Goal: Task Accomplishment & Management: Manage account settings

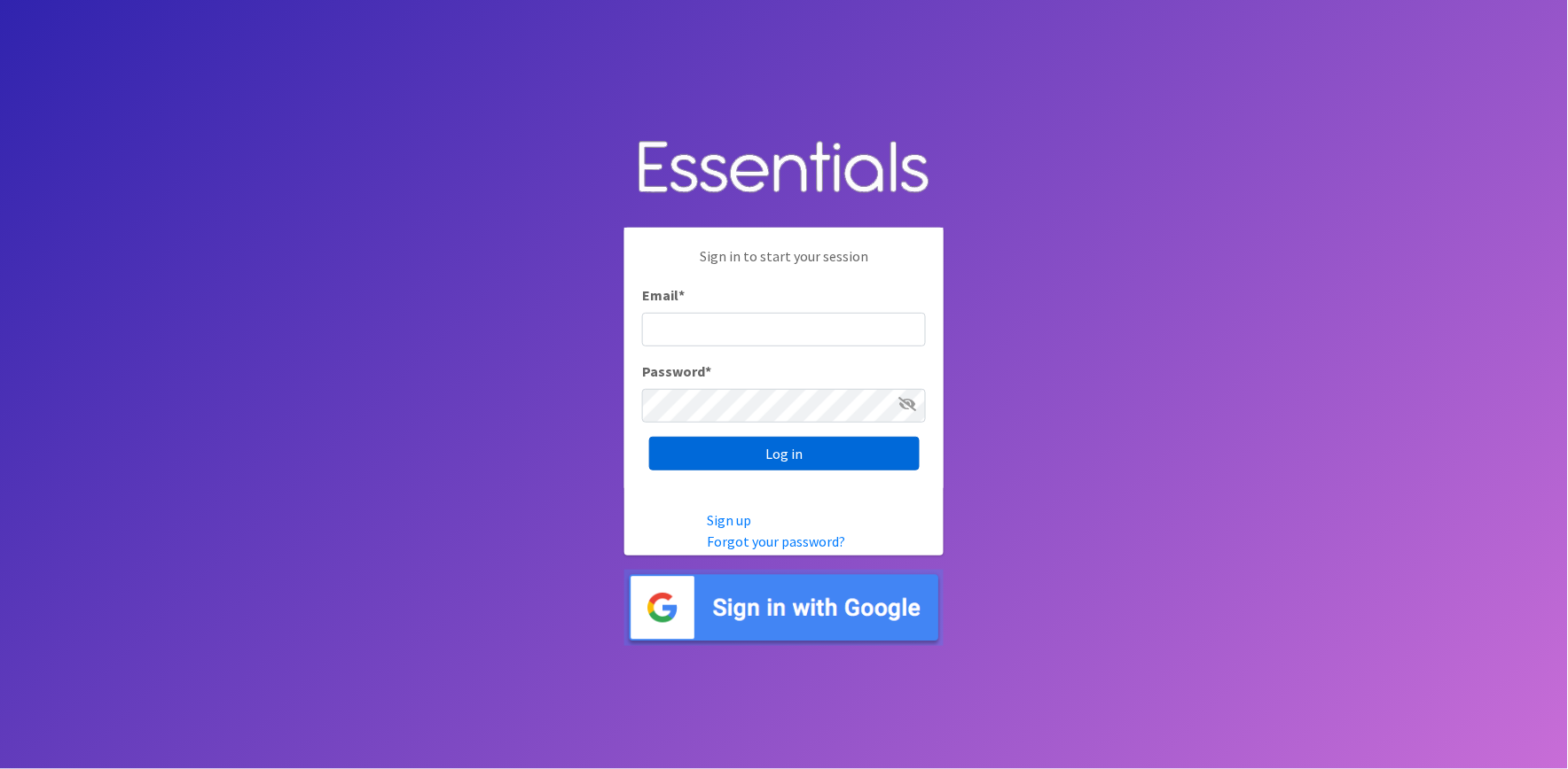
type input "shannon@HeartofOhiodiaperbank.org"
click at [846, 464] on input "Log in" at bounding box center [784, 454] width 271 height 34
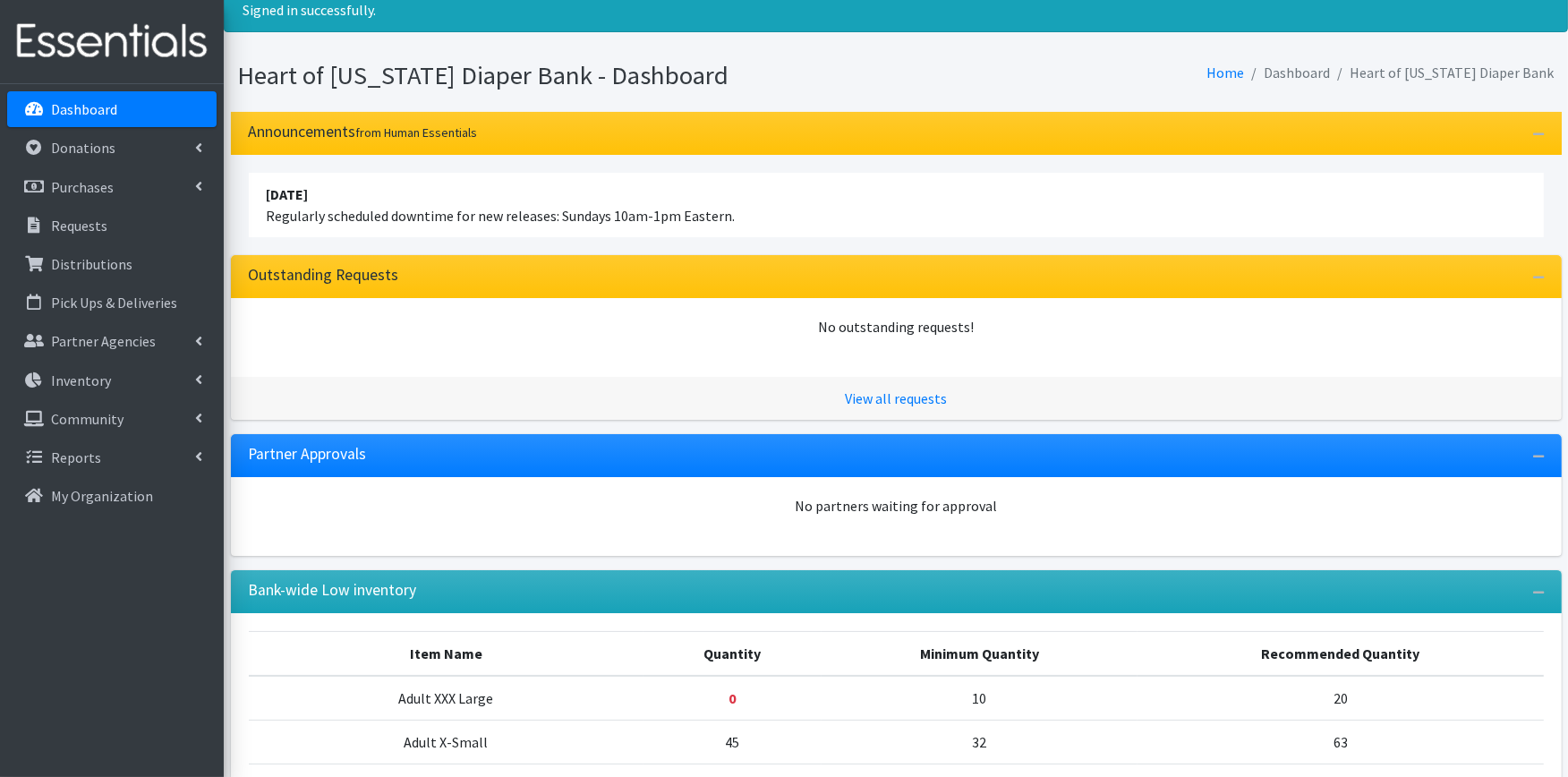
scroll to position [99, 0]
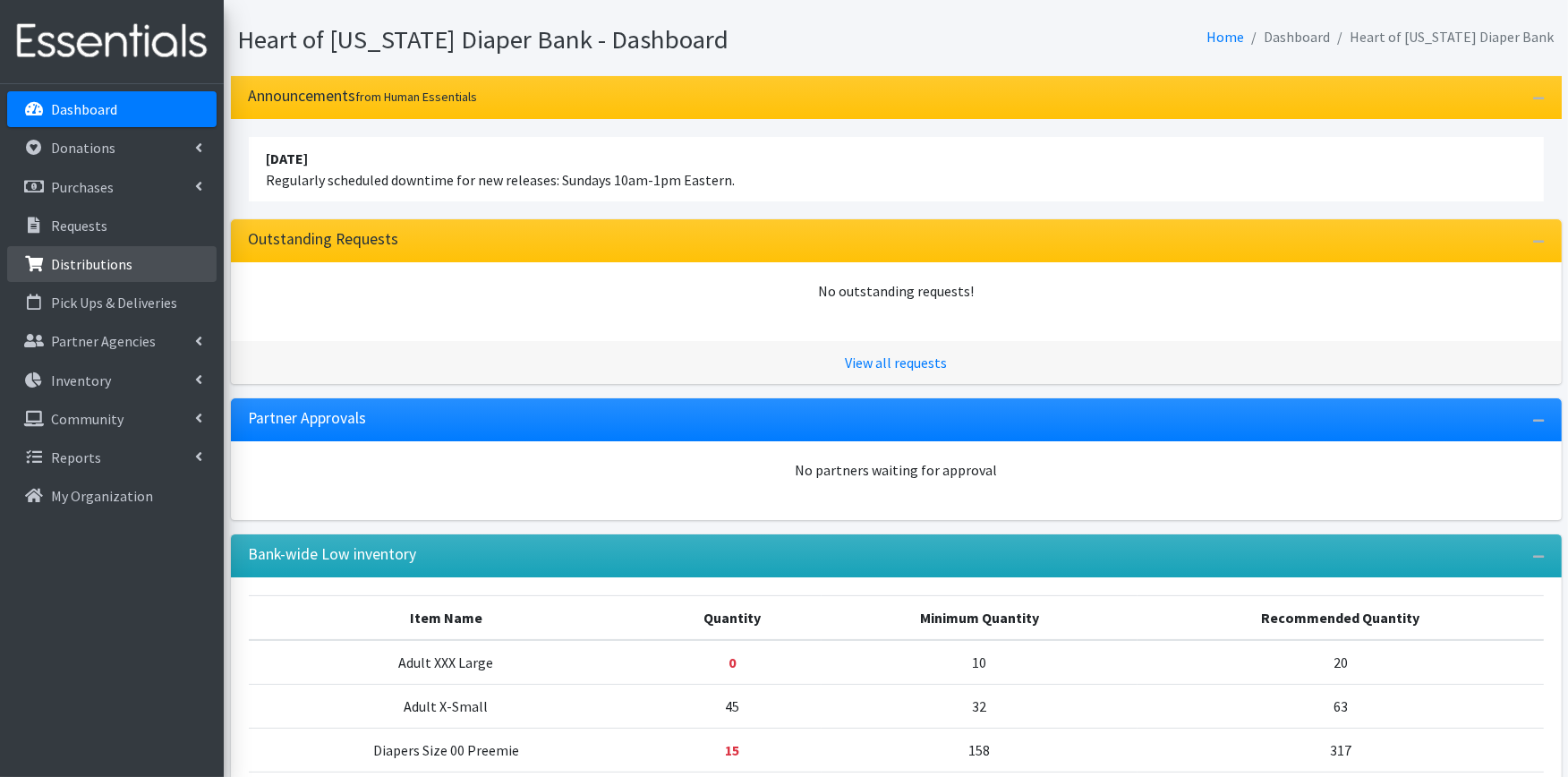
click at [102, 258] on p "Distributions" at bounding box center [91, 263] width 82 height 17
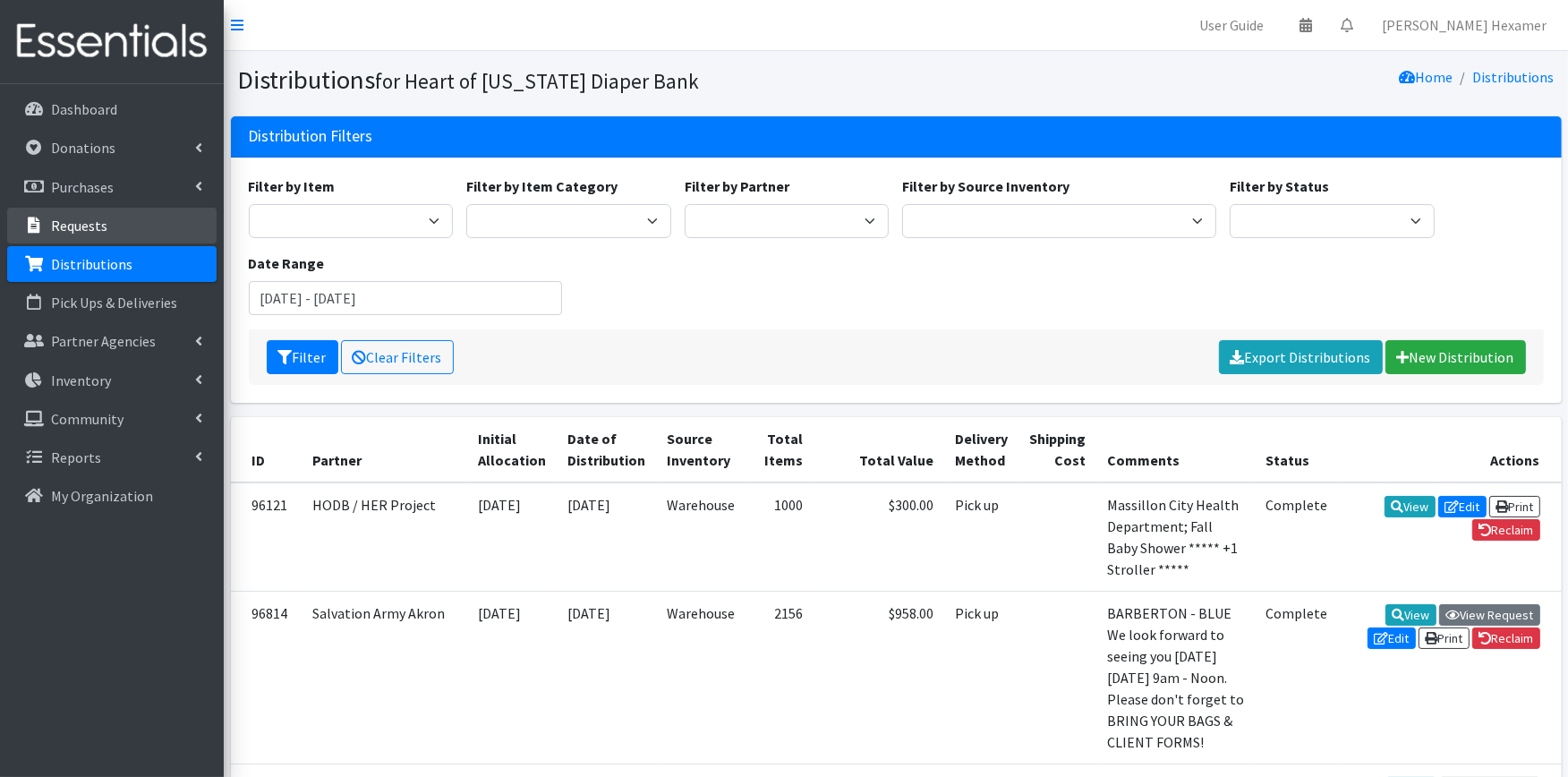
drag, startPoint x: 65, startPoint y: 219, endPoint x: 75, endPoint y: 219, distance: 10.0
click at [65, 218] on p "Requests" at bounding box center [78, 225] width 56 height 17
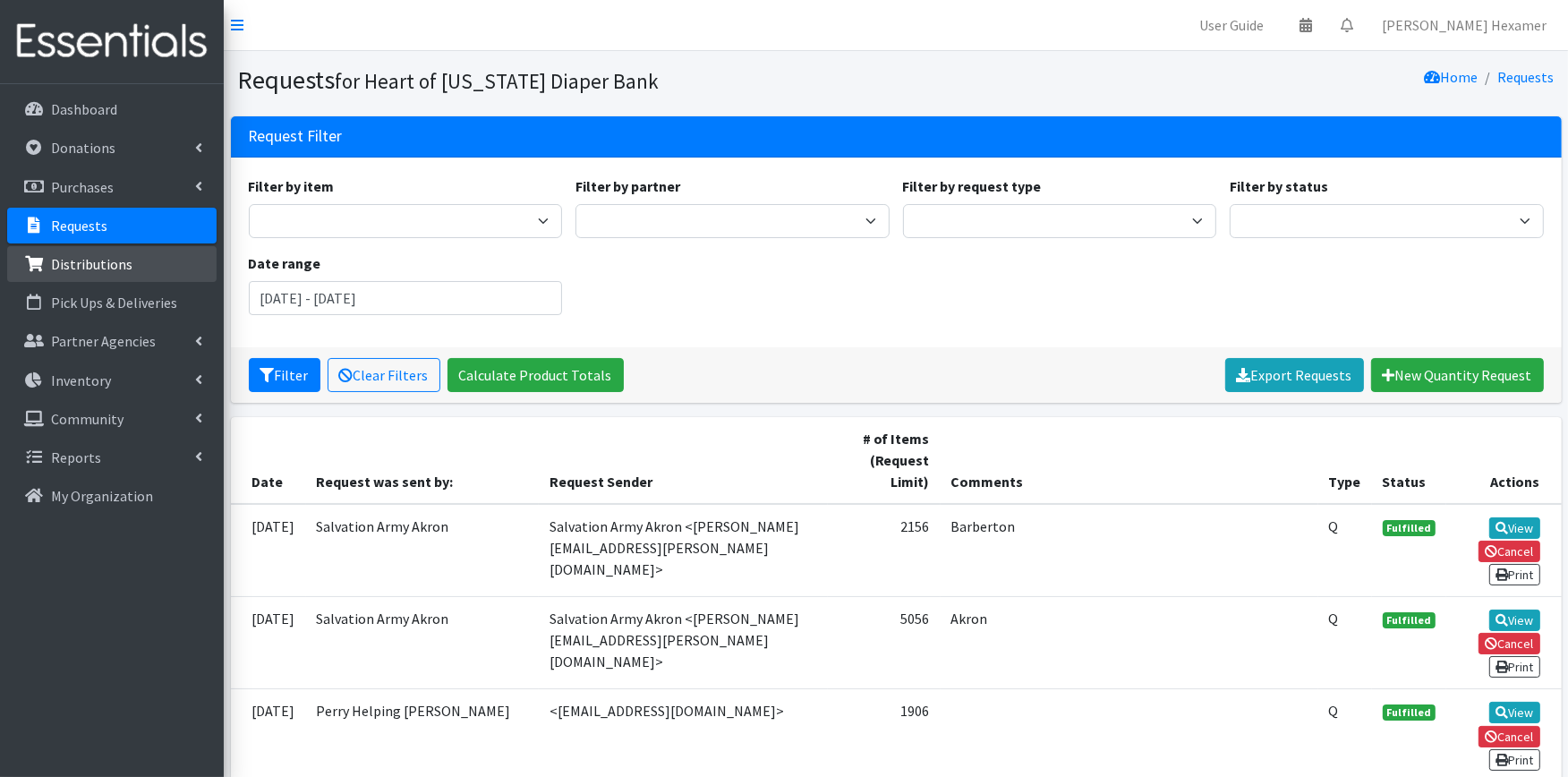
click at [113, 266] on p "Distributions" at bounding box center [91, 263] width 82 height 17
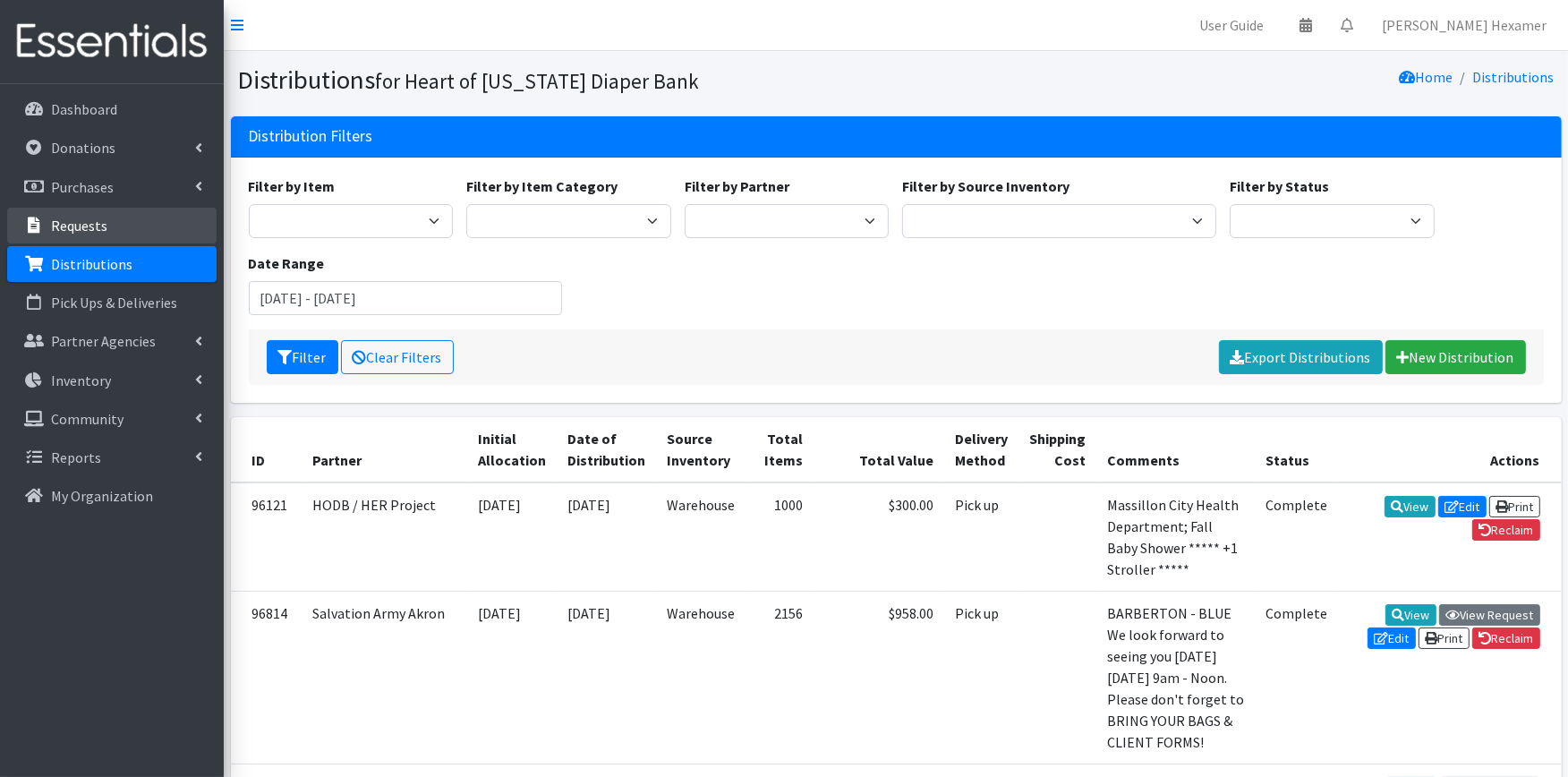
click at [99, 220] on p "Requests" at bounding box center [78, 225] width 56 height 17
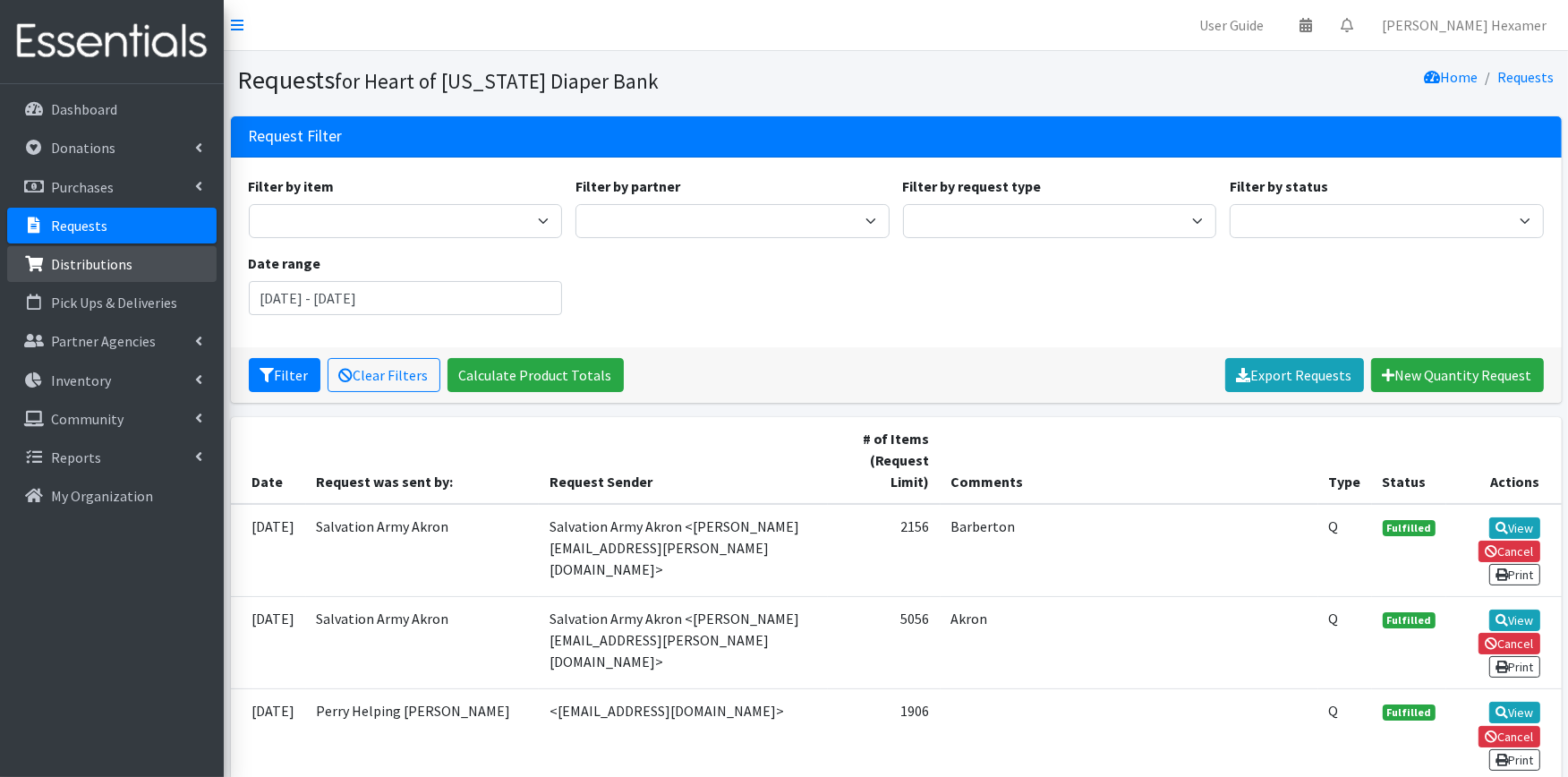
click at [91, 275] on link "Distributions" at bounding box center [112, 264] width 210 height 36
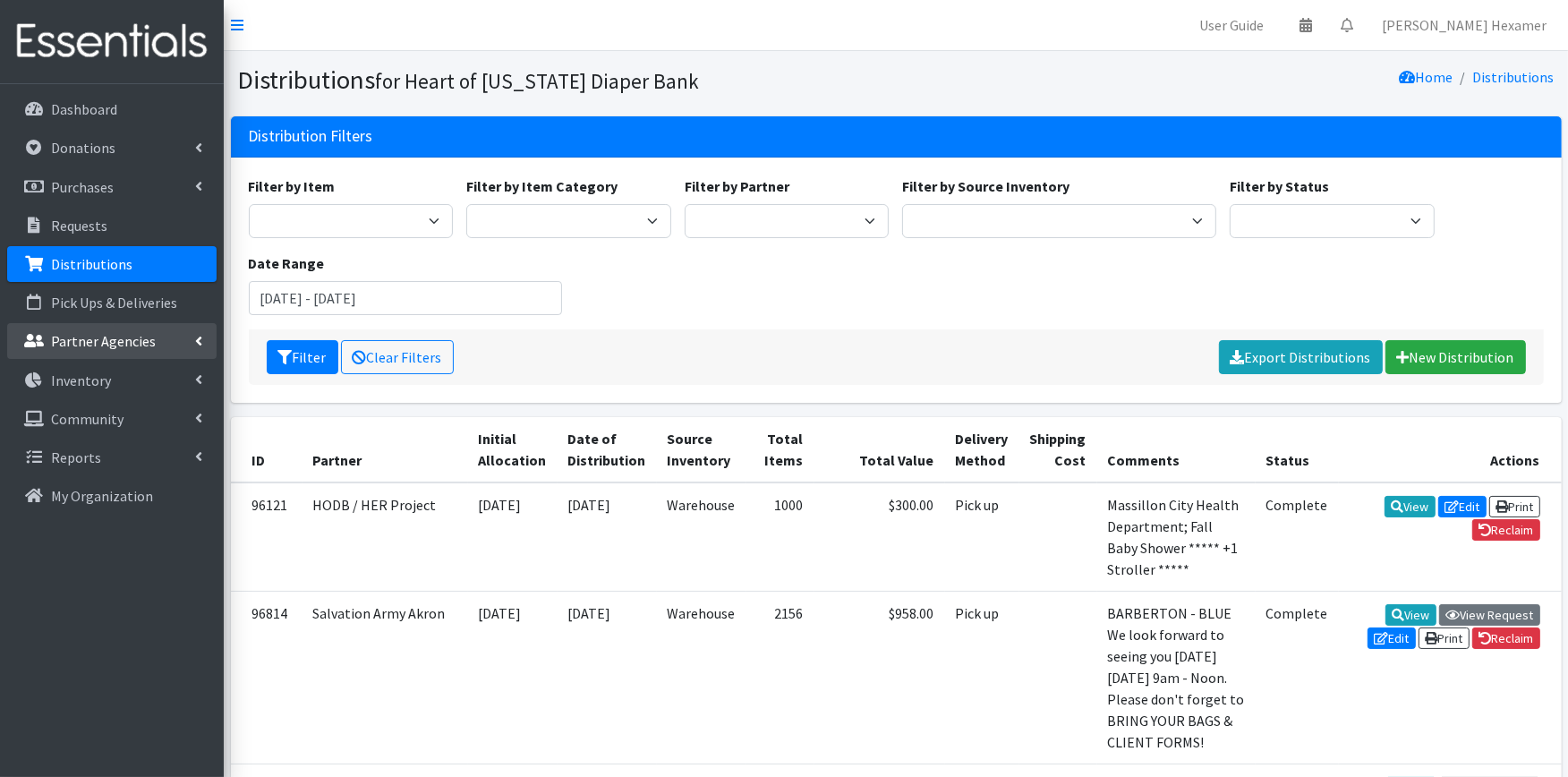
click at [110, 342] on p "Partner Agencies" at bounding box center [103, 341] width 105 height 17
click at [99, 378] on link "All Partners" at bounding box center [112, 380] width 210 height 36
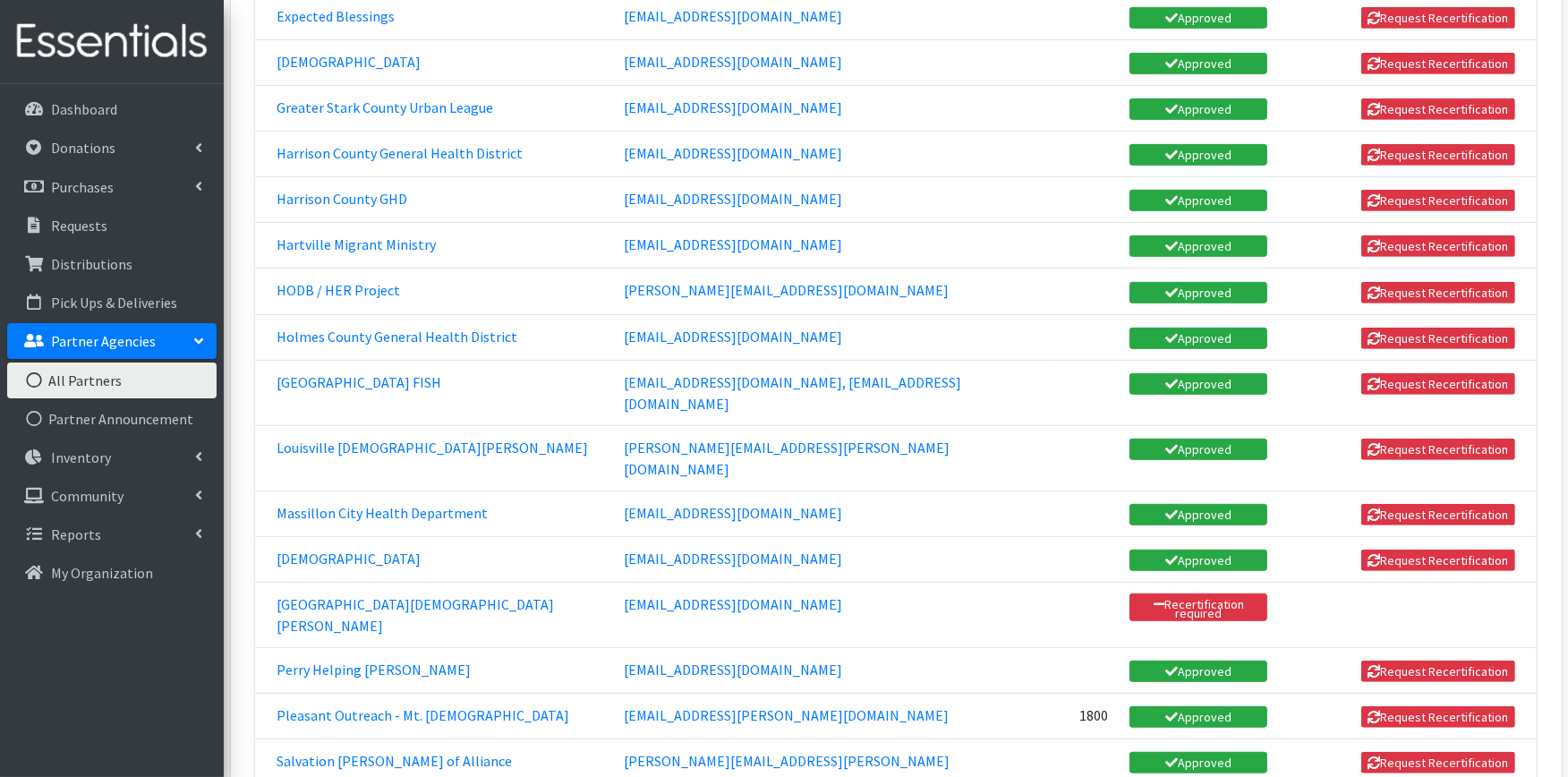
scroll to position [995, 0]
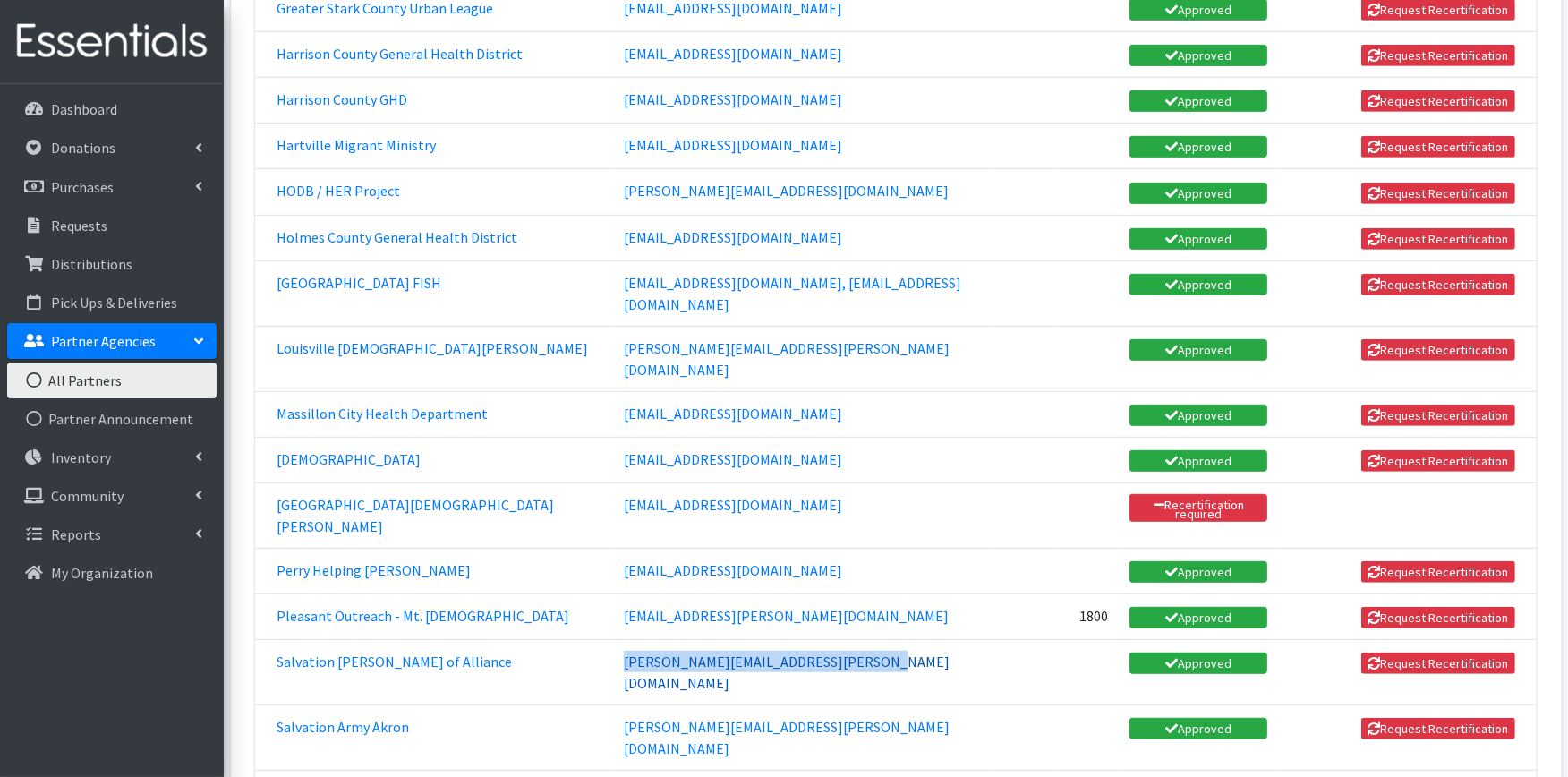
drag, startPoint x: 819, startPoint y: 538, endPoint x: 584, endPoint y: 539, distance: 235.0
click at [613, 641] on td "richard.deless@use.salvationarmy.org" at bounding box center [803, 673] width 381 height 65
copy link "richard.deless@use.salvationarmy.org"
drag, startPoint x: 811, startPoint y: 623, endPoint x: 584, endPoint y: 628, distance: 227.1
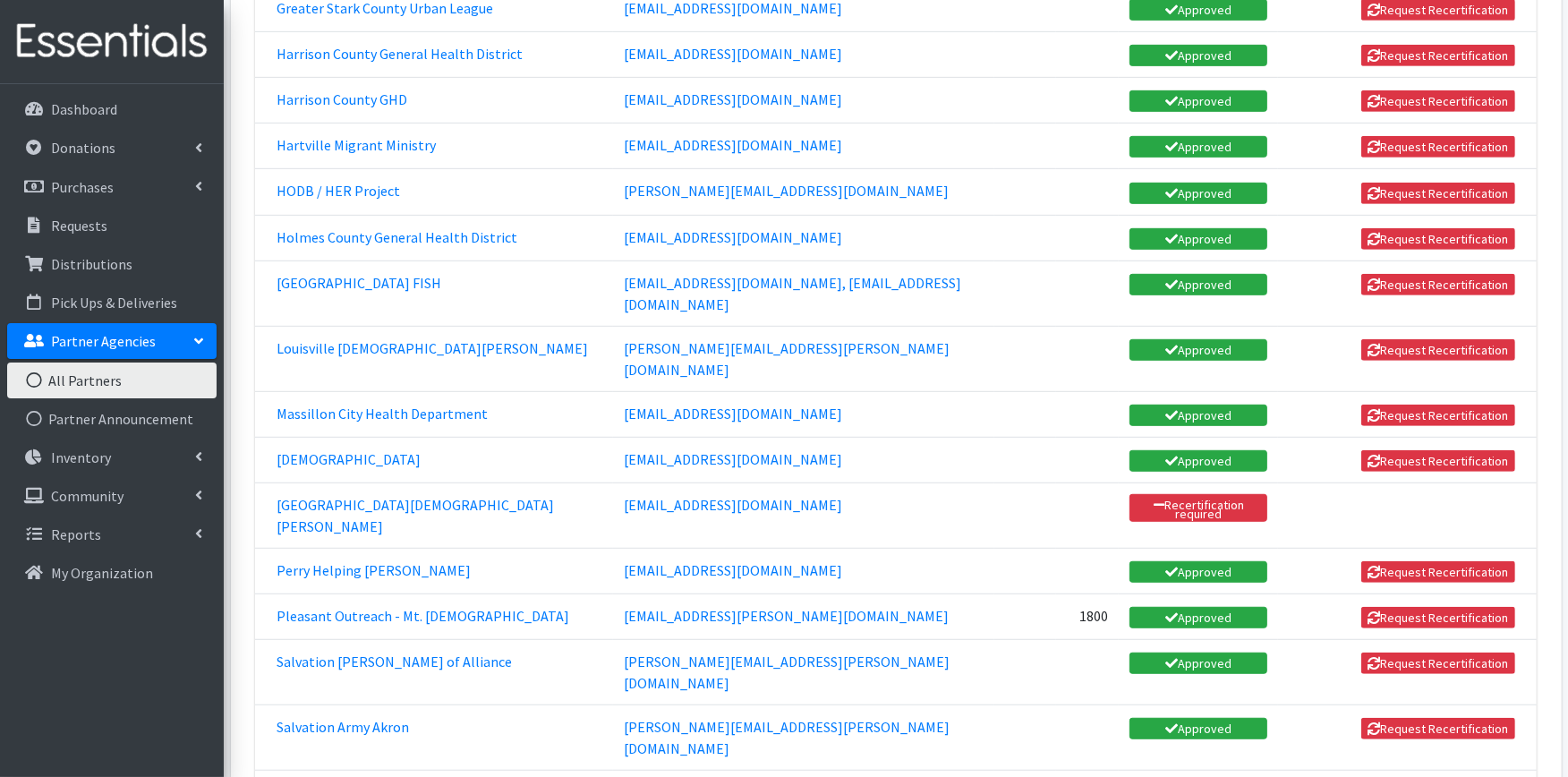
copy link "jody.kramer@use.salvationarmy.org"
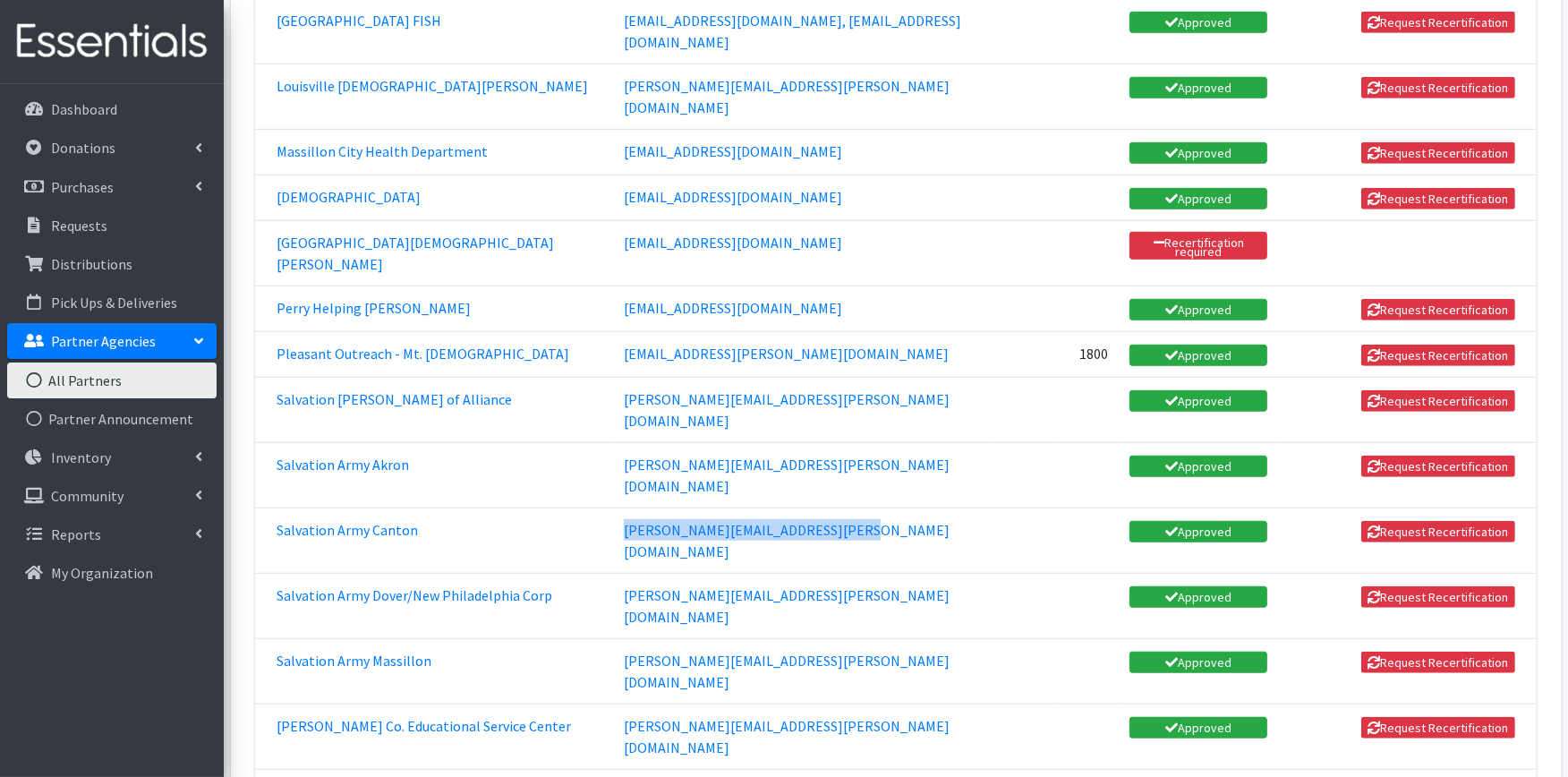
scroll to position [1293, 0]
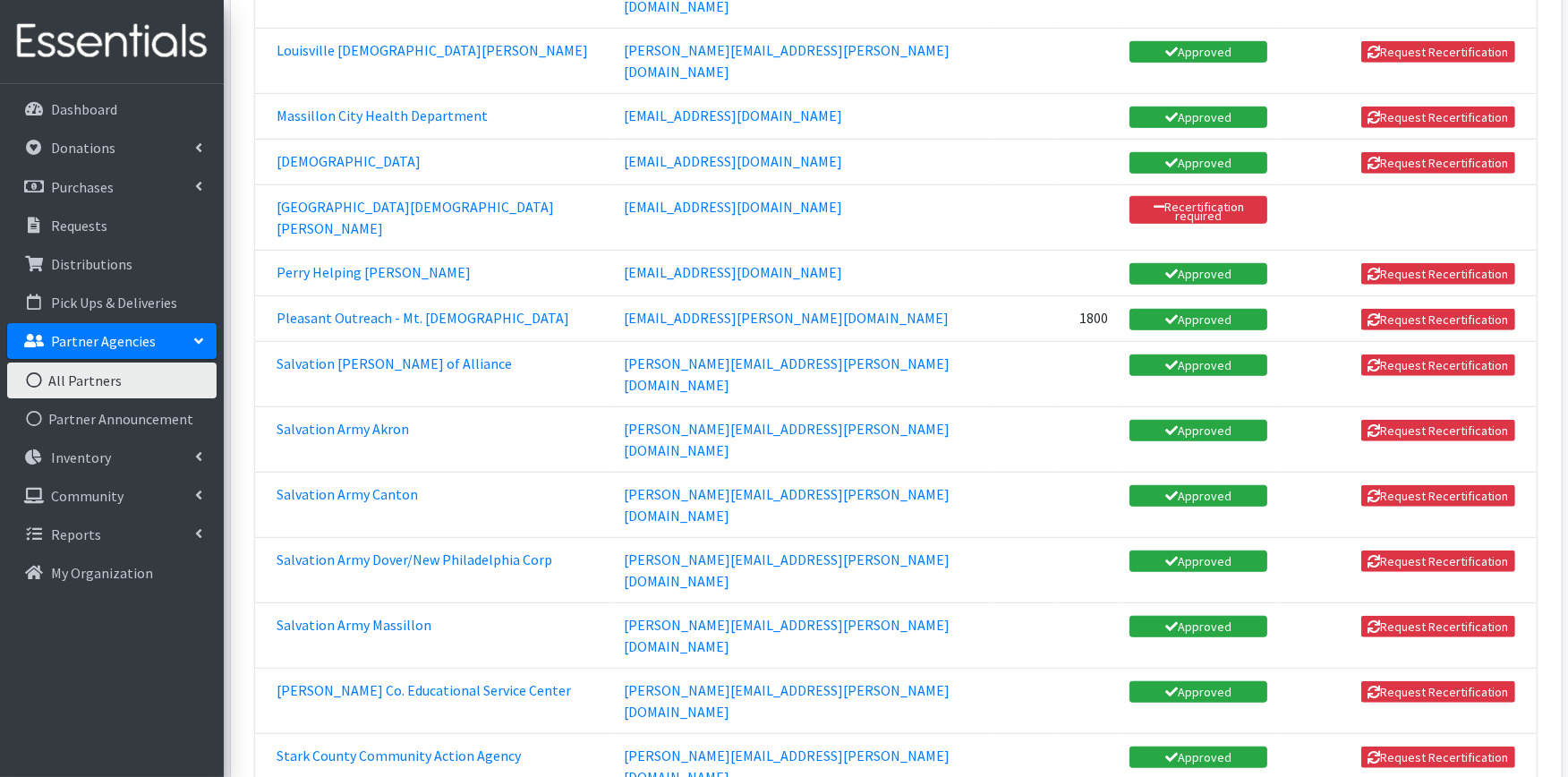
drag, startPoint x: 739, startPoint y: 595, endPoint x: 574, endPoint y: 594, distance: 165.0
copy link "bgeorge@weststarky.org"
drag, startPoint x: 726, startPoint y: 644, endPoint x: 582, endPoint y: 648, distance: 144.1
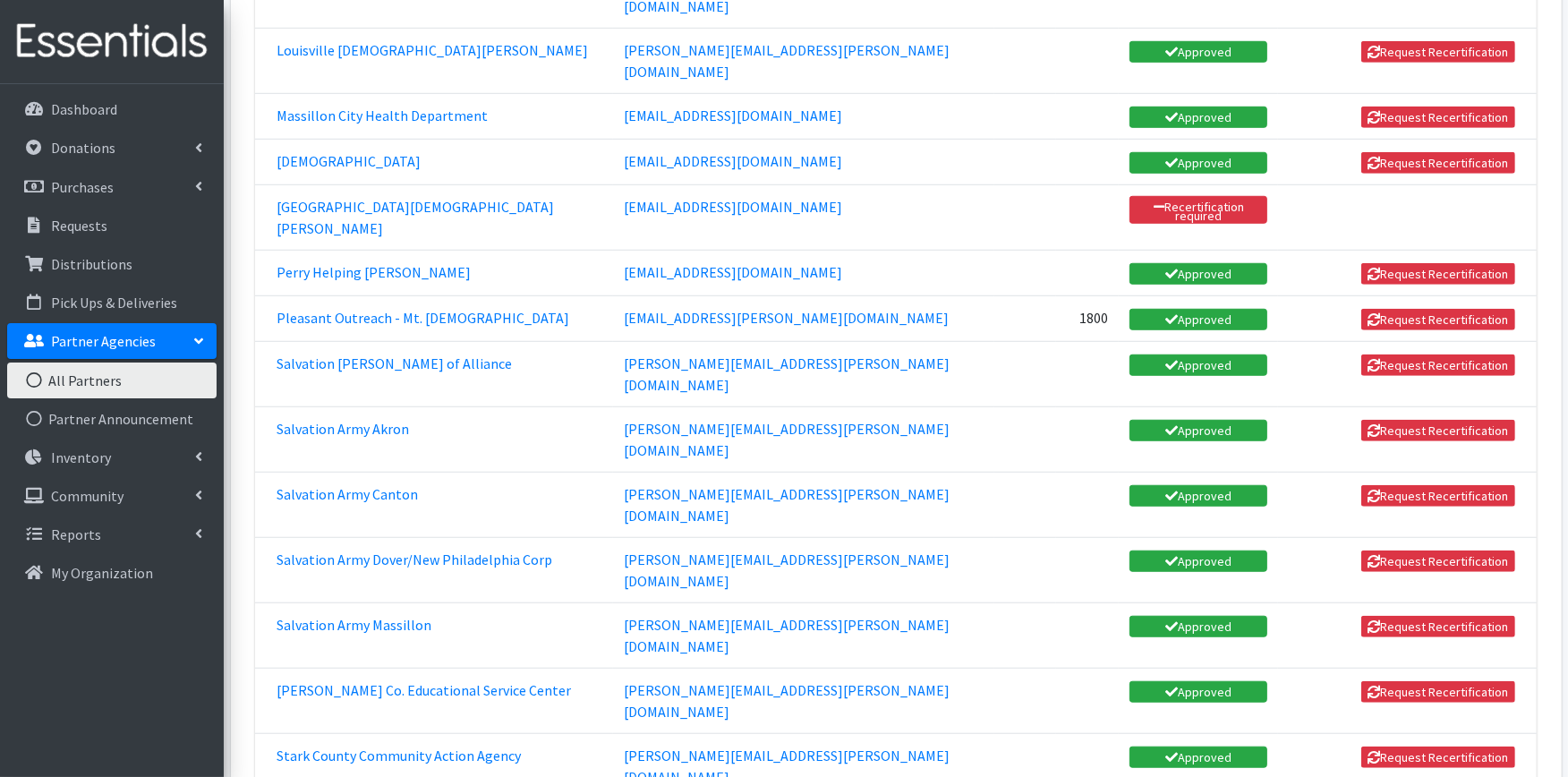
copy link "nyonley@tchdnow.org"
click at [81, 101] on p "Dashboard" at bounding box center [84, 109] width 66 height 17
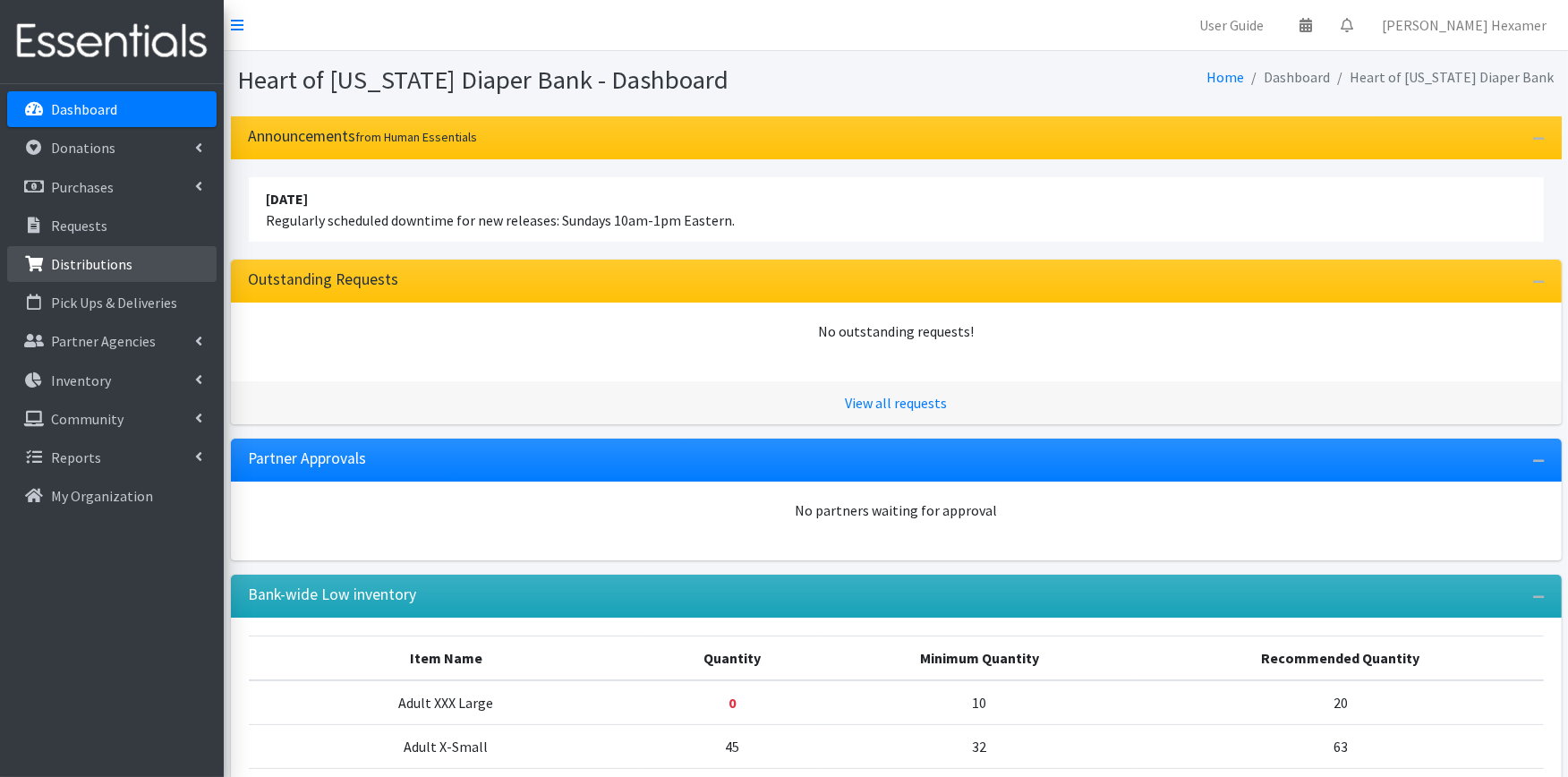
click at [74, 262] on p "Distributions" at bounding box center [91, 263] width 82 height 17
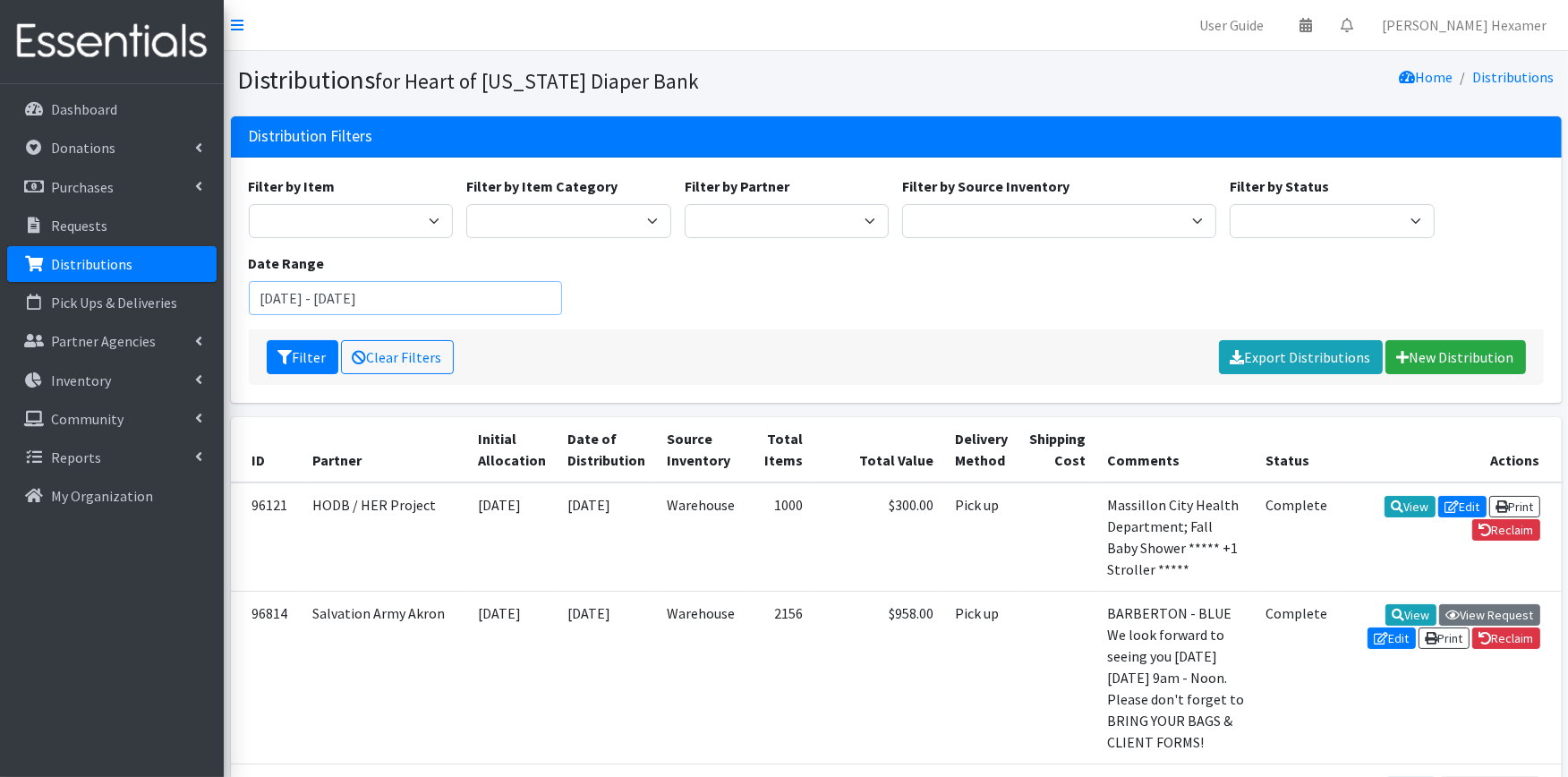
click at [459, 292] on input "July 22, 2025 - October 22, 2025" at bounding box center [405, 297] width 314 height 34
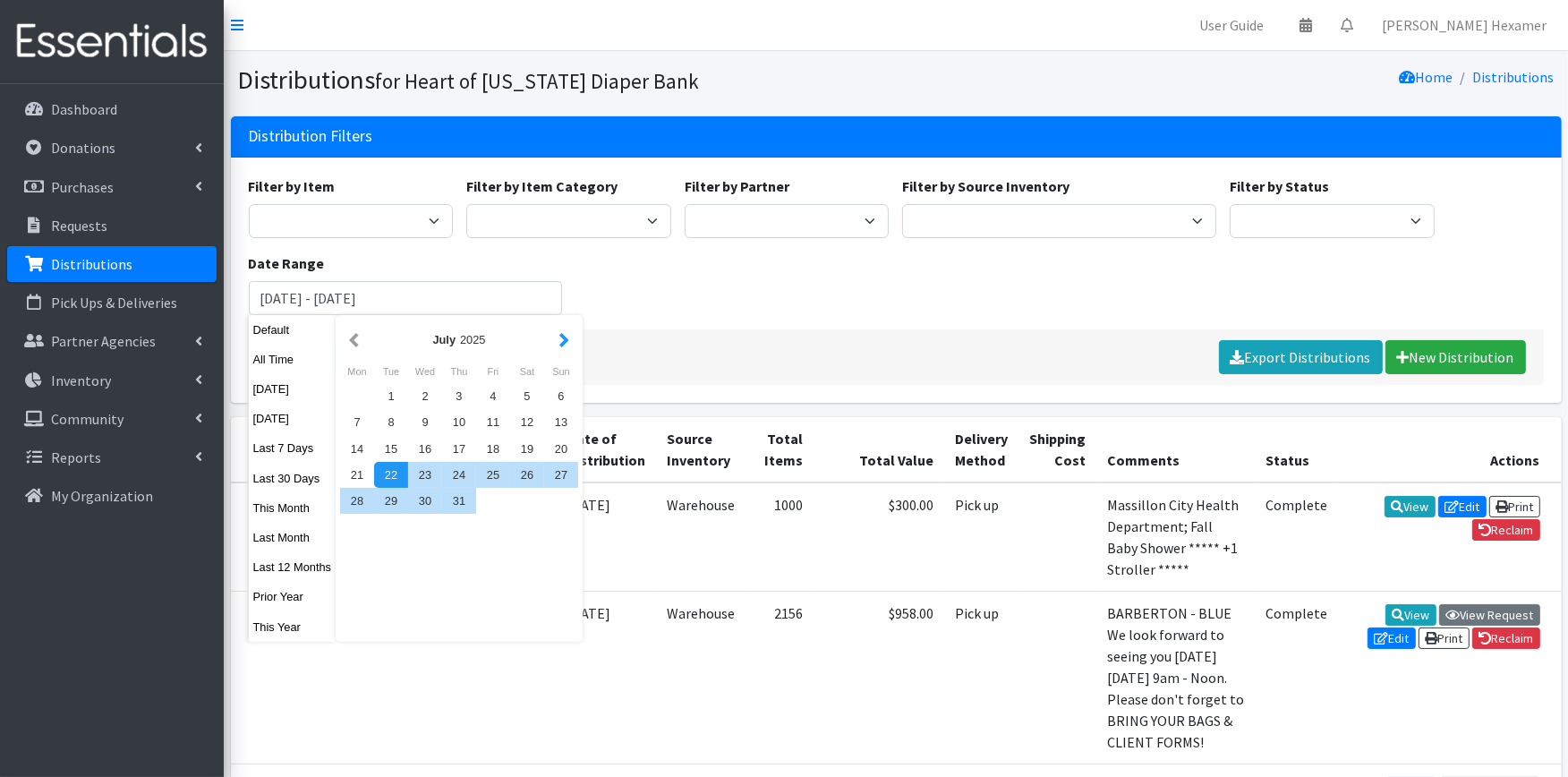
click at [560, 342] on button "button" at bounding box center [564, 340] width 18 height 22
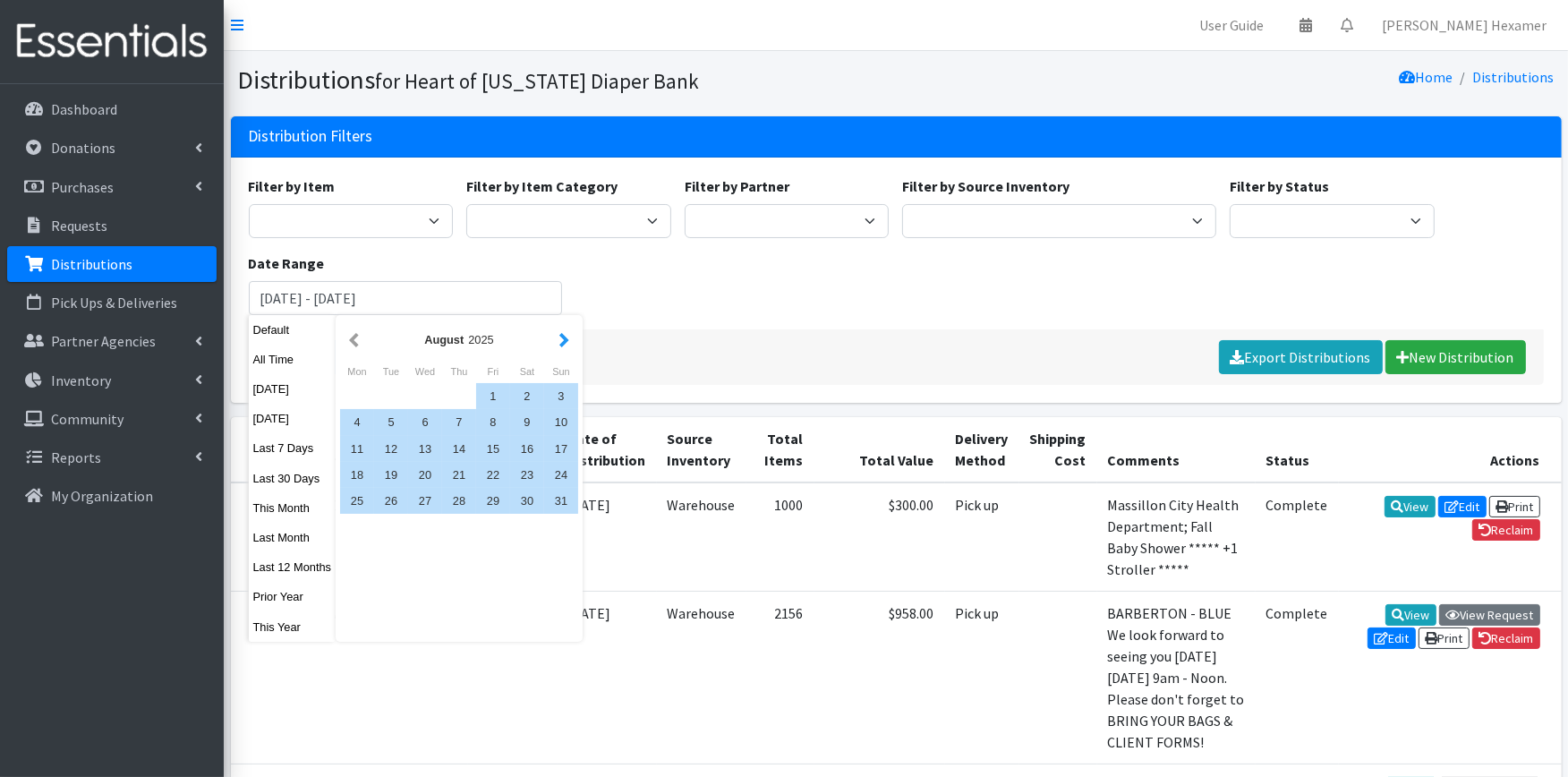
click at [559, 342] on button "button" at bounding box center [564, 340] width 18 height 22
click at [355, 400] on div "1" at bounding box center [357, 396] width 34 height 26
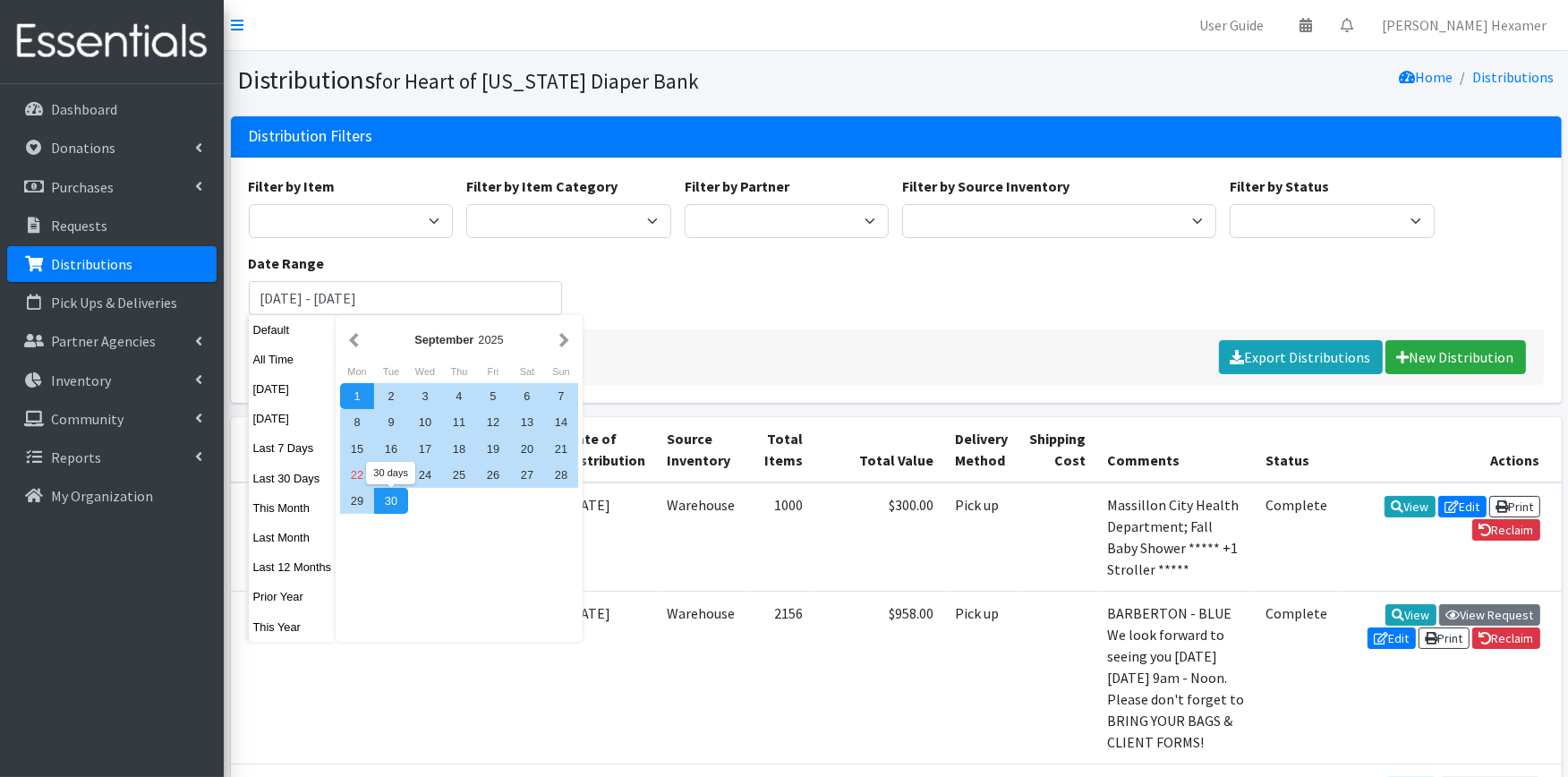
click at [383, 493] on div "30" at bounding box center [391, 501] width 34 height 26
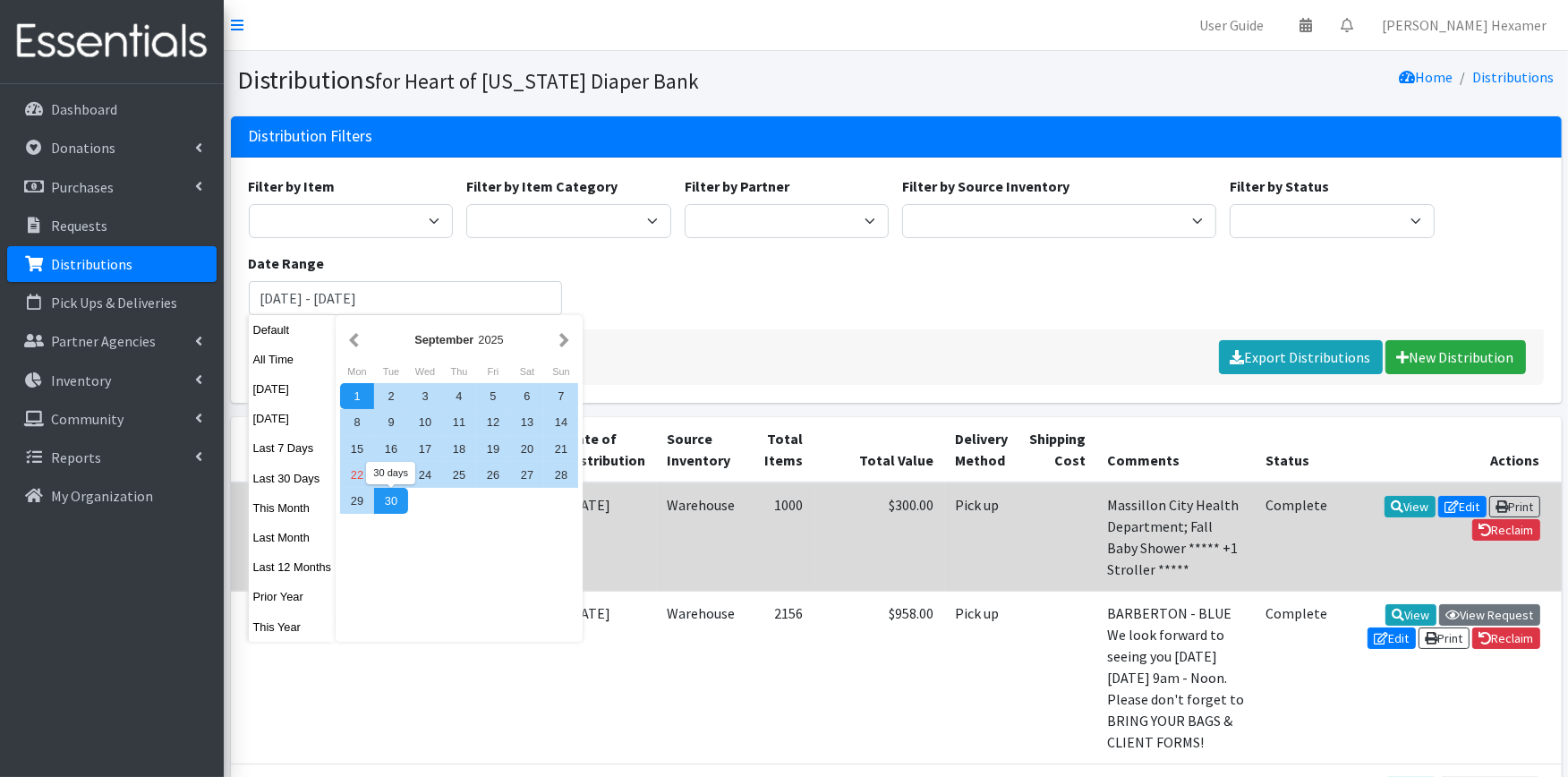
type input "[DATE] - [DATE]"
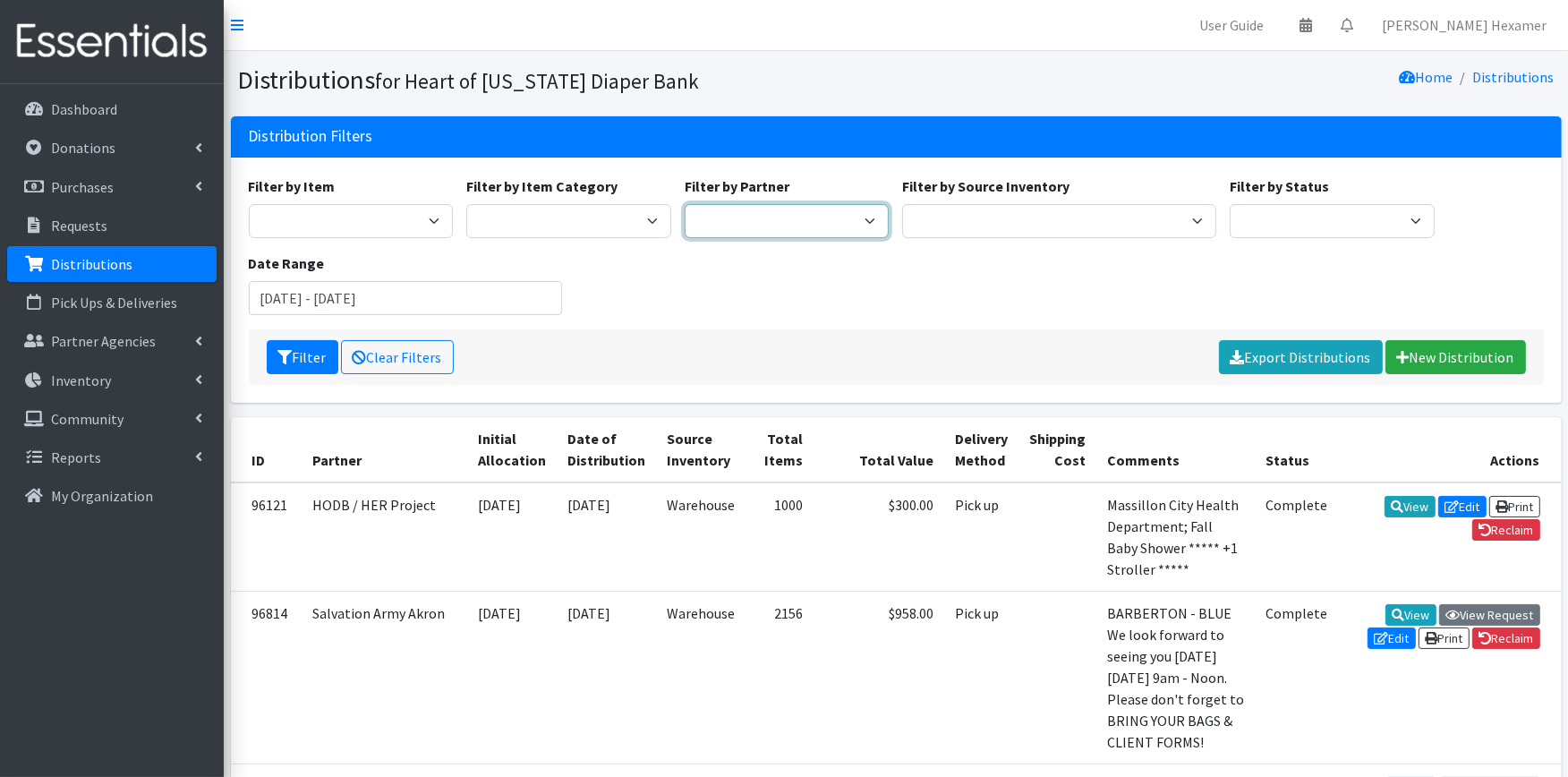
click at [752, 219] on select "Alliance Commons Belmont County Health Department Bridge Point Canal Fulton Spe…" at bounding box center [787, 221] width 205 height 34
select select "4"
click at [685, 204] on select "Alliance Commons Belmont County Health Department Bridge Point Canal Fulton Spe…" at bounding box center [787, 221] width 205 height 34
click at [316, 353] on button "Filter" at bounding box center [303, 357] width 72 height 34
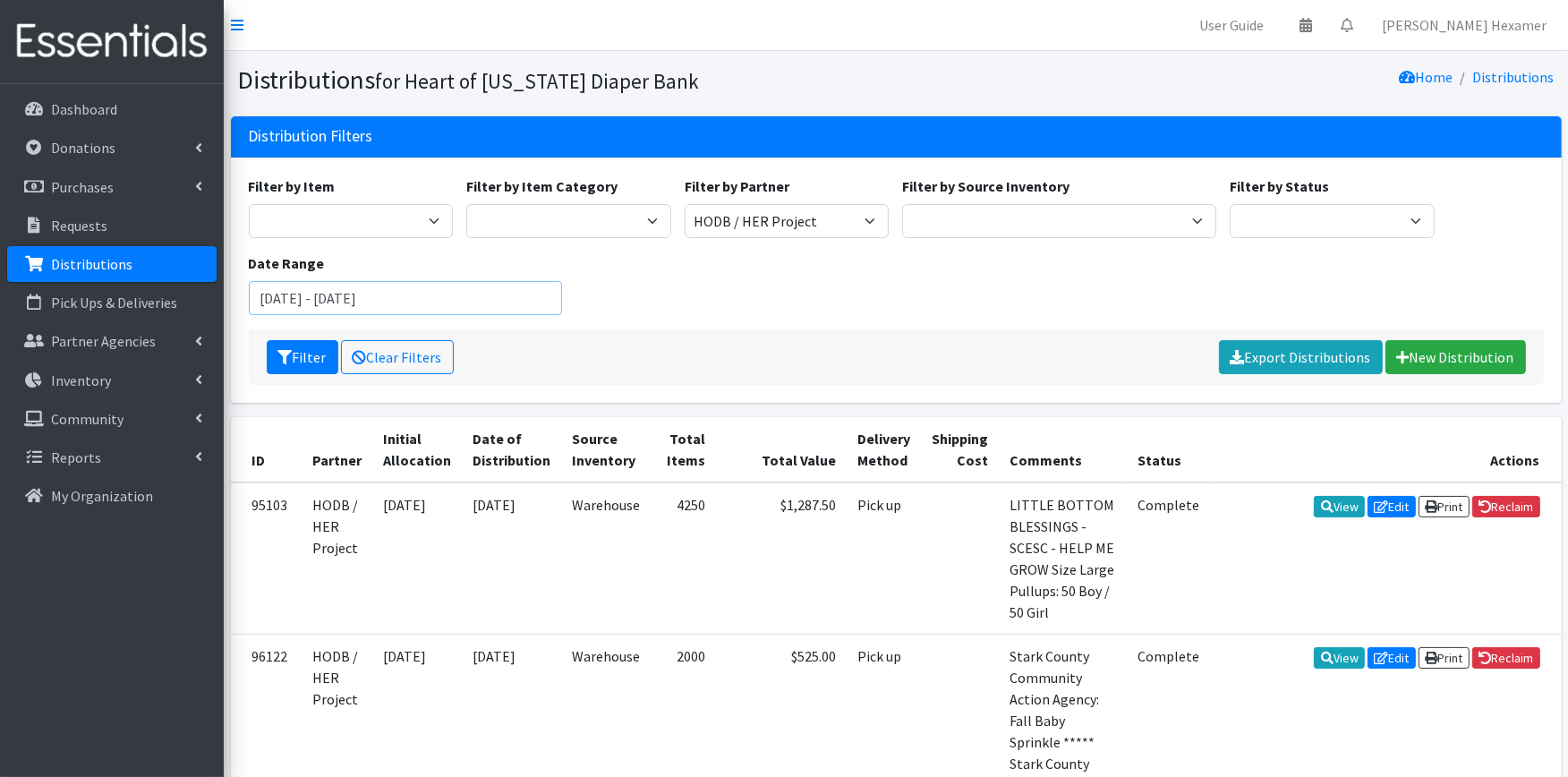
click at [314, 301] on input "September 1, 2025 - September 30, 2025" at bounding box center [405, 297] width 314 height 34
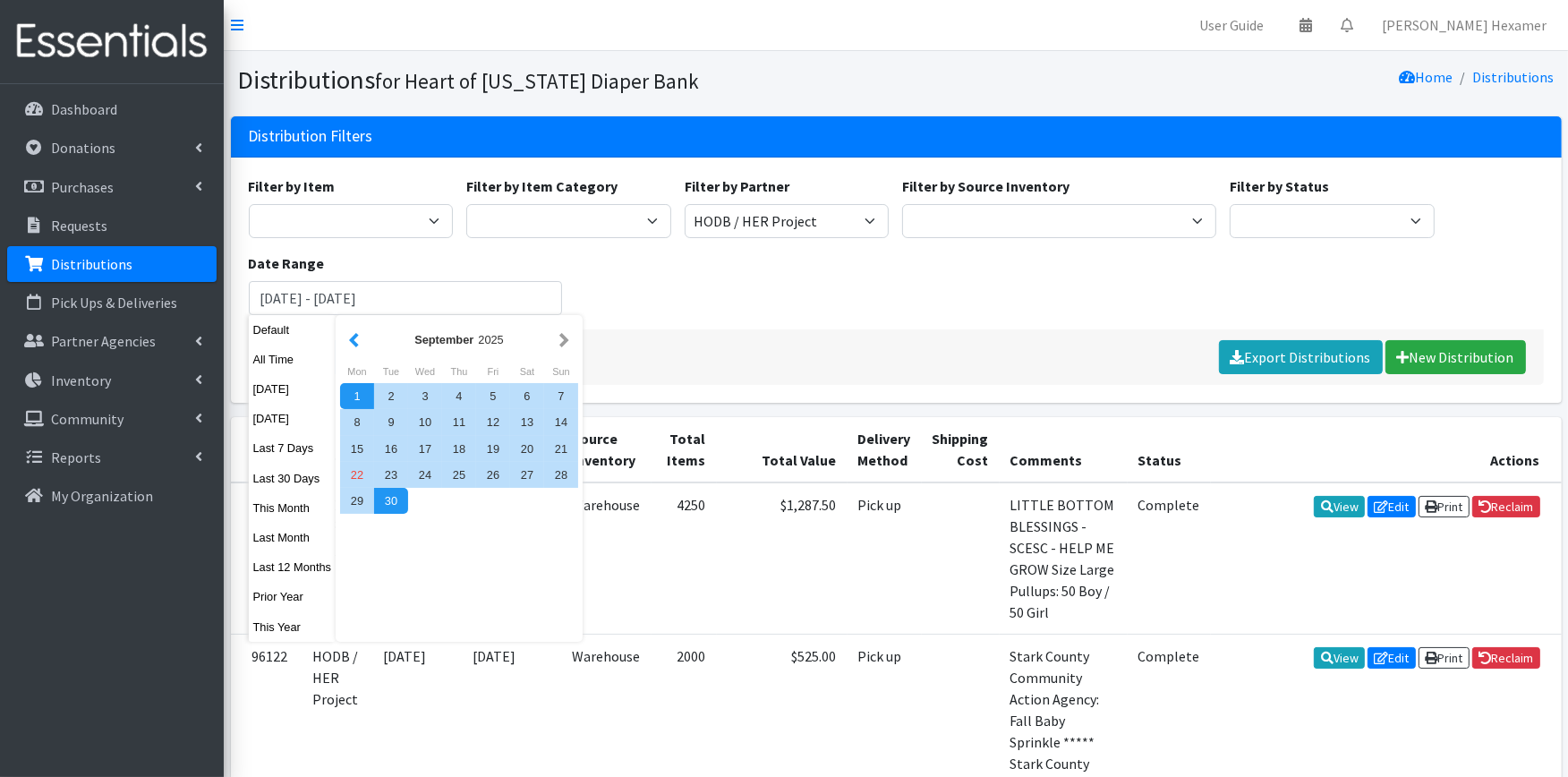
click at [355, 342] on button "button" at bounding box center [354, 340] width 18 height 22
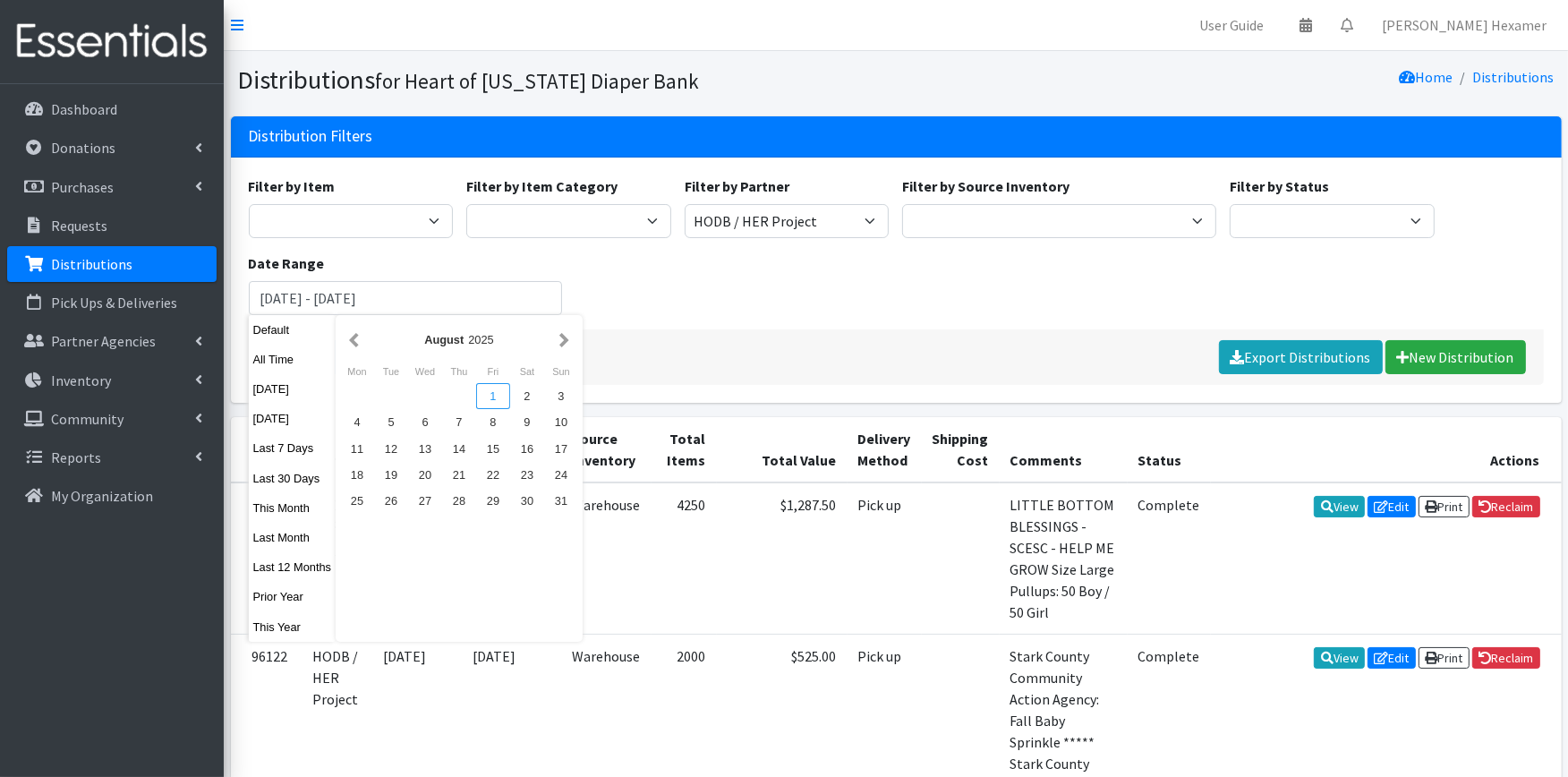
click at [495, 389] on div "1" at bounding box center [493, 396] width 34 height 26
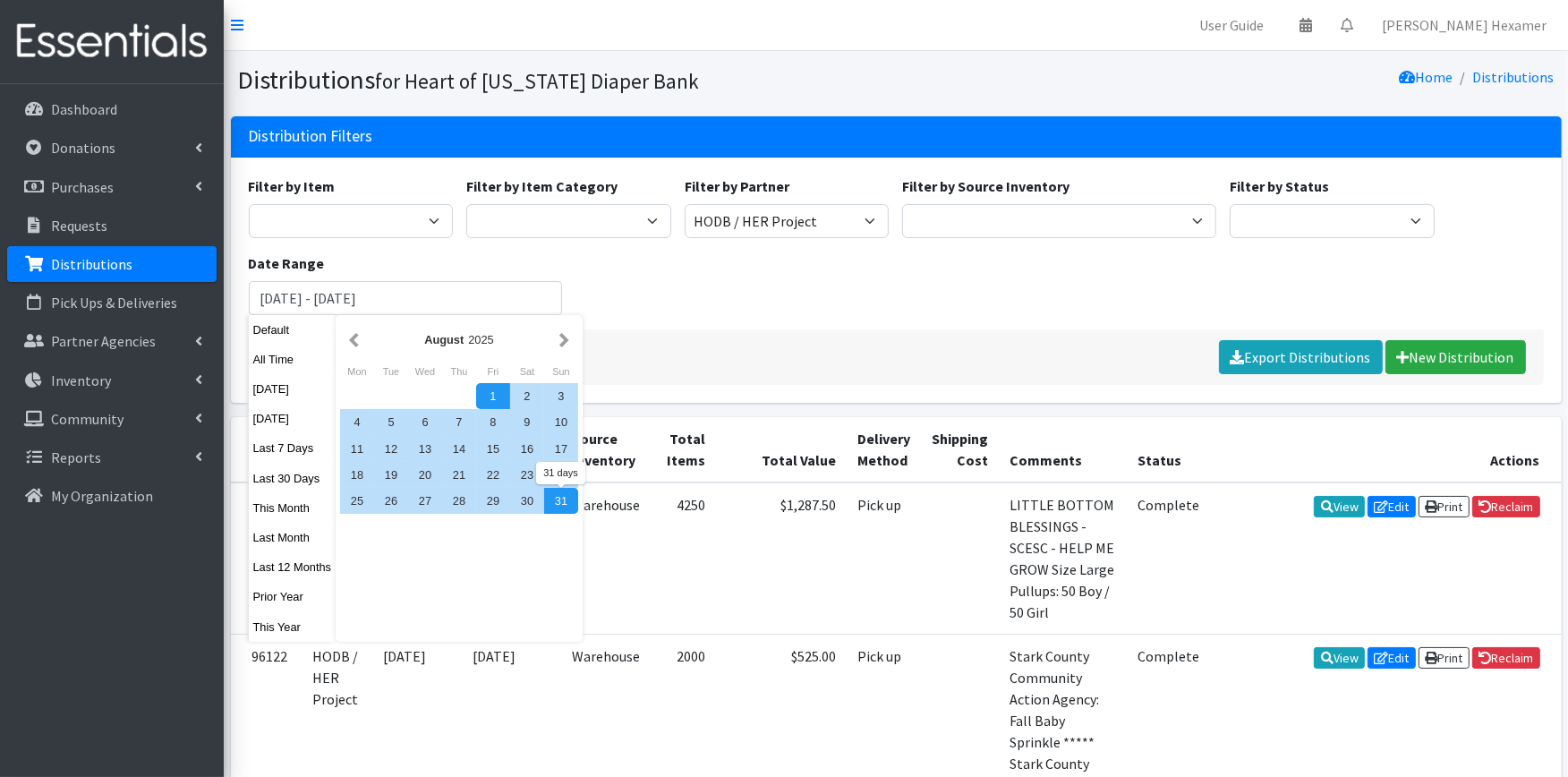
click at [562, 503] on div "31" at bounding box center [560, 501] width 34 height 26
type input "[DATE] - [DATE]"
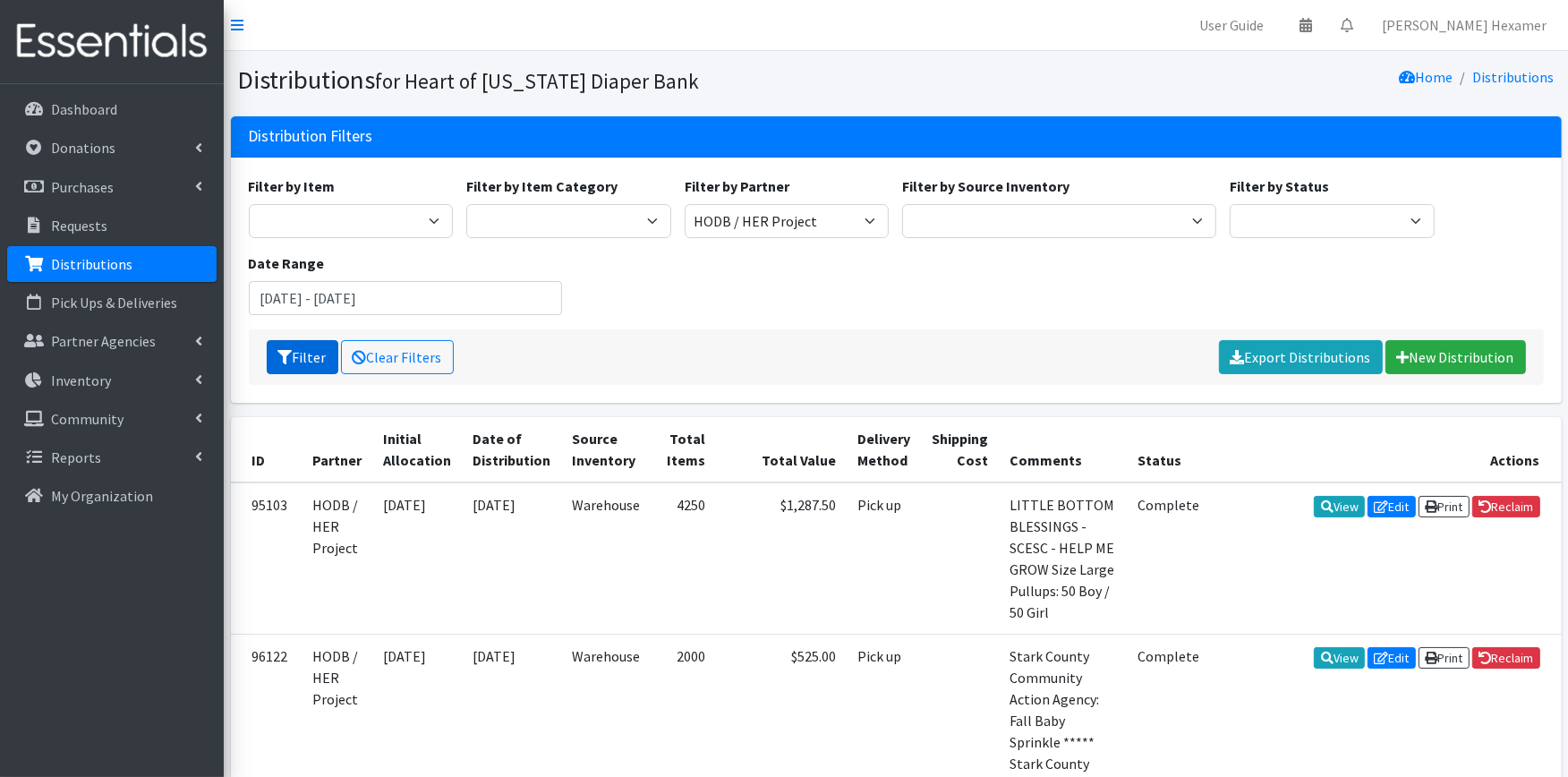
click at [294, 354] on button "Filter" at bounding box center [303, 357] width 72 height 34
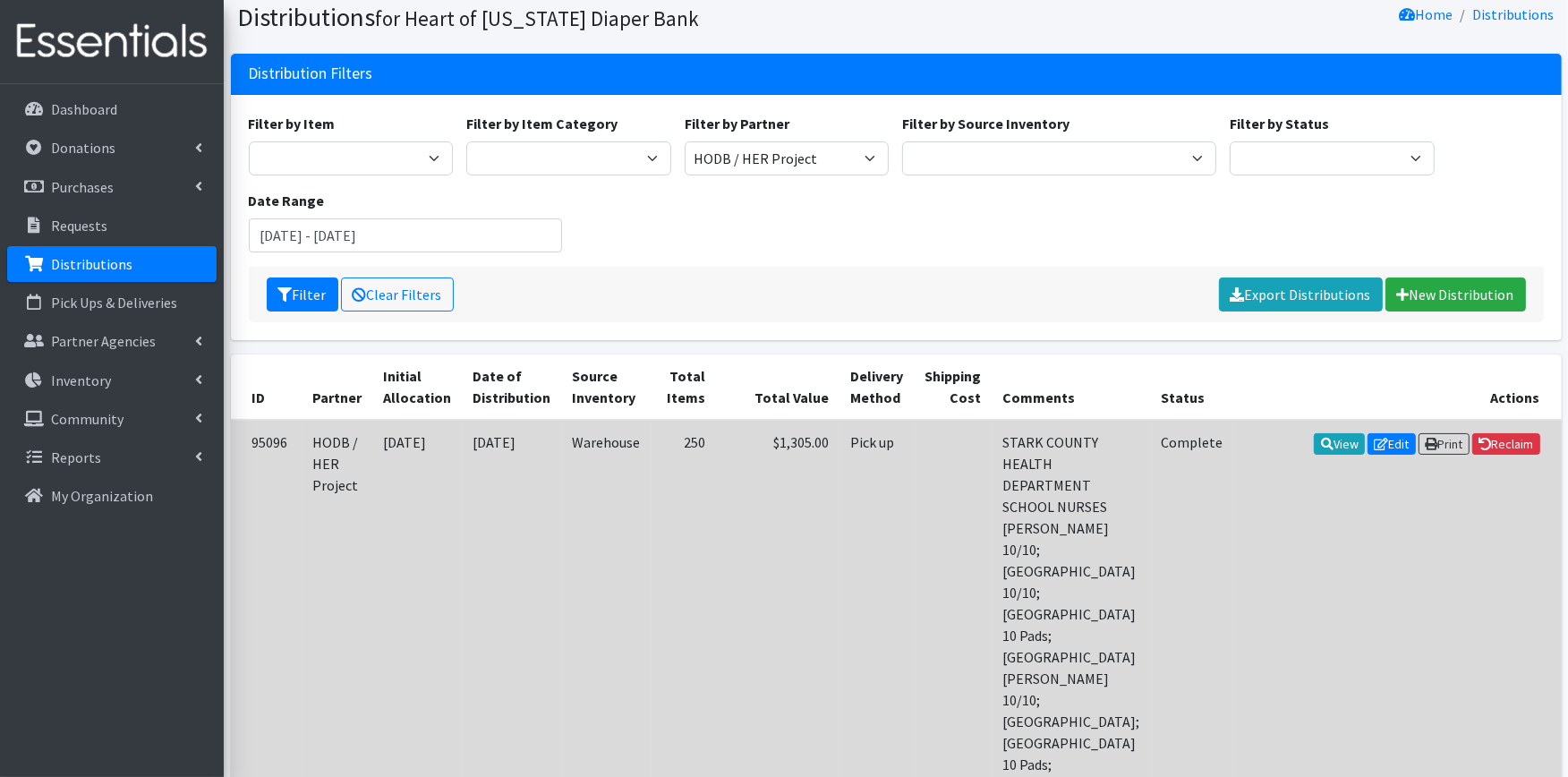
scroll to position [27, 0]
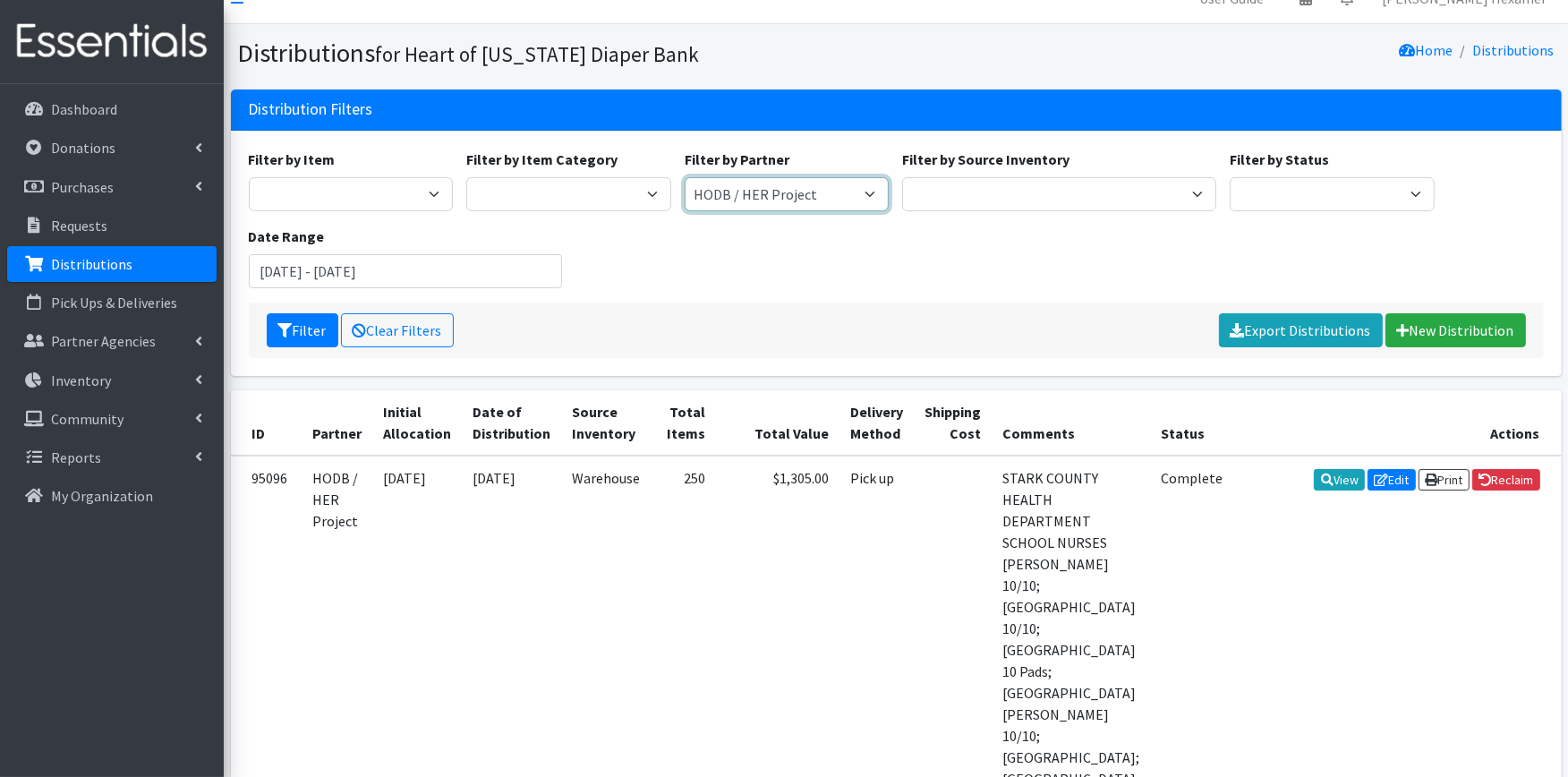
click at [861, 189] on select "Alliance Commons Belmont County Health Department [GEOGRAPHIC_DATA] [PERSON_NAM…" at bounding box center [787, 194] width 205 height 34
select select "4625"
click at [685, 178] on select "Alliance Commons Belmont County Health Department [GEOGRAPHIC_DATA] [PERSON_NAM…" at bounding box center [787, 194] width 205 height 34
click at [307, 323] on button "Filter" at bounding box center [303, 330] width 72 height 34
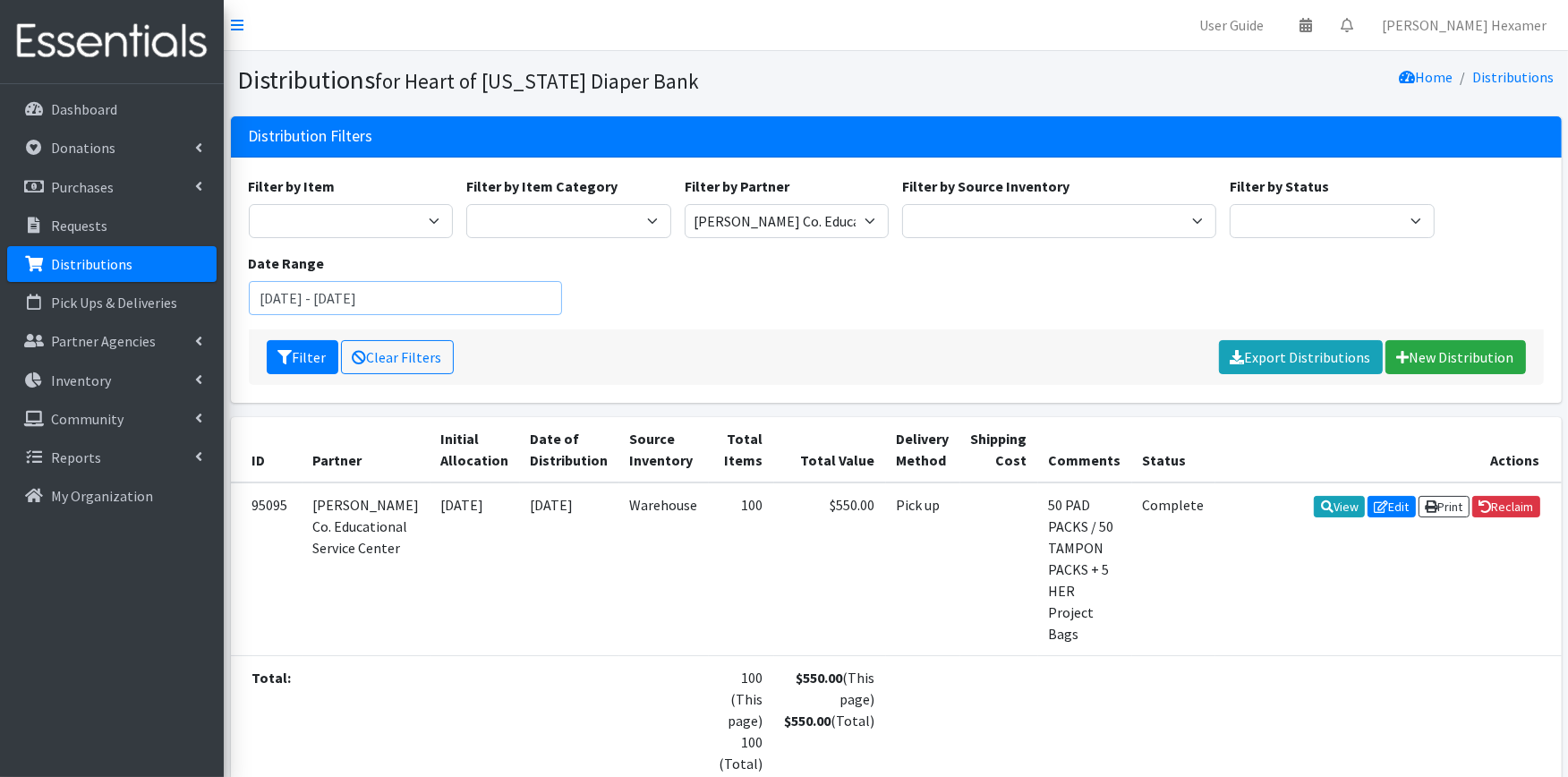
click at [273, 294] on input "[DATE] - [DATE]" at bounding box center [405, 297] width 314 height 34
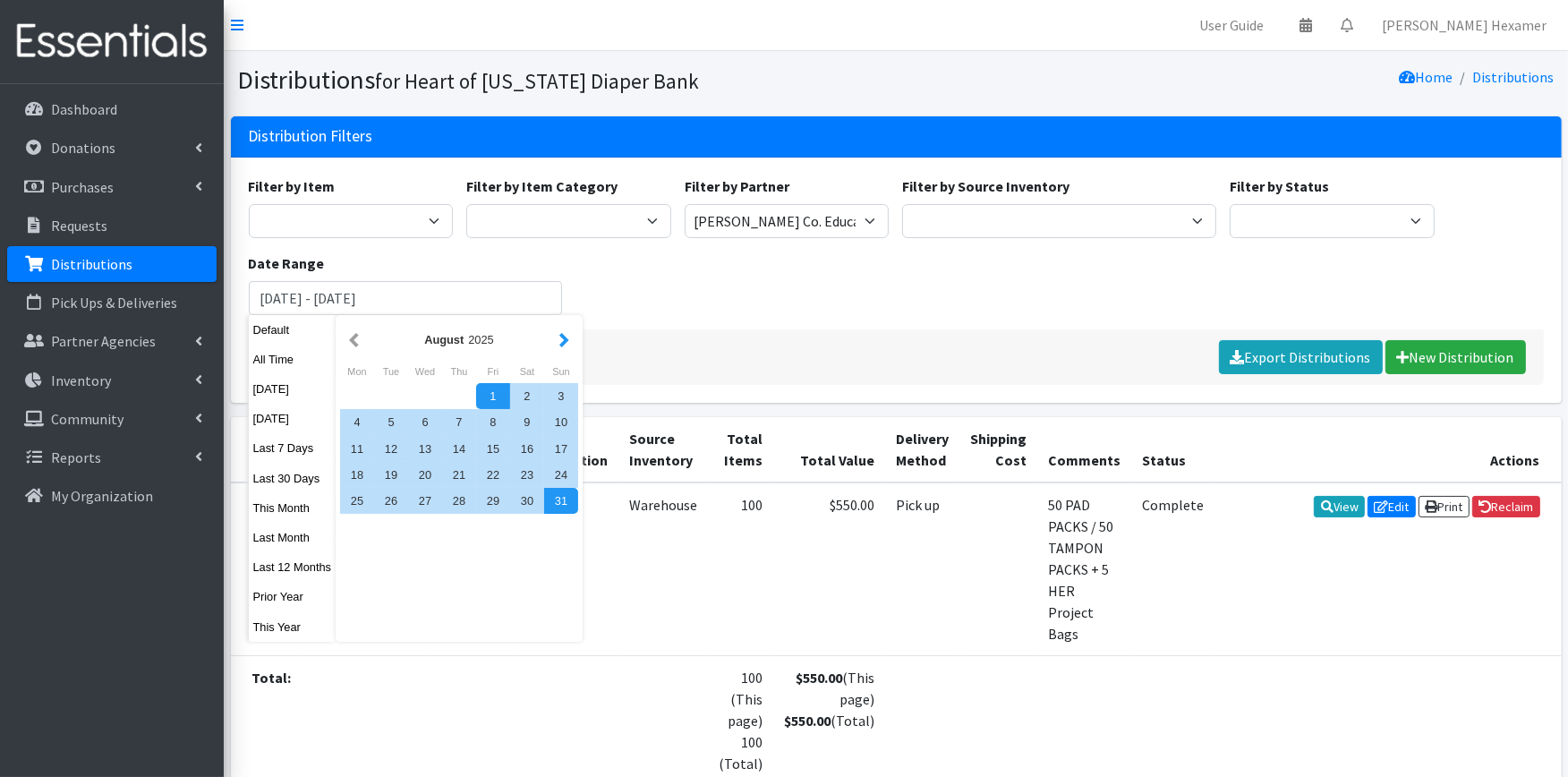
click at [561, 345] on button "button" at bounding box center [564, 340] width 18 height 22
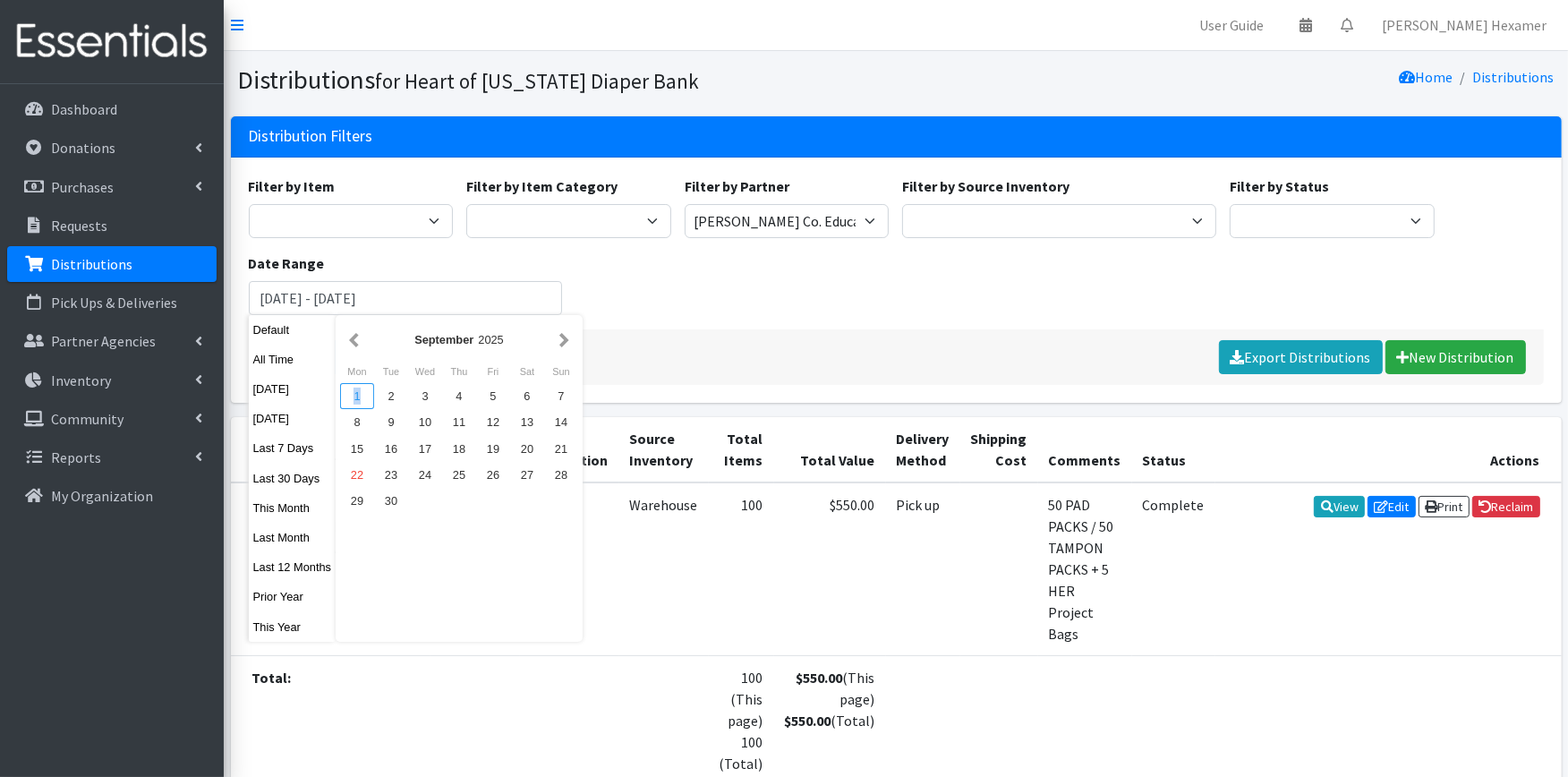
click at [352, 390] on div "1" at bounding box center [357, 396] width 34 height 26
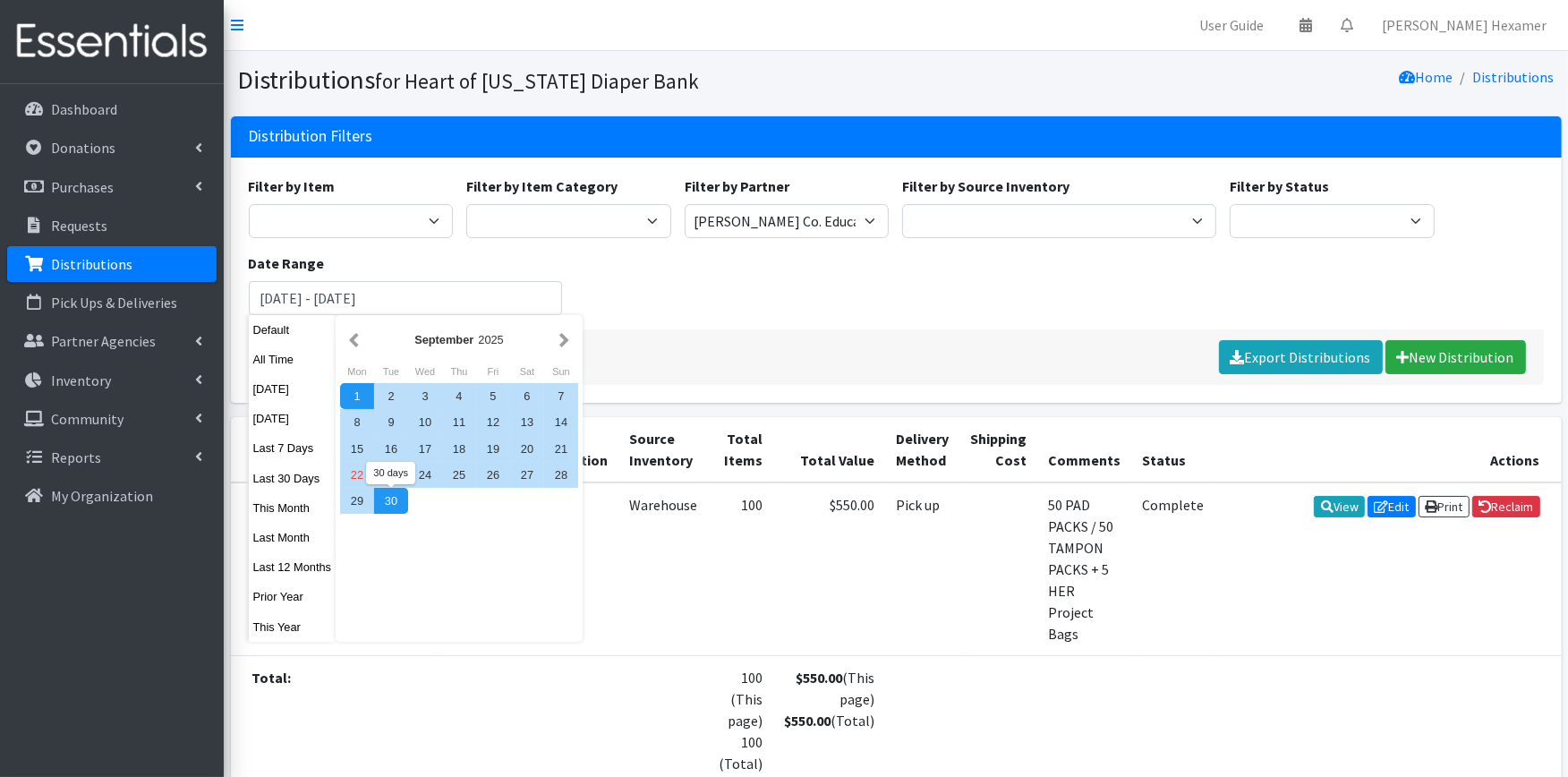
click at [386, 499] on div "30" at bounding box center [391, 501] width 34 height 26
type input "[DATE] - [DATE]"
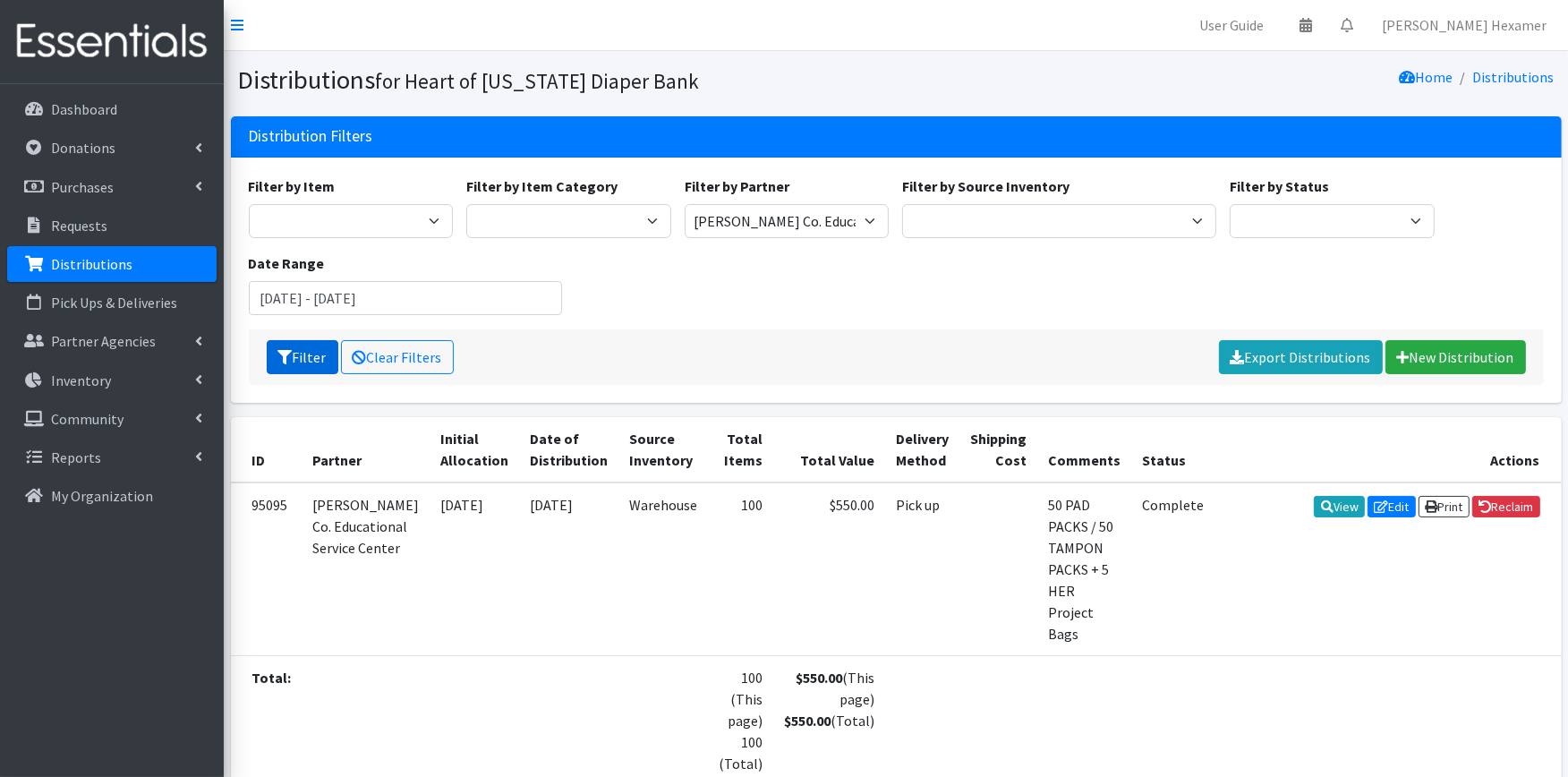
click at [306, 355] on button "Filter" at bounding box center [303, 357] width 72 height 34
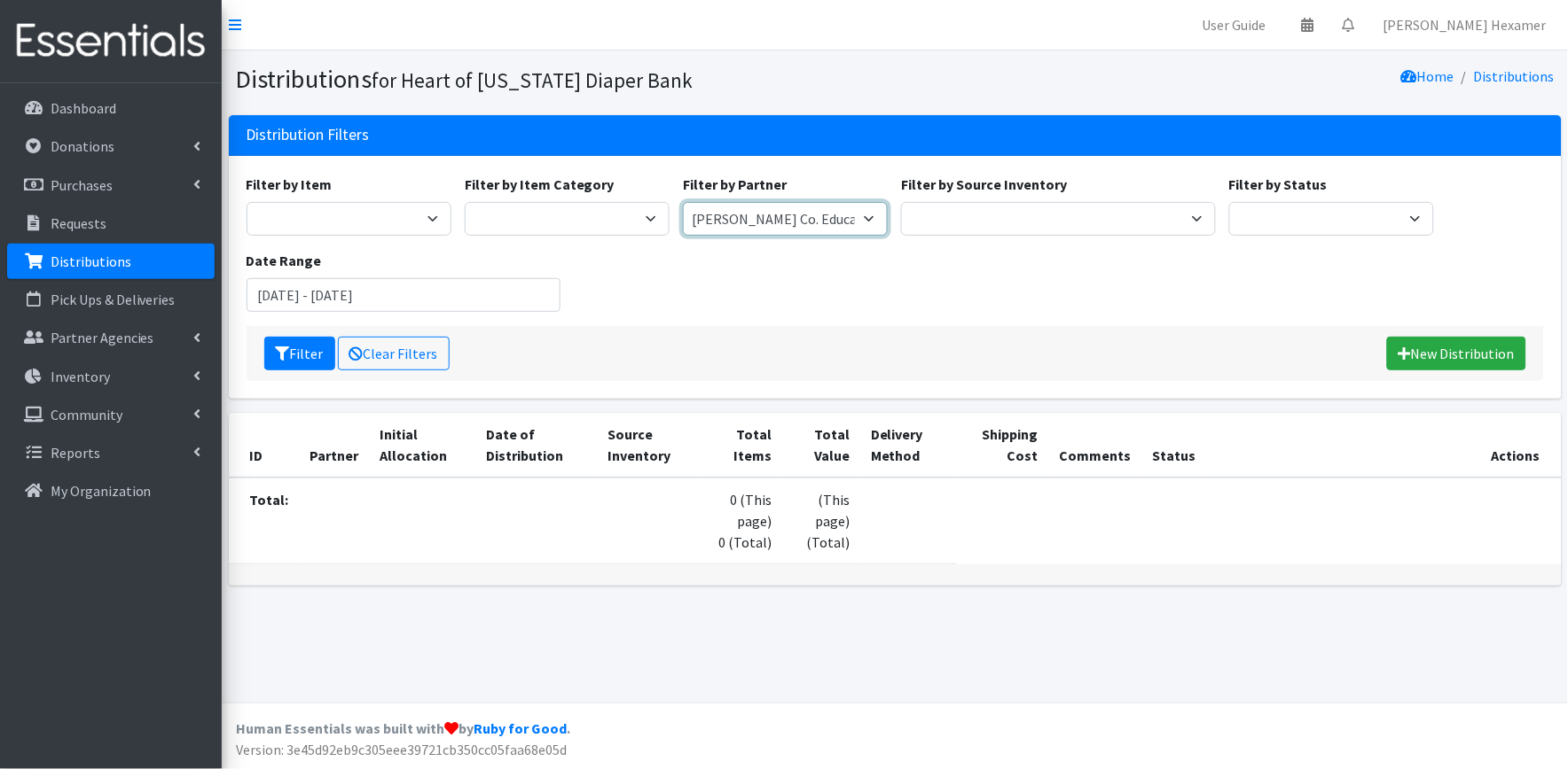
drag, startPoint x: 864, startPoint y: 213, endPoint x: 849, endPoint y: 206, distance: 16.6
click at [864, 213] on select "Alliance Commons Belmont County Health Department [GEOGRAPHIC_DATA] [PERSON_NAM…" at bounding box center [785, 219] width 205 height 34
select select "4"
click at [683, 202] on select "Alliance Commons Belmont County Health Department [GEOGRAPHIC_DATA] [PERSON_NAM…" at bounding box center [785, 219] width 205 height 34
click at [314, 355] on button "Filter" at bounding box center [300, 354] width 71 height 34
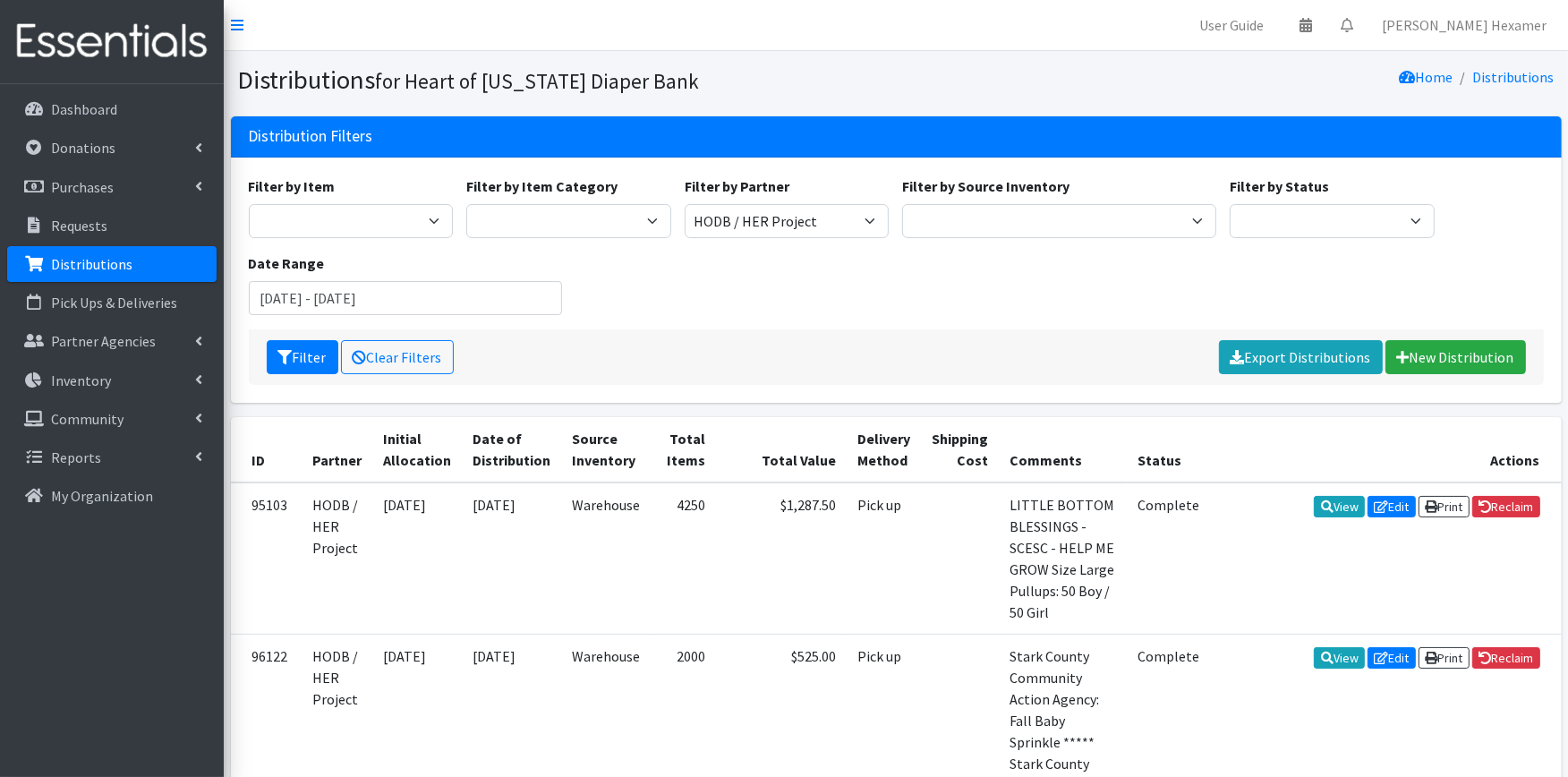
click at [115, 258] on p "Distributions" at bounding box center [91, 263] width 82 height 17
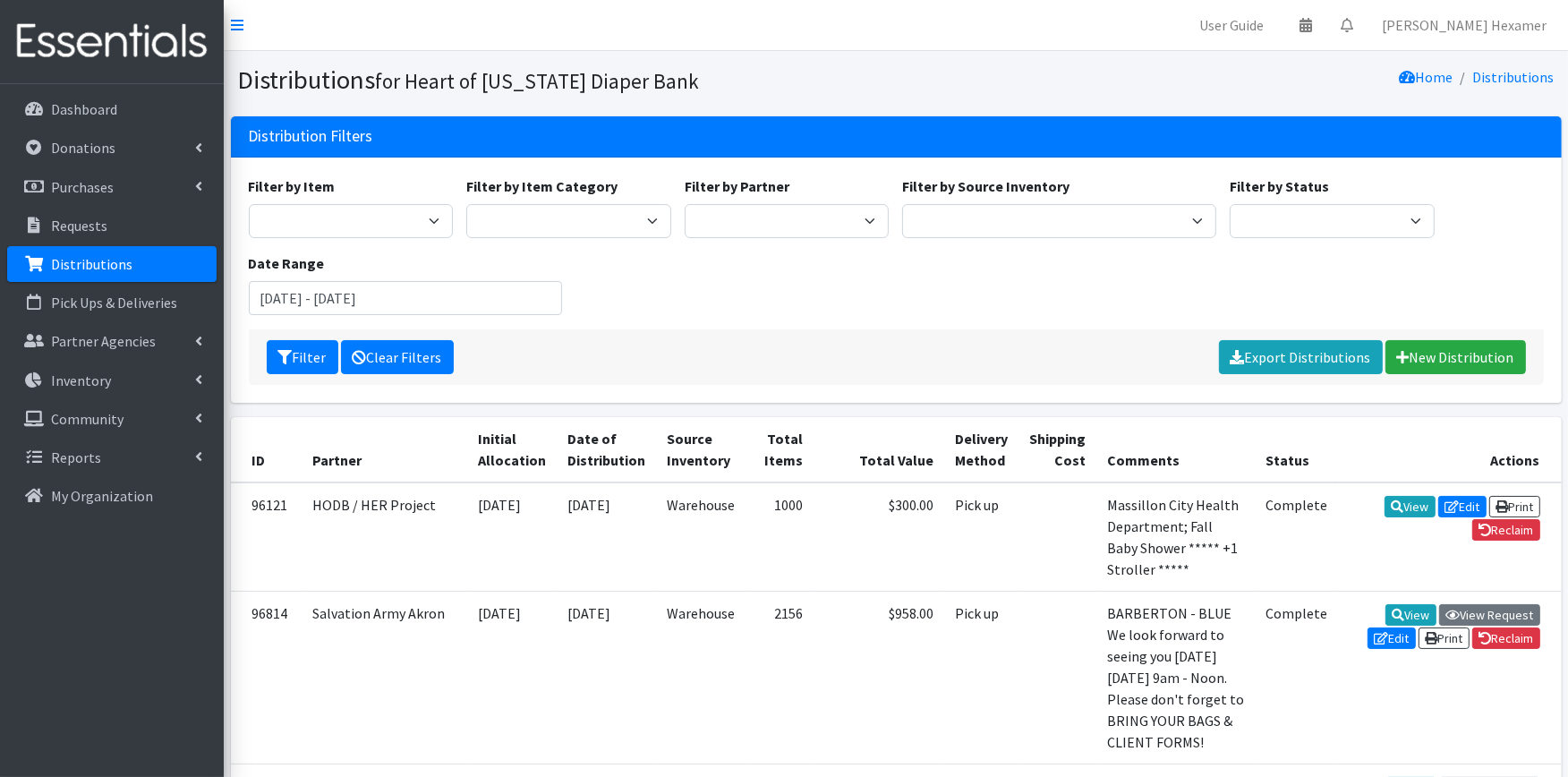
click at [378, 353] on link "Clear Filters" at bounding box center [398, 357] width 113 height 34
click at [418, 301] on input "July 22, 2025 - October 22, 2025" at bounding box center [405, 297] width 314 height 34
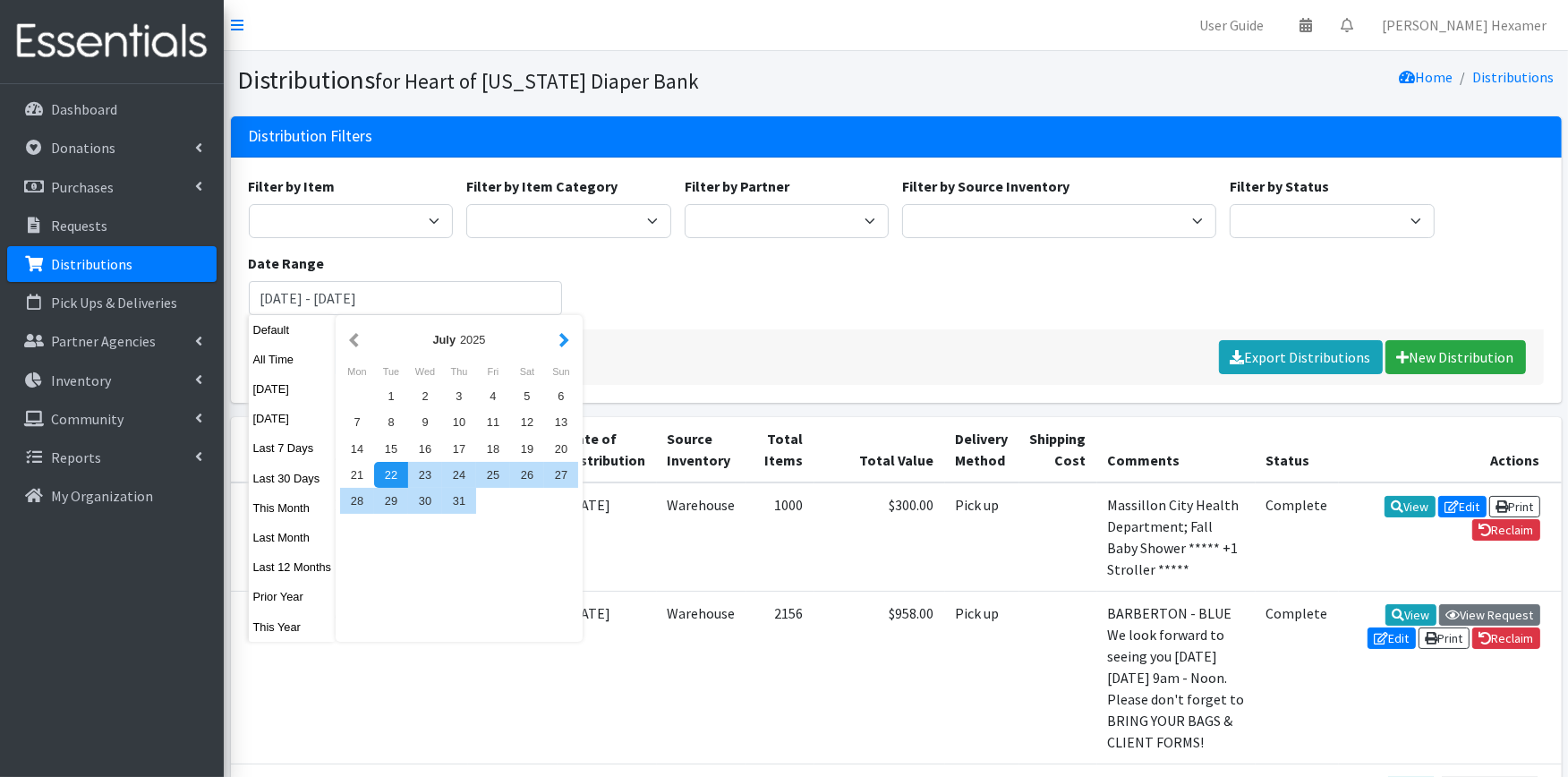
click at [567, 332] on button "button" at bounding box center [564, 340] width 18 height 22
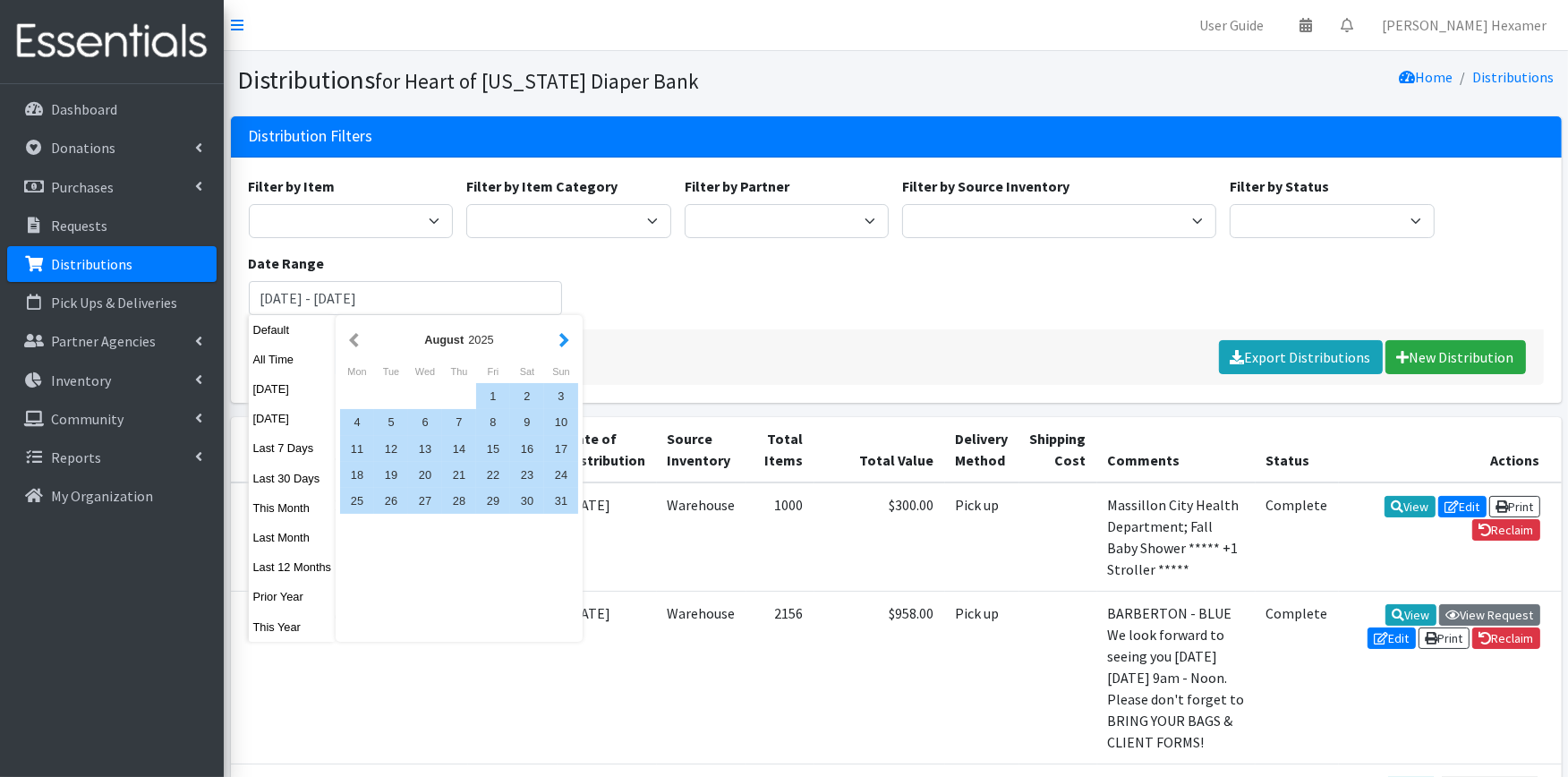
click at [560, 338] on button "button" at bounding box center [564, 340] width 18 height 22
click at [351, 390] on div "1" at bounding box center [357, 396] width 34 height 26
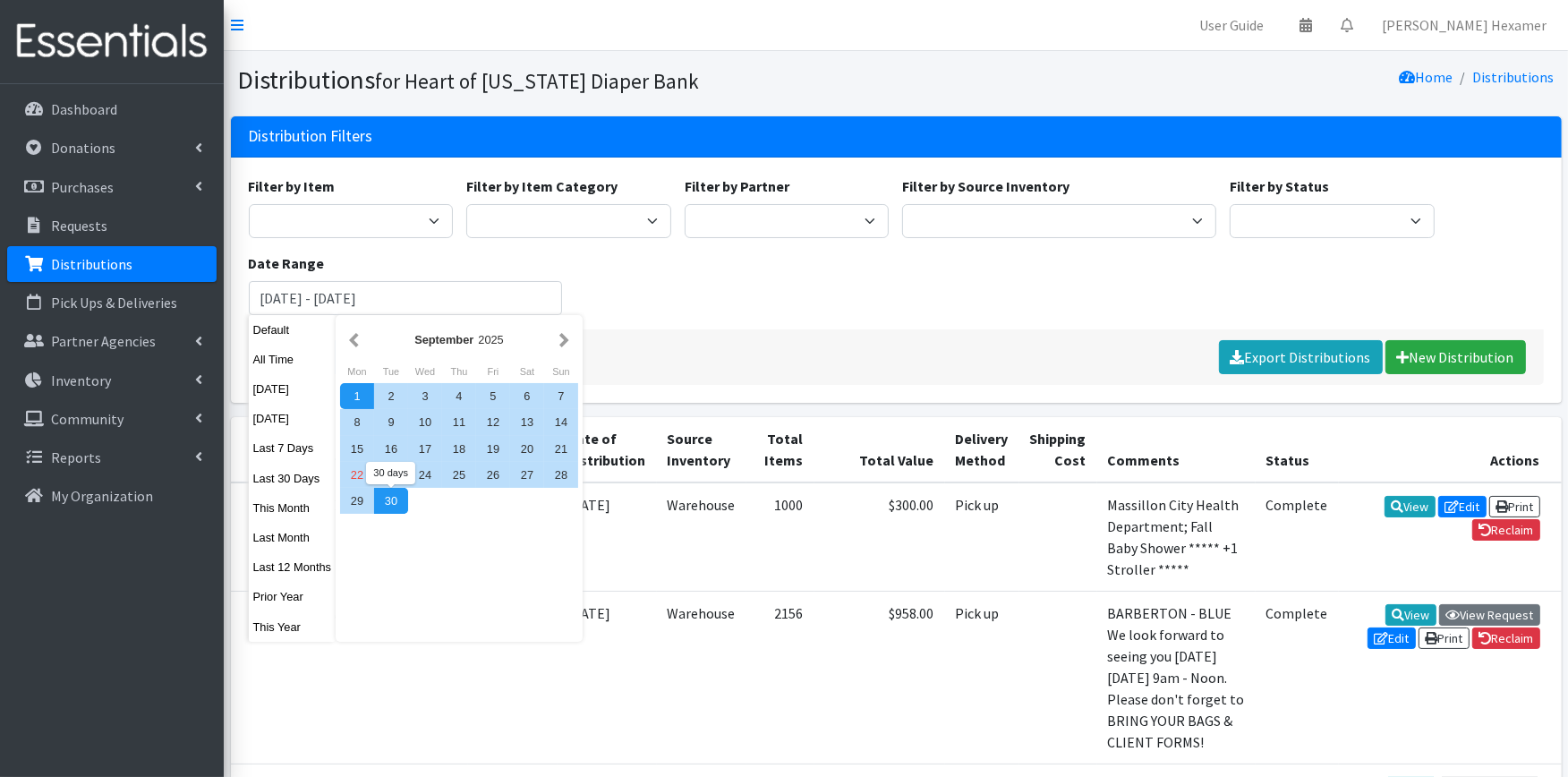
click at [390, 503] on div "30" at bounding box center [391, 501] width 34 height 26
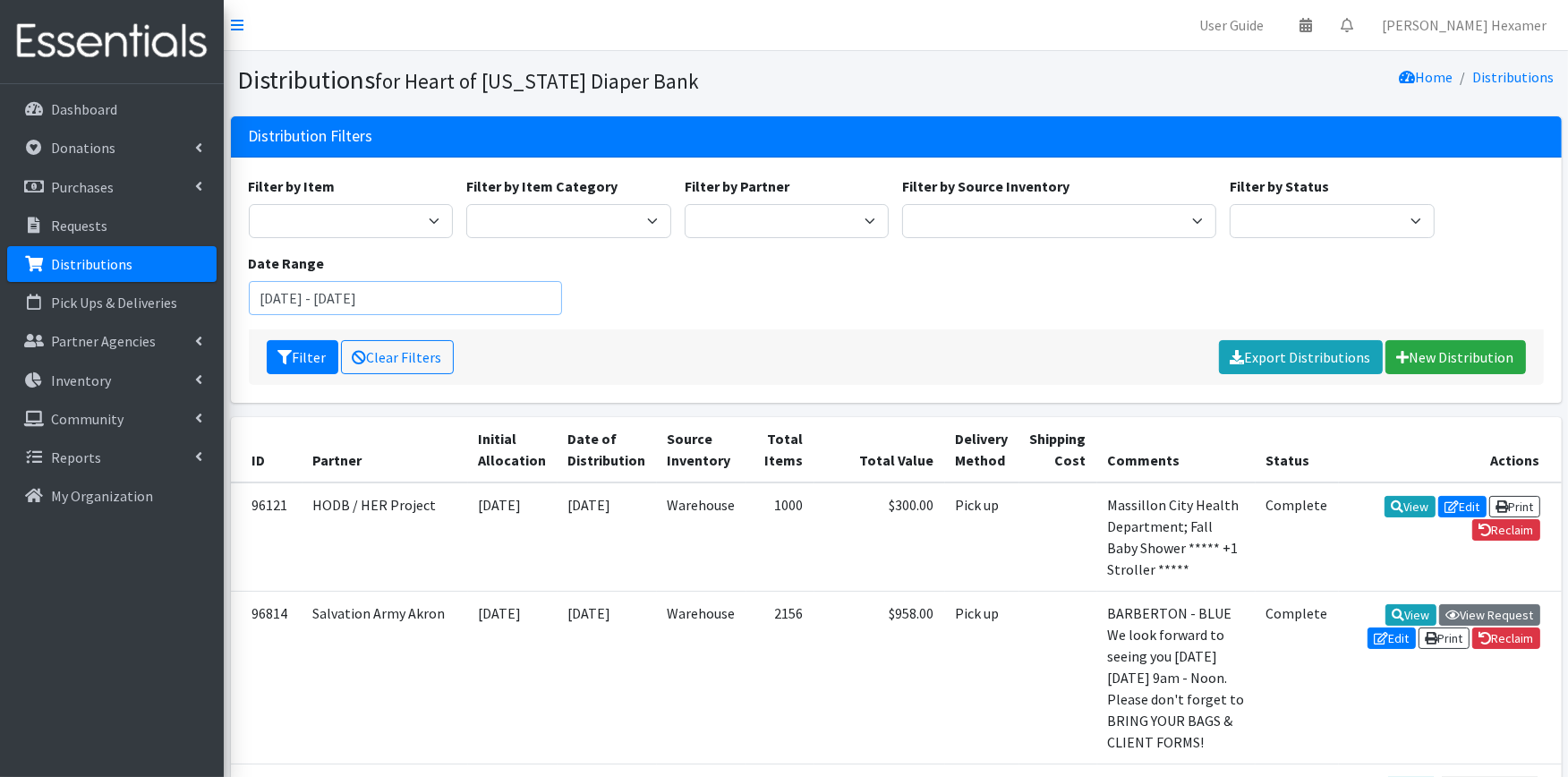
click at [358, 299] on input "September 1, 2025 - September 30, 2025" at bounding box center [405, 297] width 314 height 34
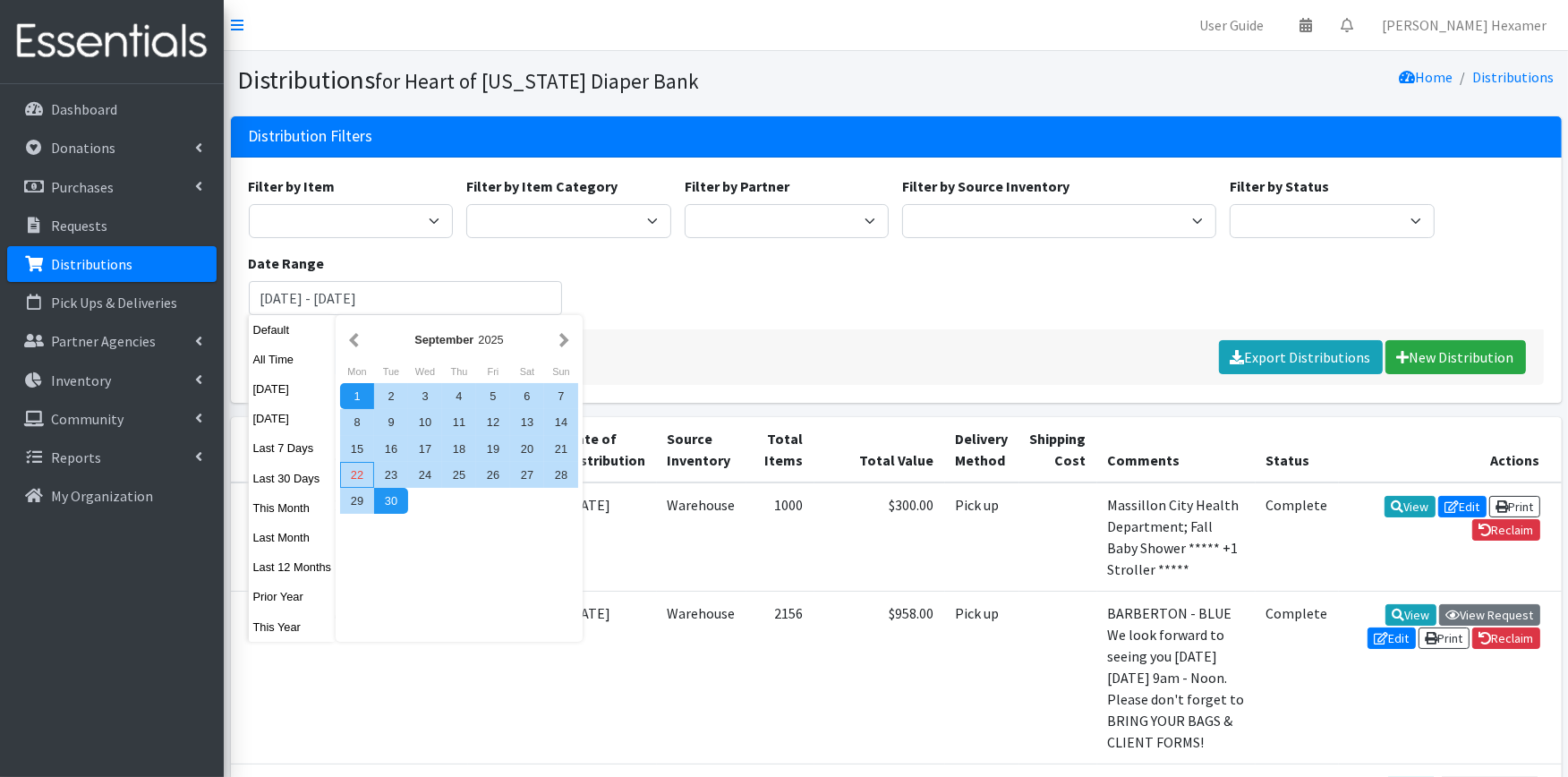
click at [353, 475] on div "22" at bounding box center [357, 475] width 34 height 26
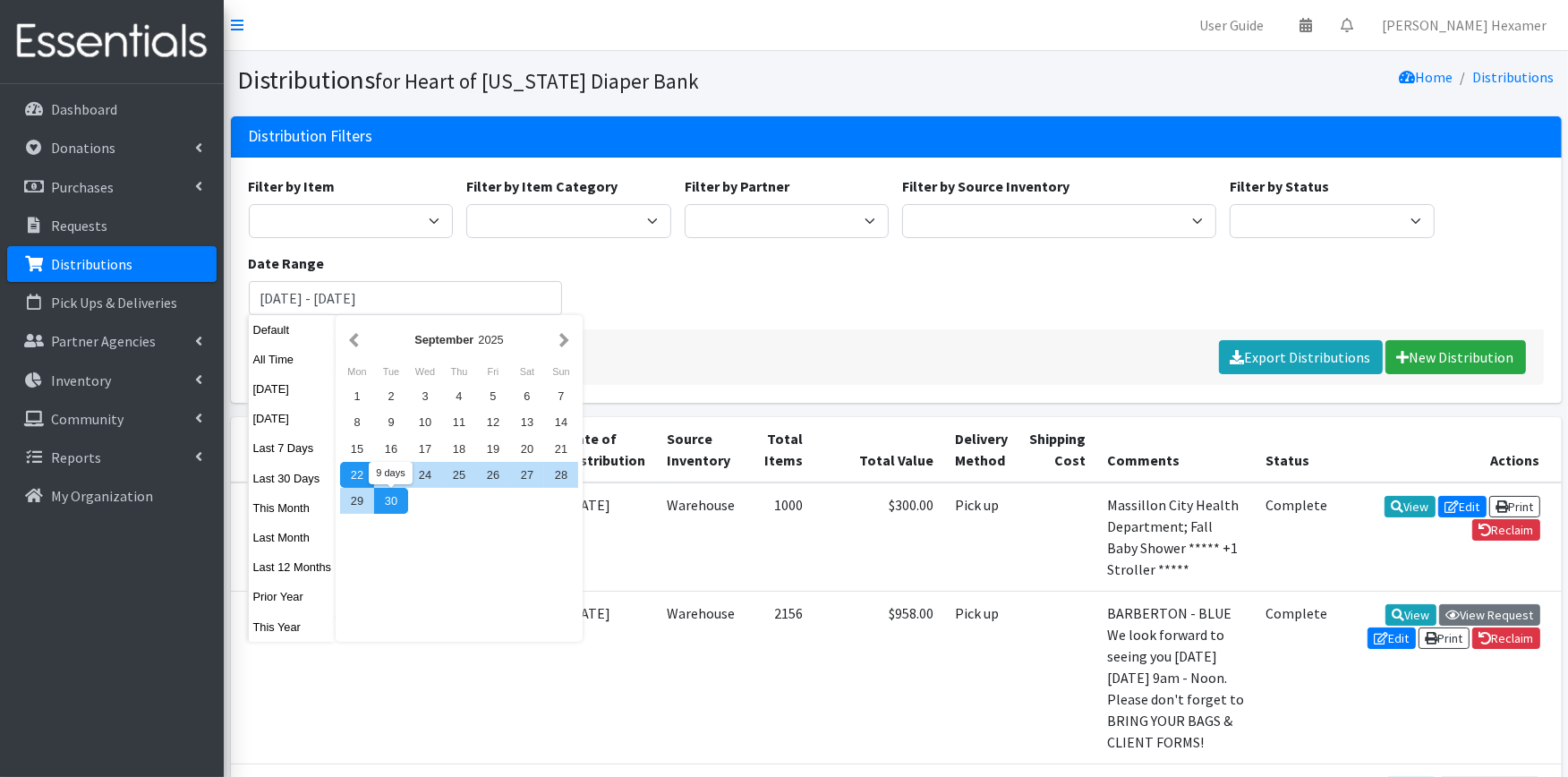
click at [386, 496] on div "30" at bounding box center [391, 501] width 34 height 26
type input "September 22, 2025 - September 30, 2025"
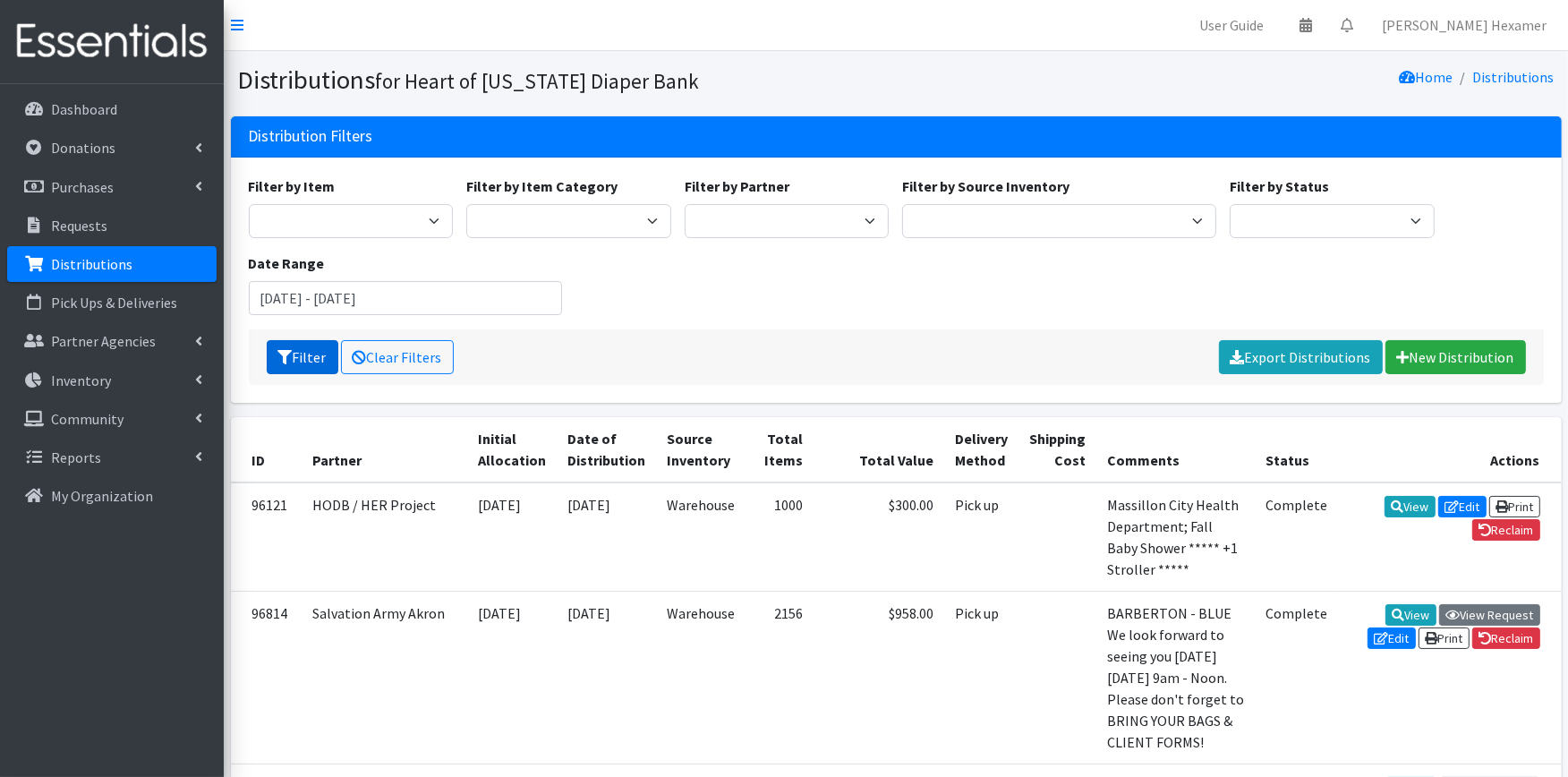
click at [318, 364] on button "Filter" at bounding box center [303, 357] width 72 height 34
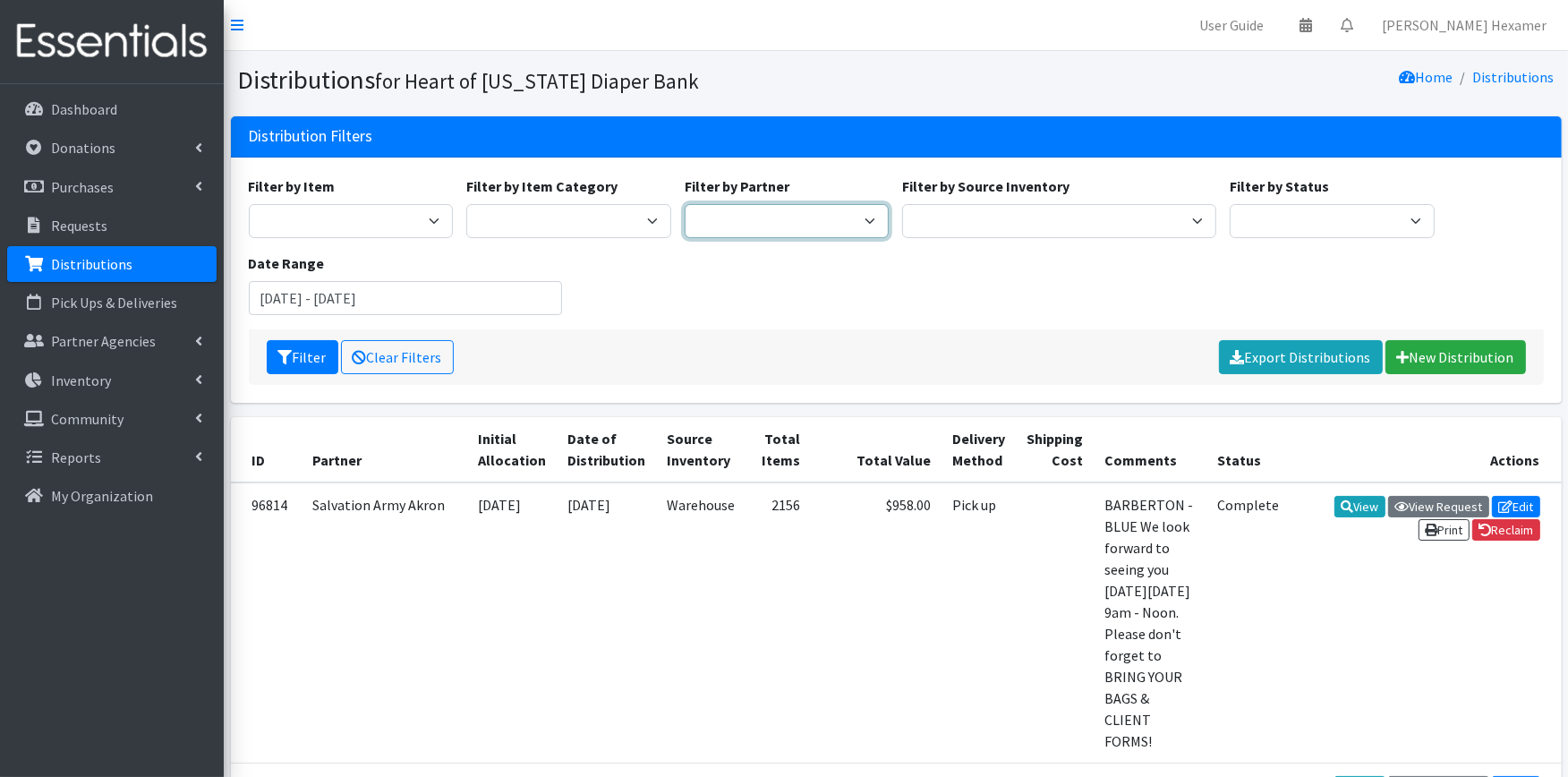
click at [709, 212] on select "Alliance Commons Belmont County Health Department Bridge Point Canal Fulton Spe…" at bounding box center [787, 221] width 205 height 34
click at [406, 354] on link "Clear Filters" at bounding box center [398, 357] width 113 height 34
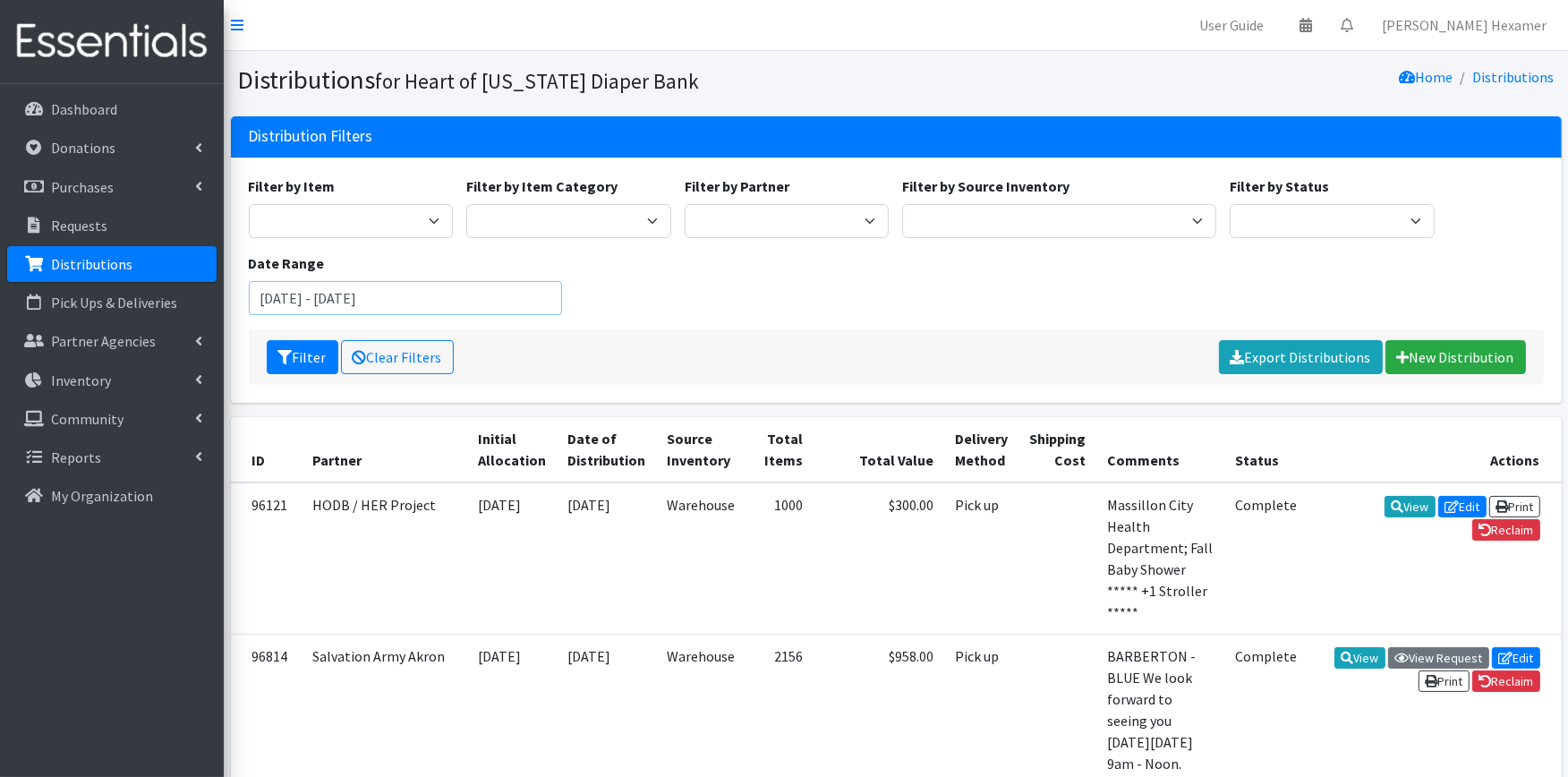
click at [372, 297] on input "July 22, 2025 - October 22, 2025" at bounding box center [405, 297] width 314 height 34
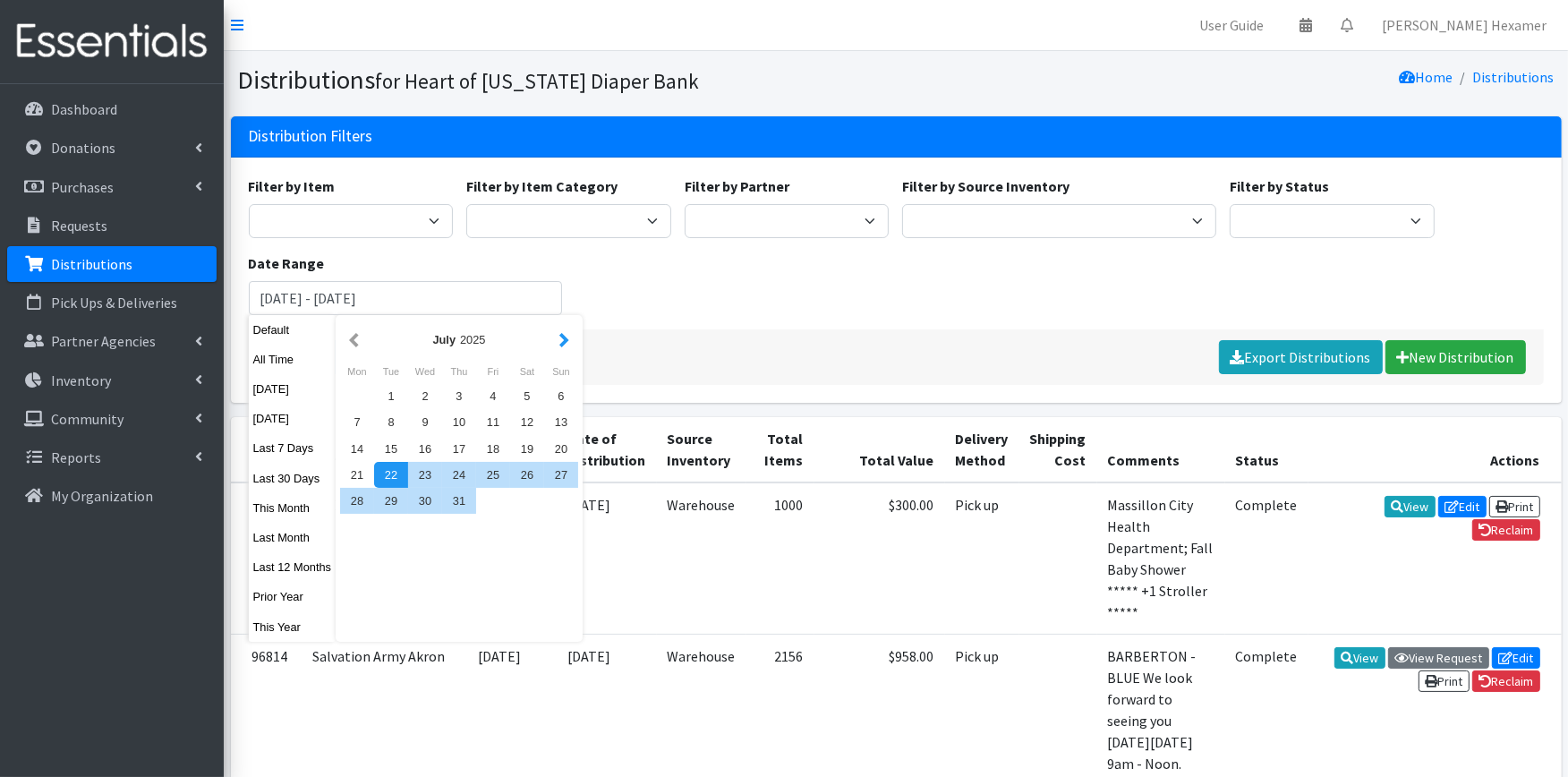
click at [558, 341] on button "button" at bounding box center [564, 340] width 18 height 22
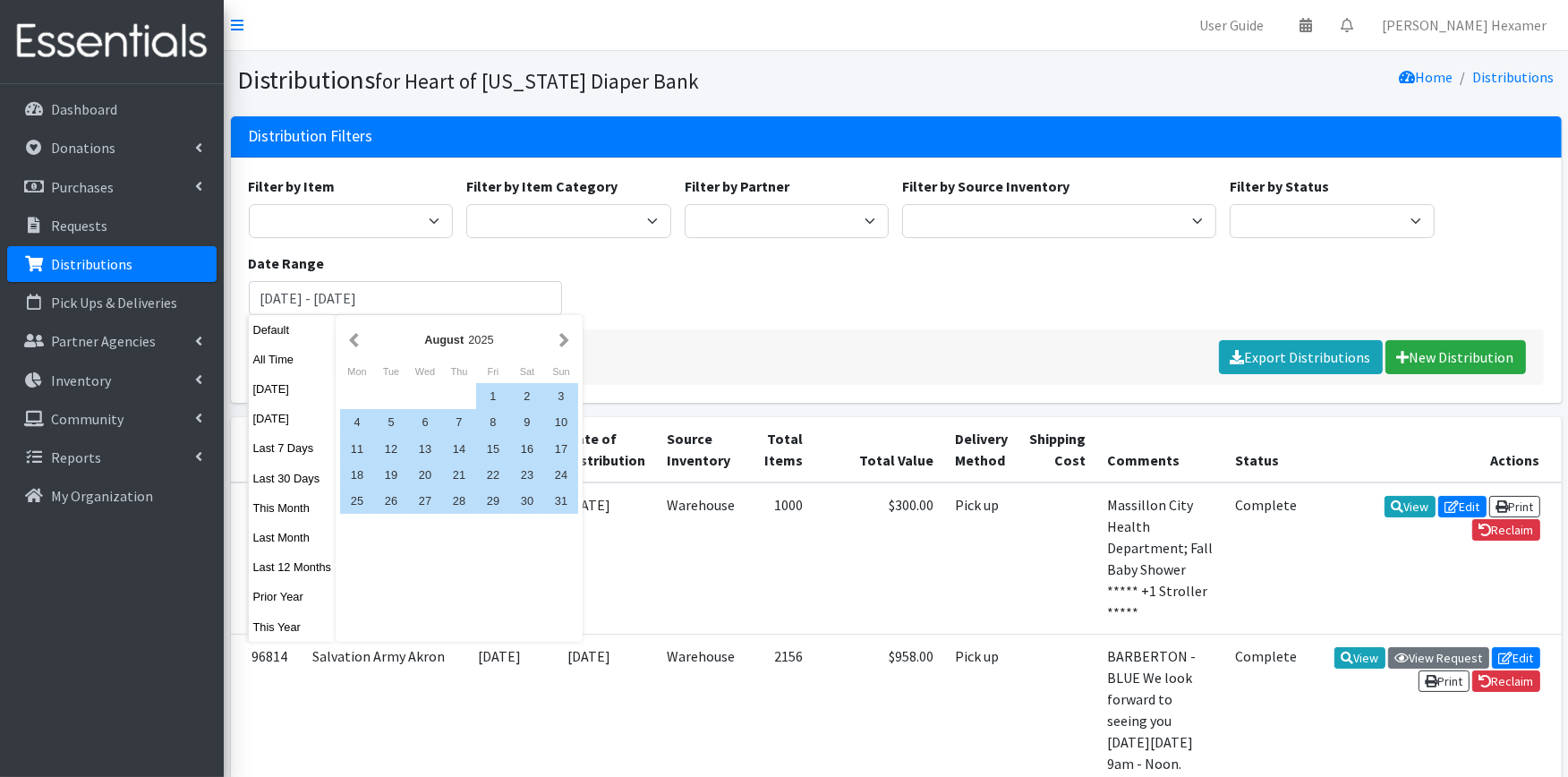
click at [558, 341] on button "button" at bounding box center [564, 340] width 18 height 22
click at [353, 400] on div "1" at bounding box center [357, 396] width 34 height 26
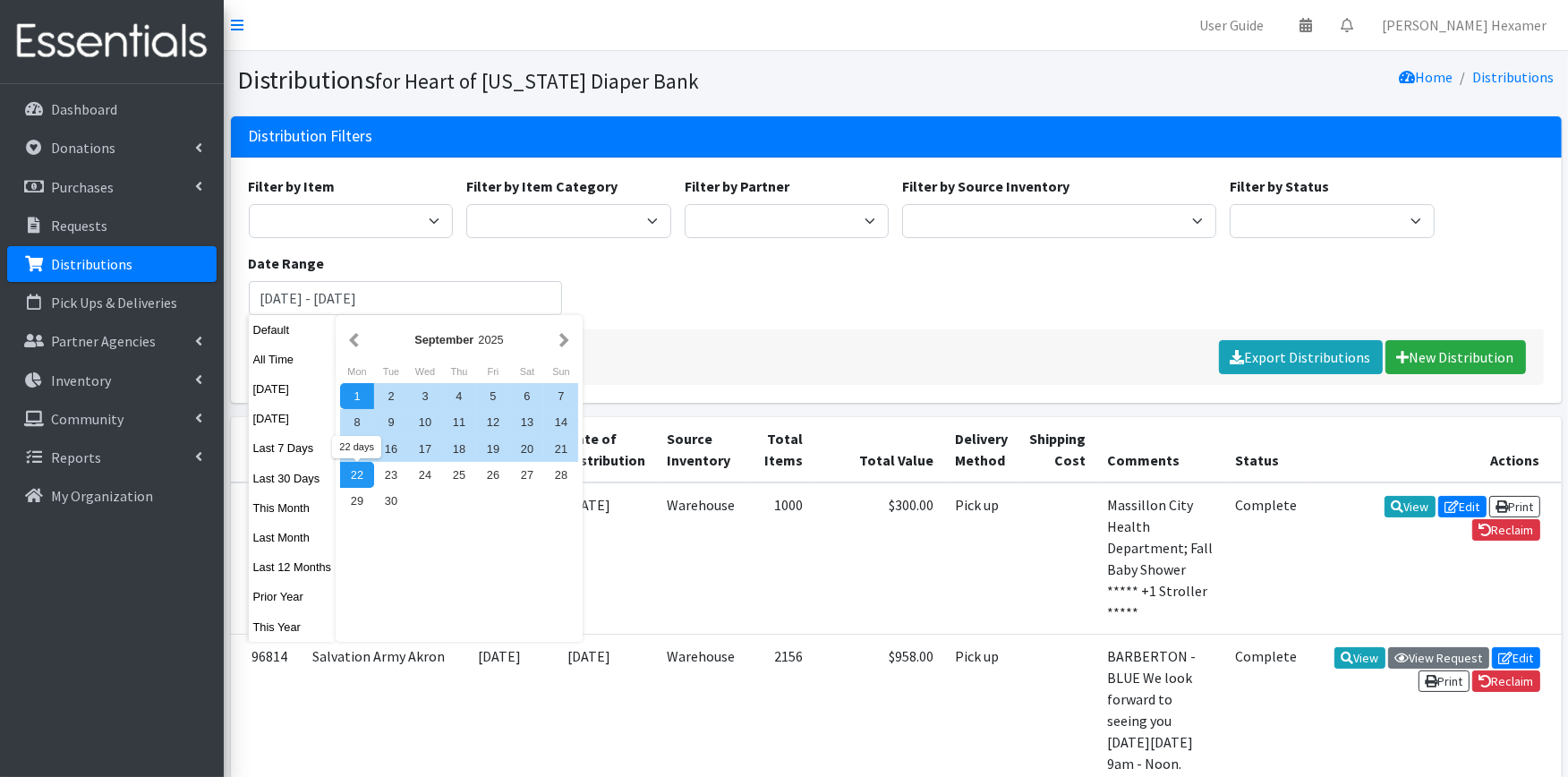
click at [358, 477] on div "22" at bounding box center [357, 475] width 34 height 26
type input "September 1, 2025 - September 22, 2025"
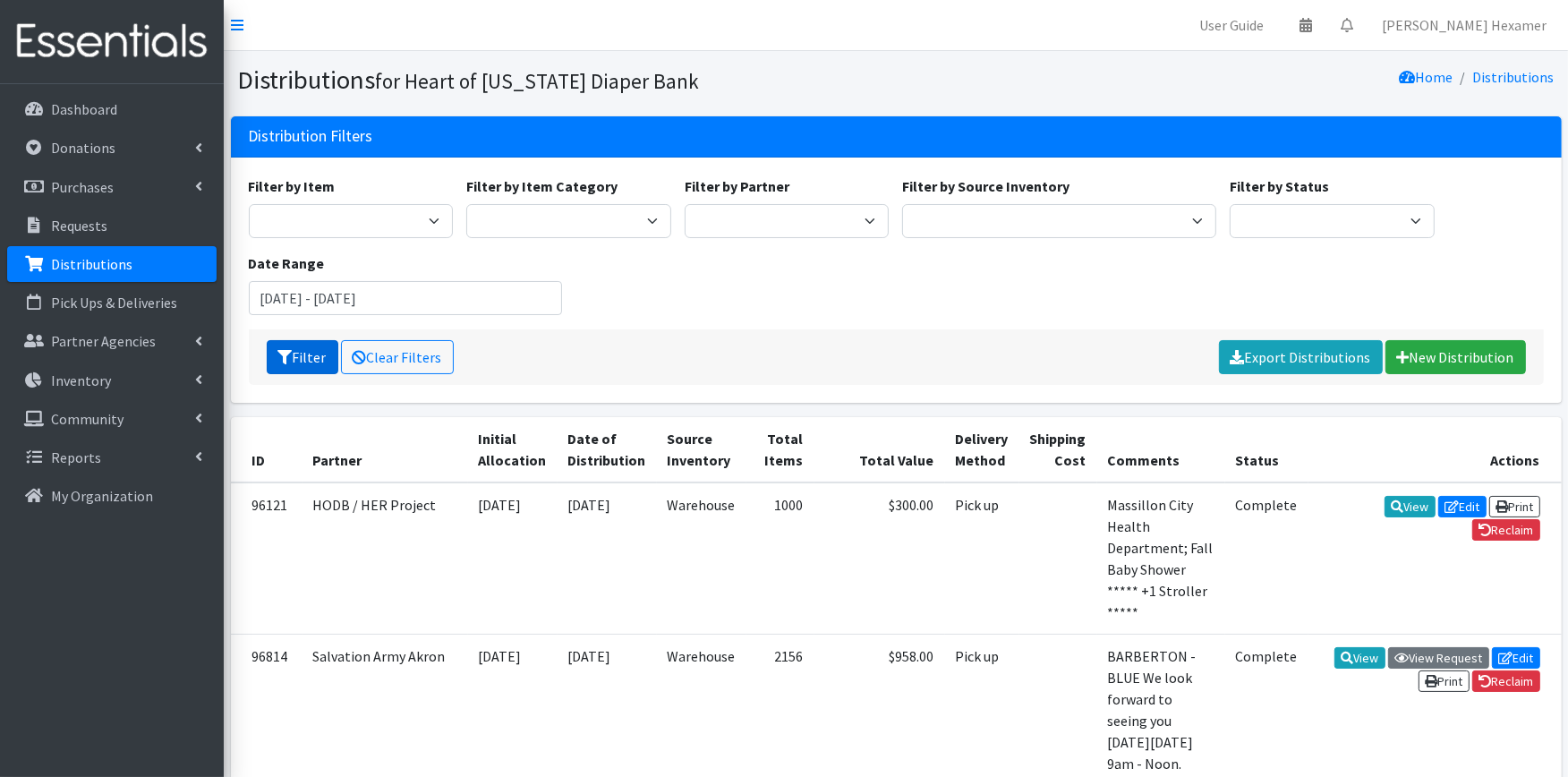
click at [297, 364] on button "Filter" at bounding box center [303, 357] width 72 height 34
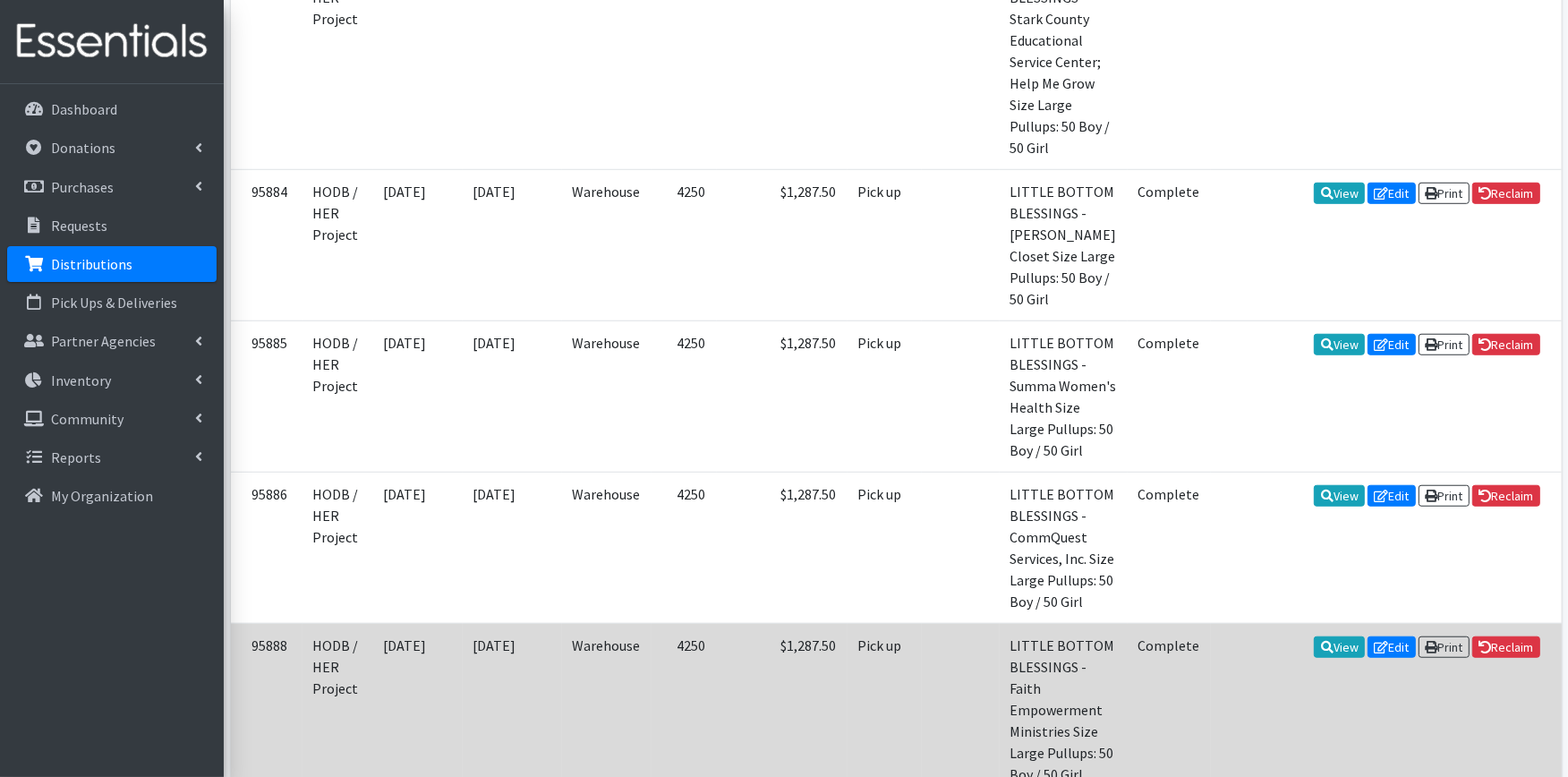
scroll to position [1293, 0]
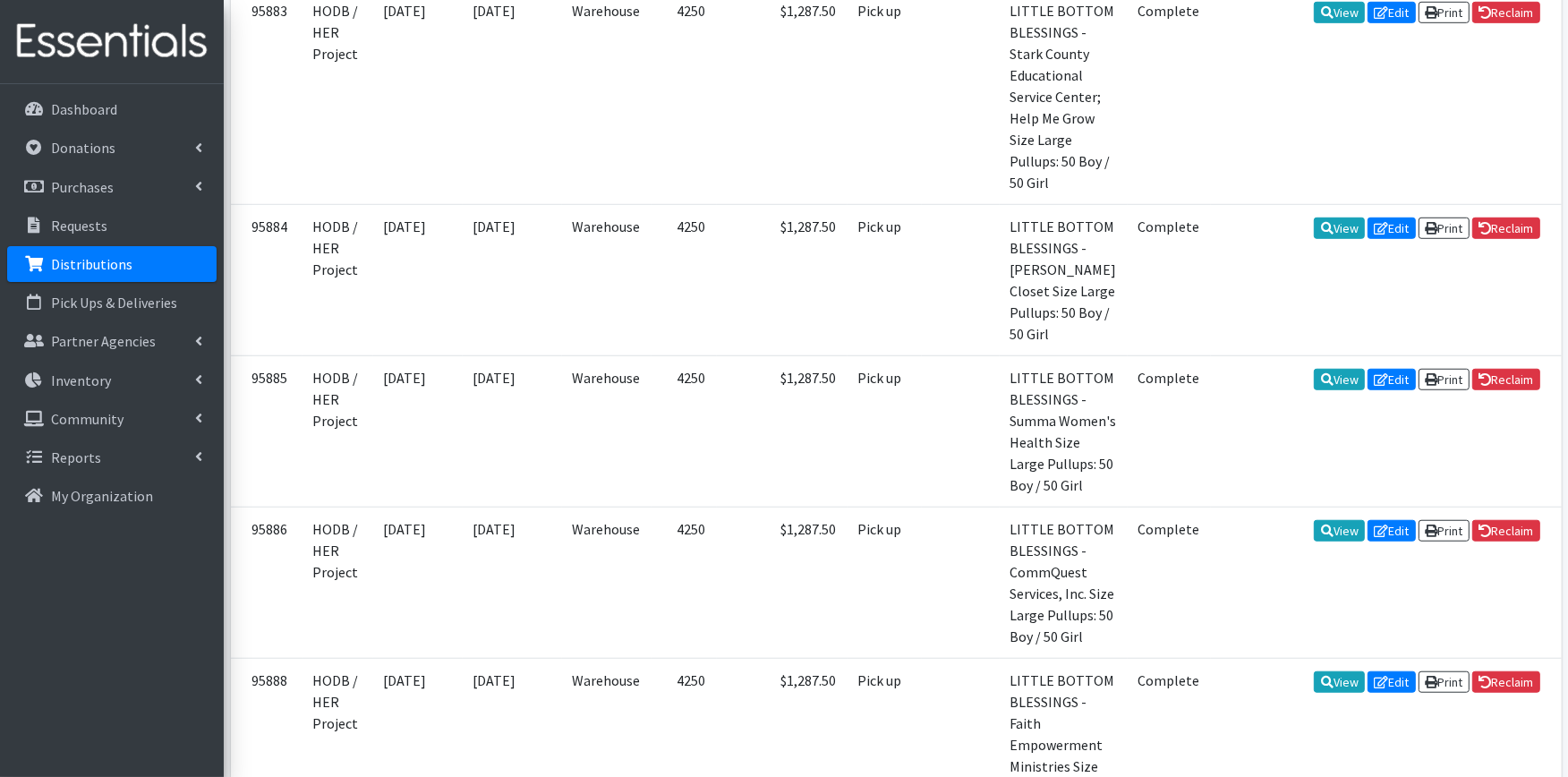
click at [171, 261] on link "Distributions" at bounding box center [112, 264] width 210 height 36
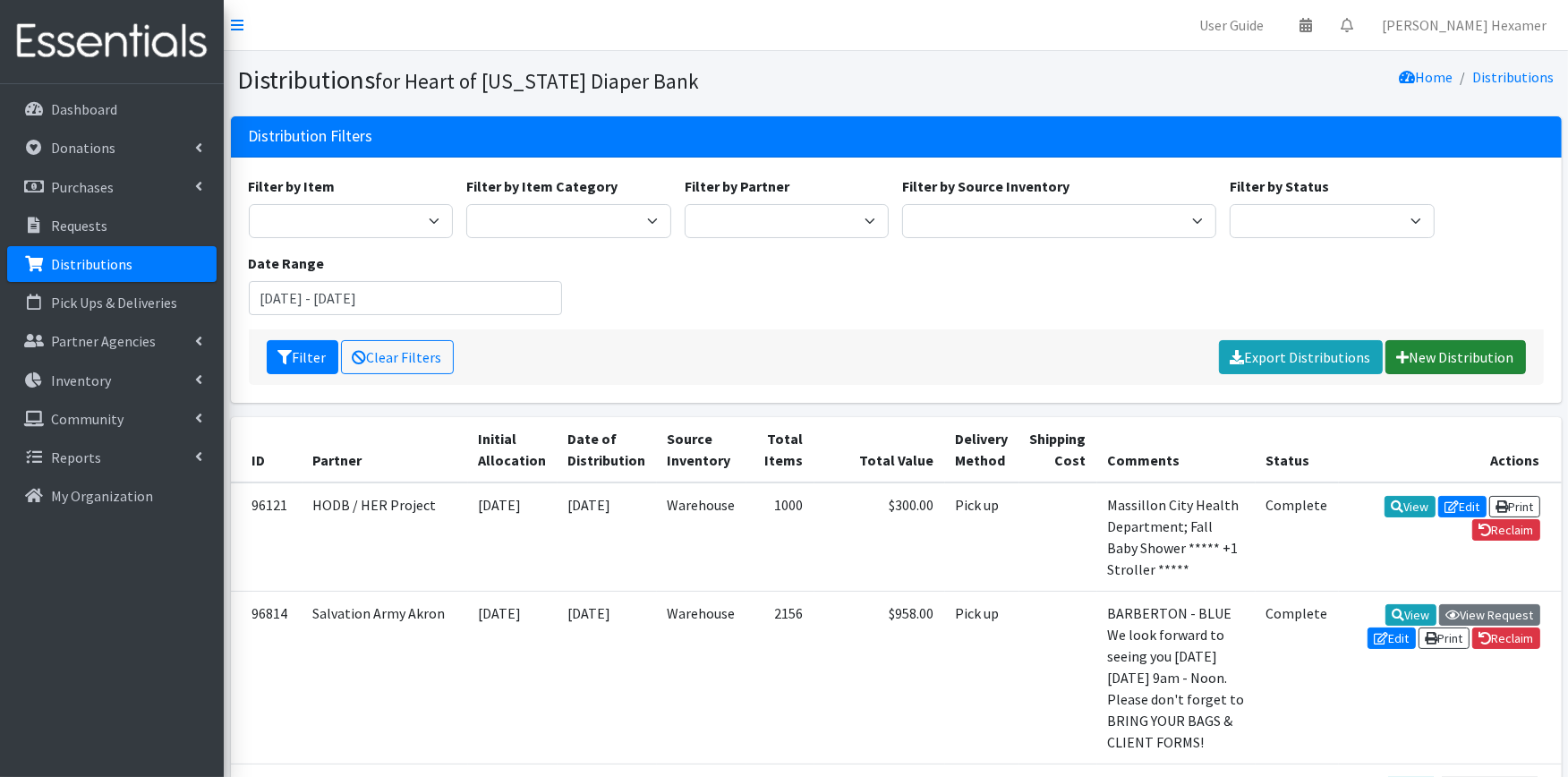
click at [1425, 353] on link "New Distribution" at bounding box center [1456, 357] width 141 height 34
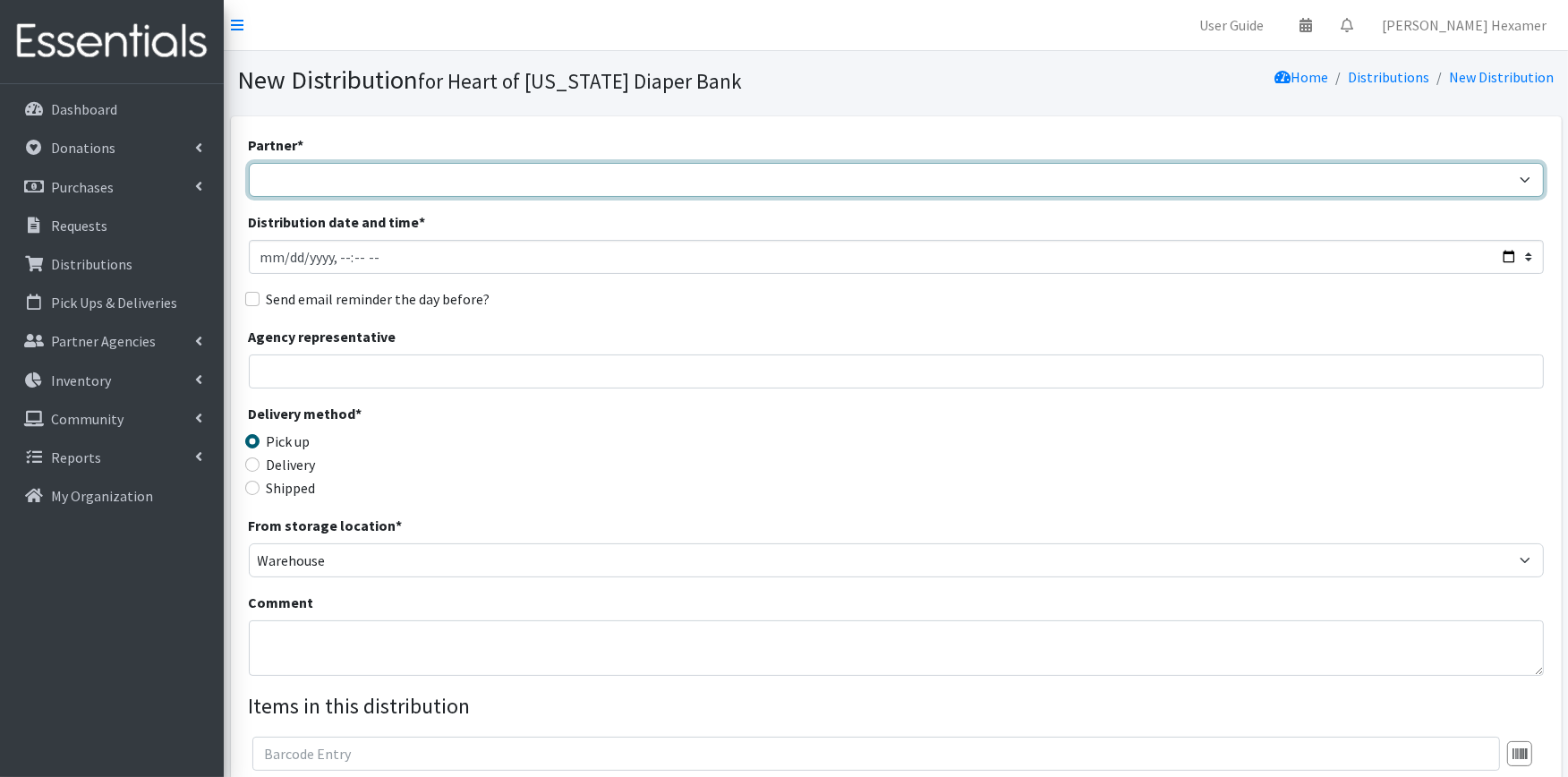
click at [633, 176] on select "Alliance Commons Belmont County Health Department [GEOGRAPHIC_DATA] [PERSON_NAM…" at bounding box center [896, 180] width 1296 height 34
select select "4"
click at [248, 163] on select "Alliance Commons Belmont County Health Department [GEOGRAPHIC_DATA] [PERSON_NAM…" at bounding box center [896, 180] width 1296 height 34
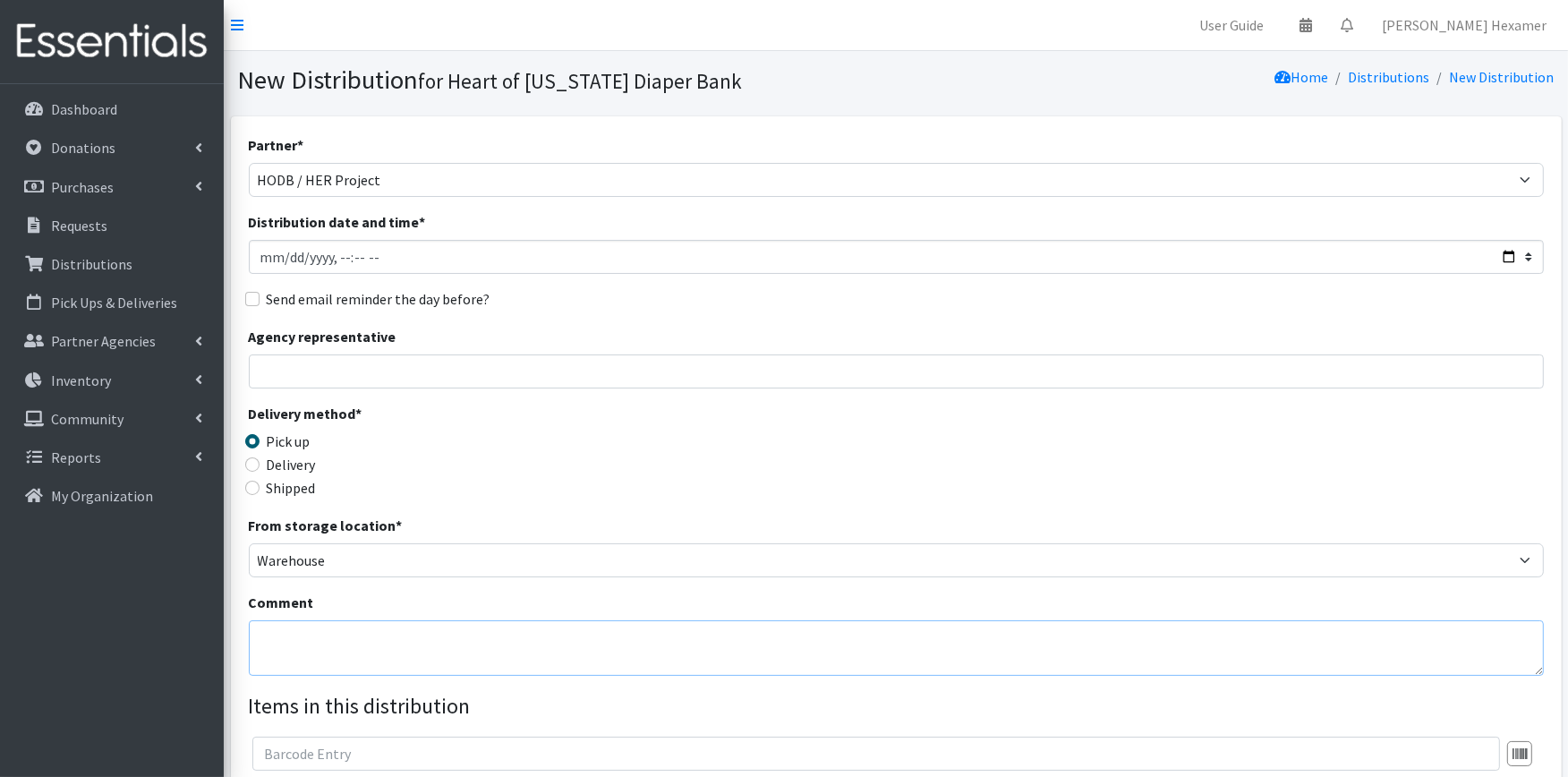
click at [258, 634] on textarea "Comment" at bounding box center [896, 648] width 1296 height 55
click at [576, 642] on textarea "[GEOGRAPHIC_DATA] Nurse Program" at bounding box center [896, 648] width 1296 height 55
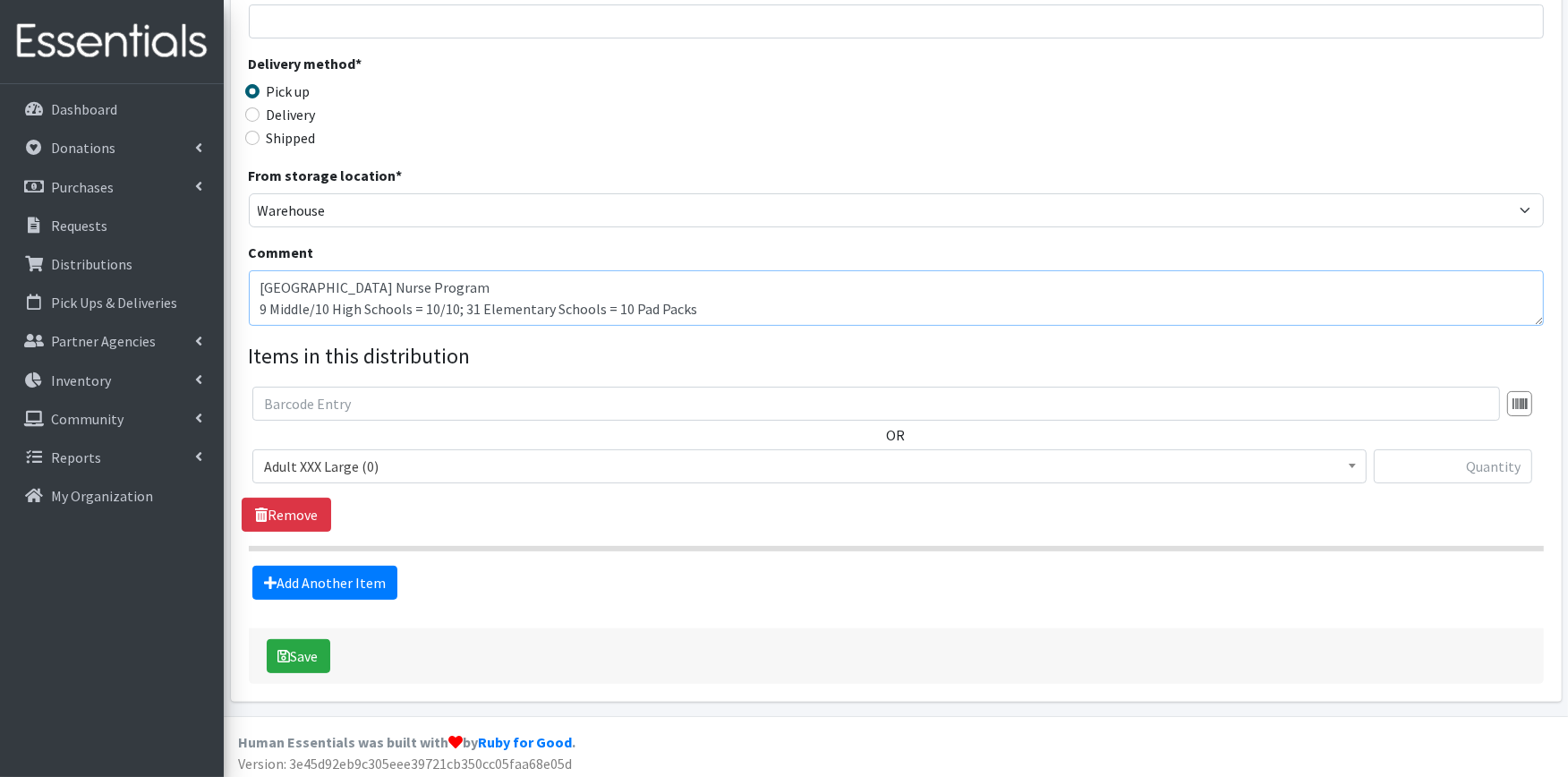
scroll to position [355, 0]
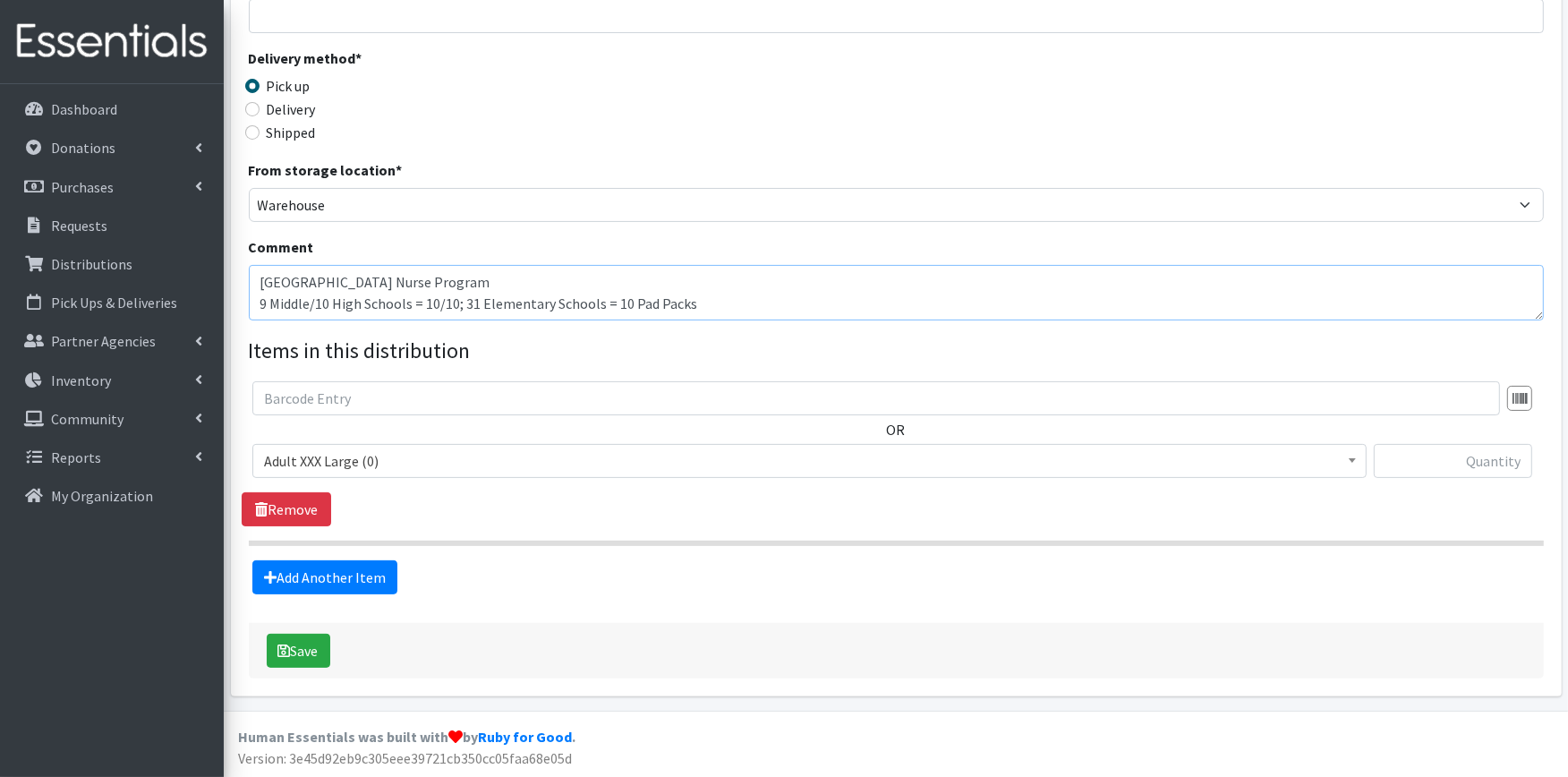
click at [260, 307] on textarea "[GEOGRAPHIC_DATA] Nurse Program 9 Middle/10 High Schools = 10/10; 31 Elementary…" at bounding box center [896, 293] width 1296 height 55
type textarea "[GEOGRAPHIC_DATA] Nurse Program 10 Middle/10 High Schools = 10/10; 31 Elementar…"
click at [324, 452] on span "Adult XXX Large (0)" at bounding box center [810, 460] width 1091 height 25
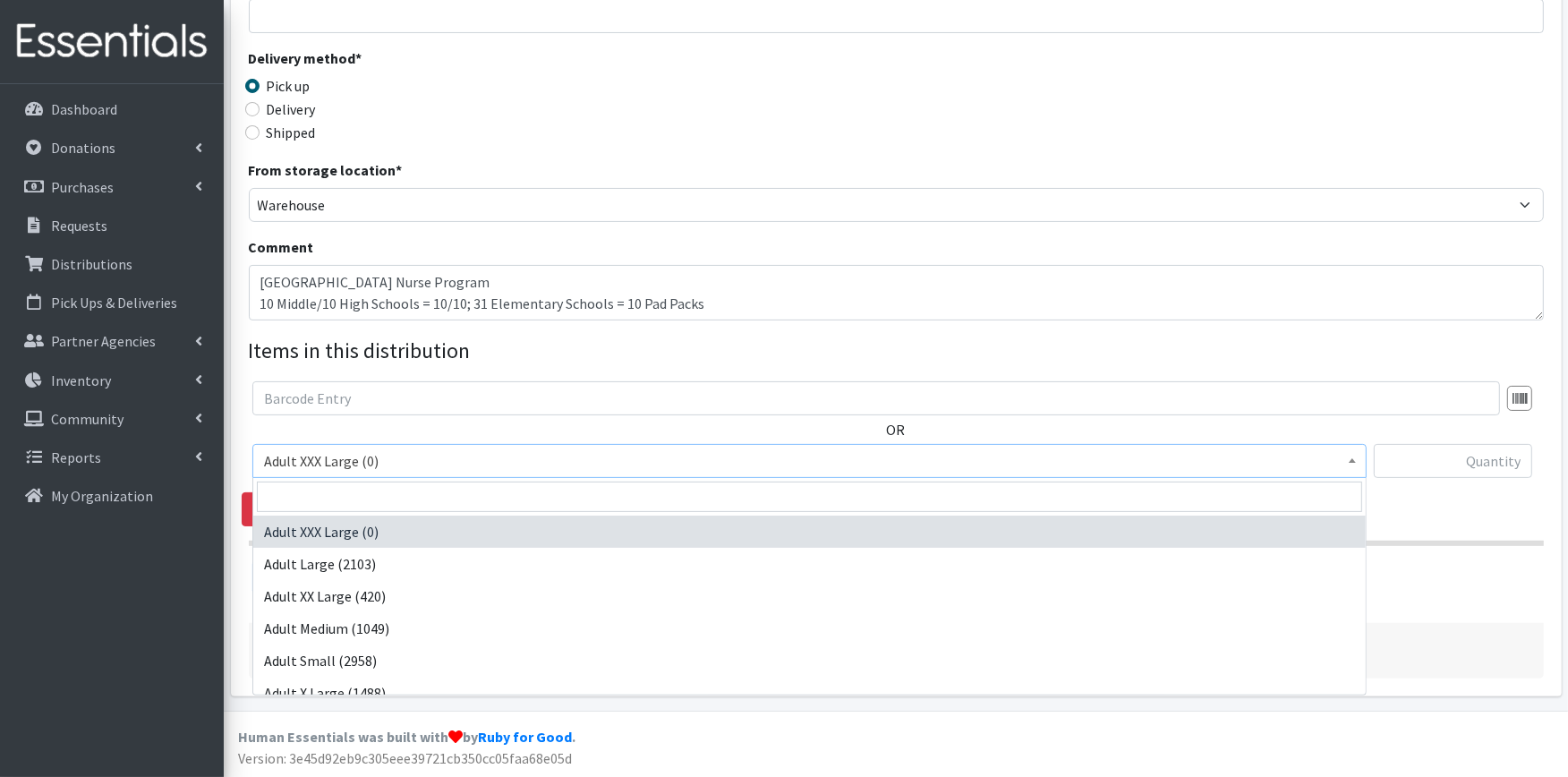
scroll to position [788, 0]
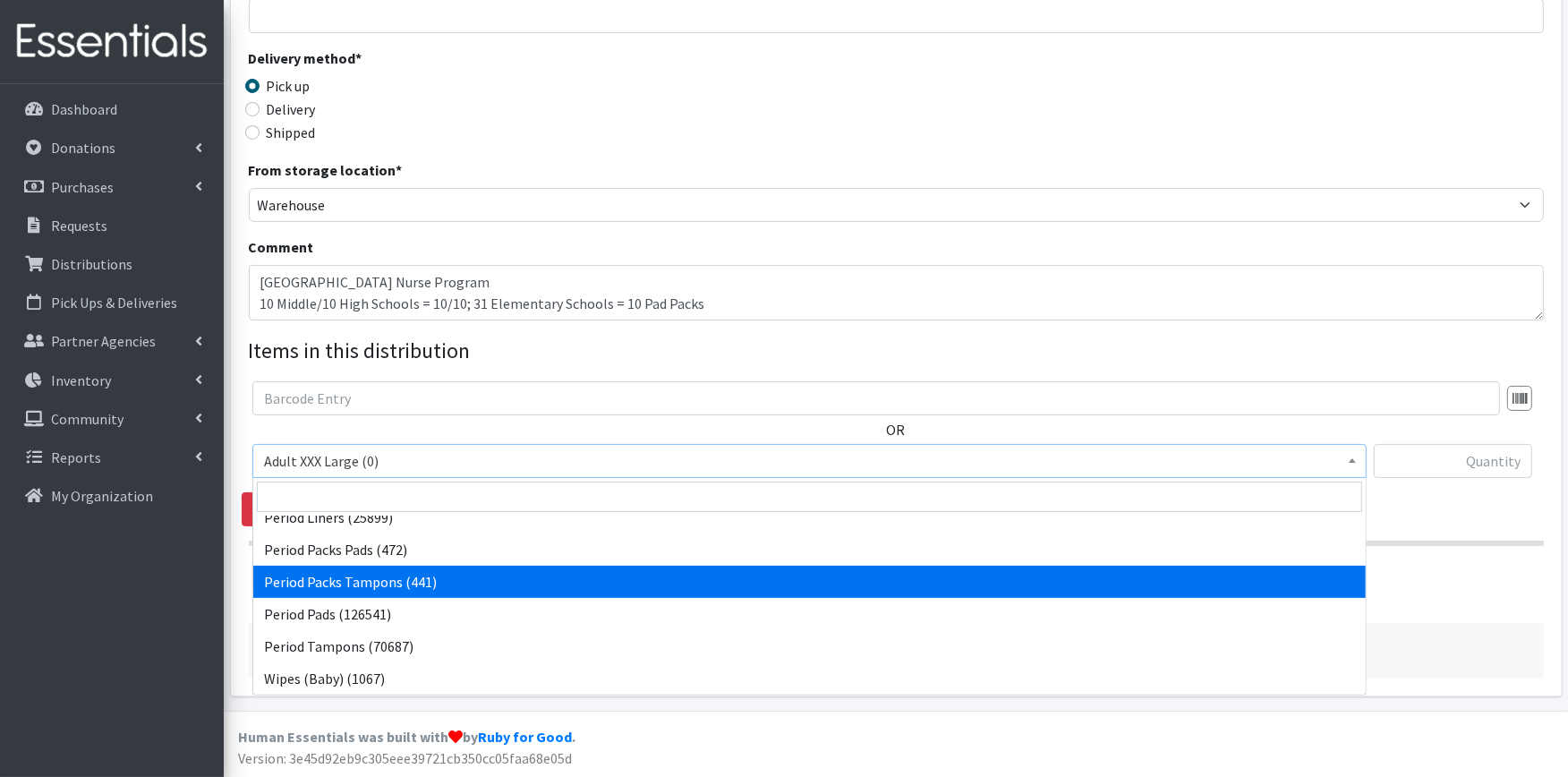
select select "11445"
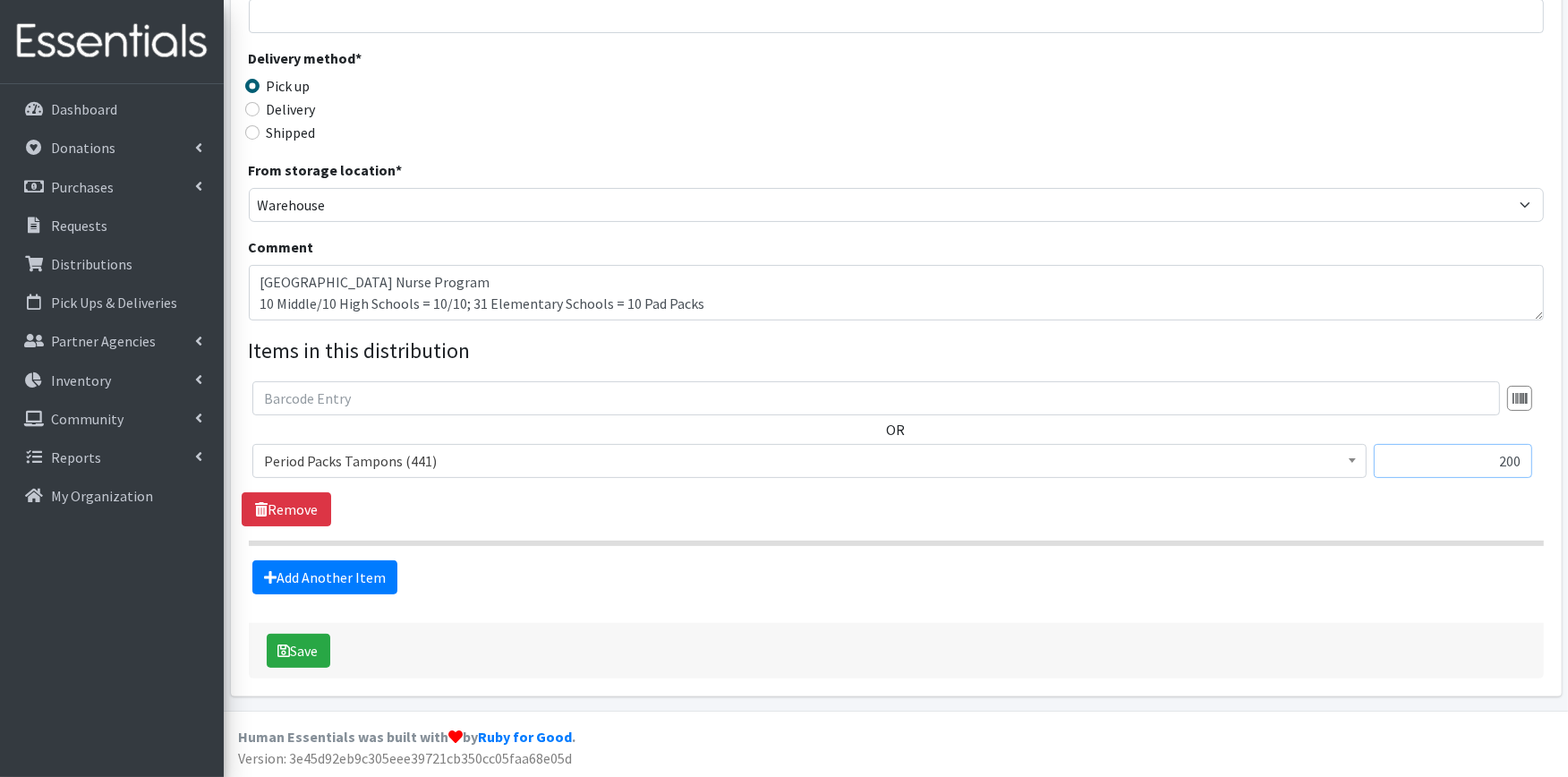
type input "200"
click at [335, 575] on link "Add Another Item" at bounding box center [325, 577] width 145 height 34
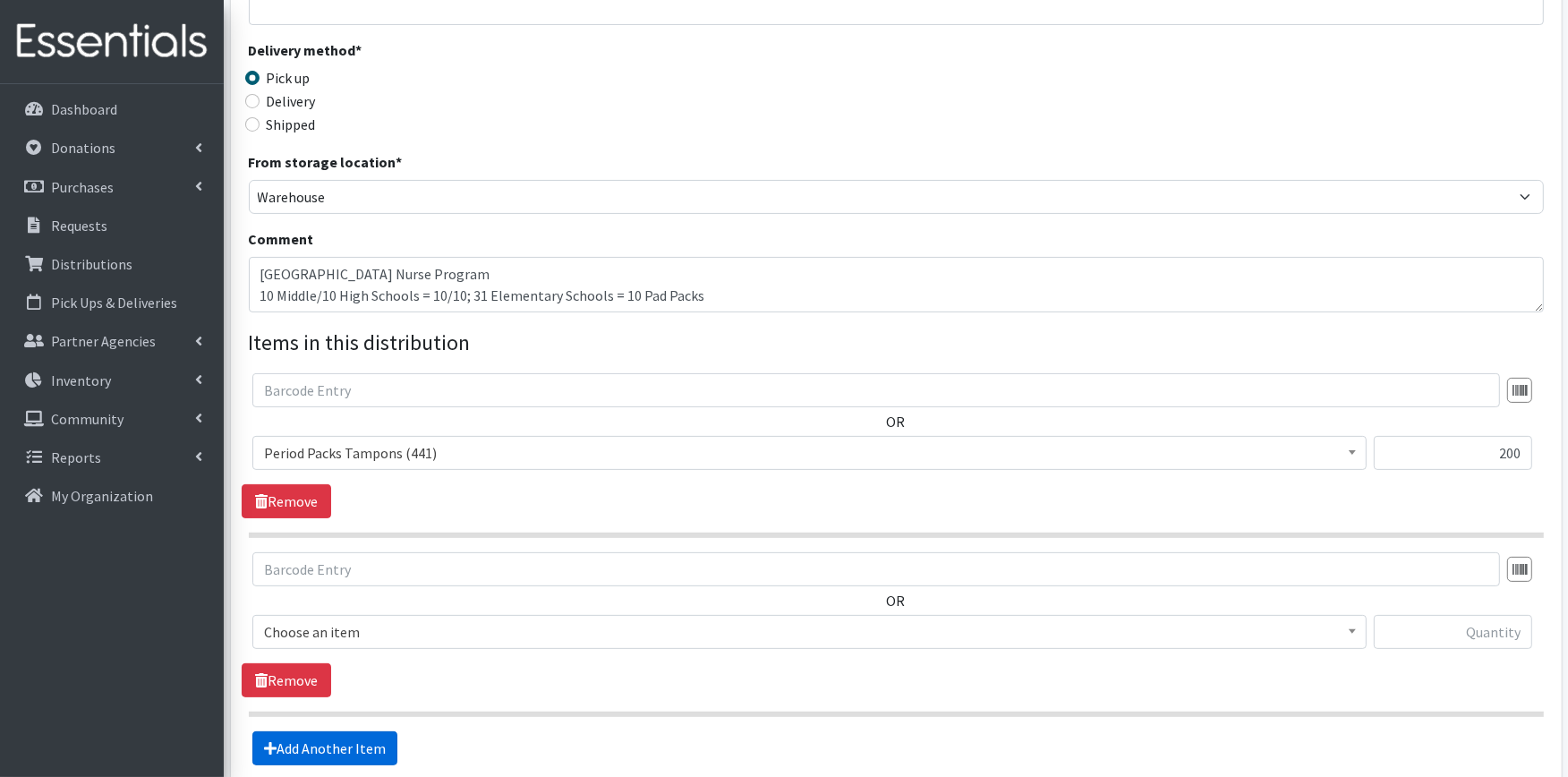
scroll to position [535, 0]
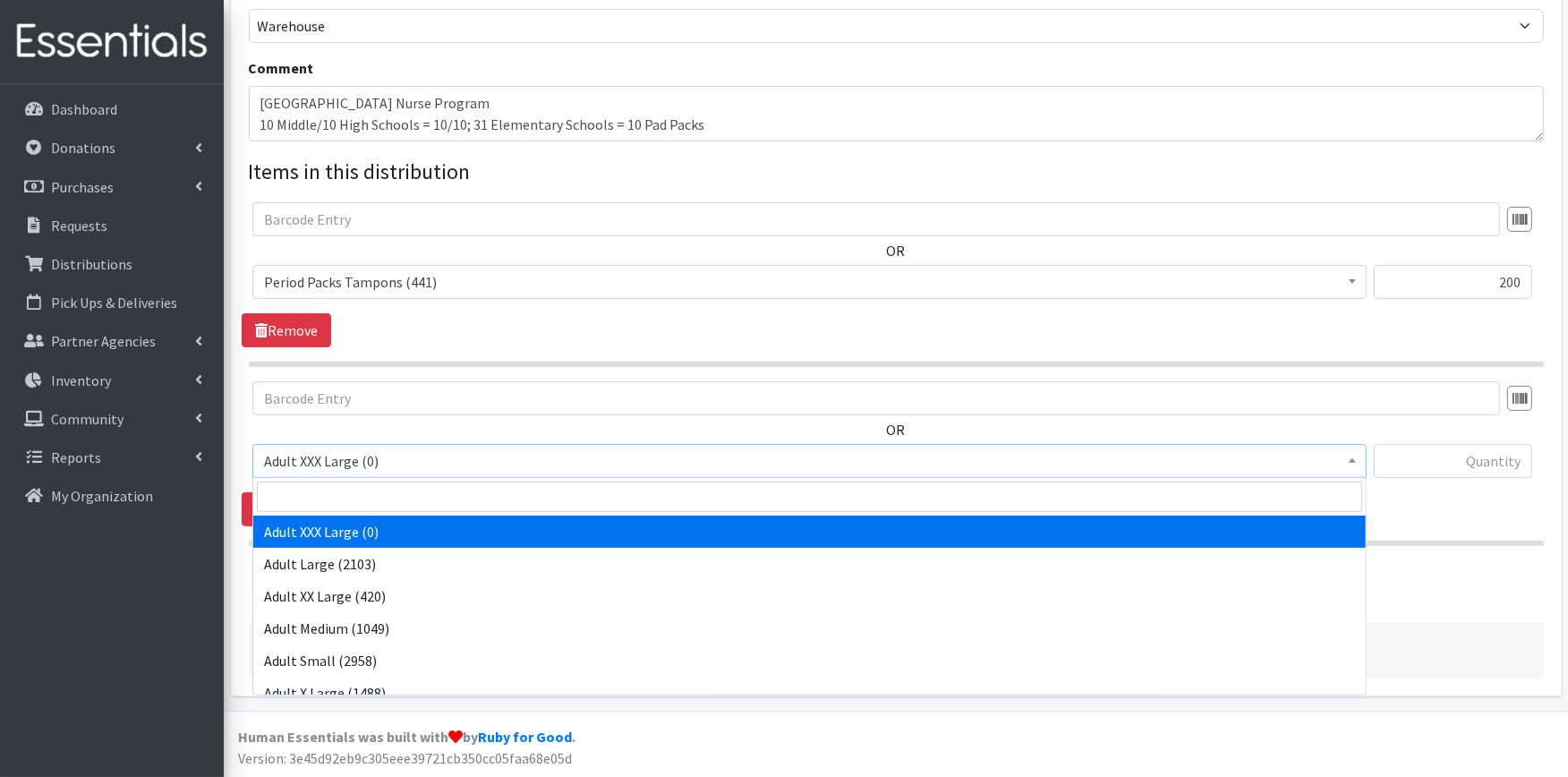
click at [375, 461] on span "Adult XXX Large (0)" at bounding box center [810, 460] width 1091 height 25
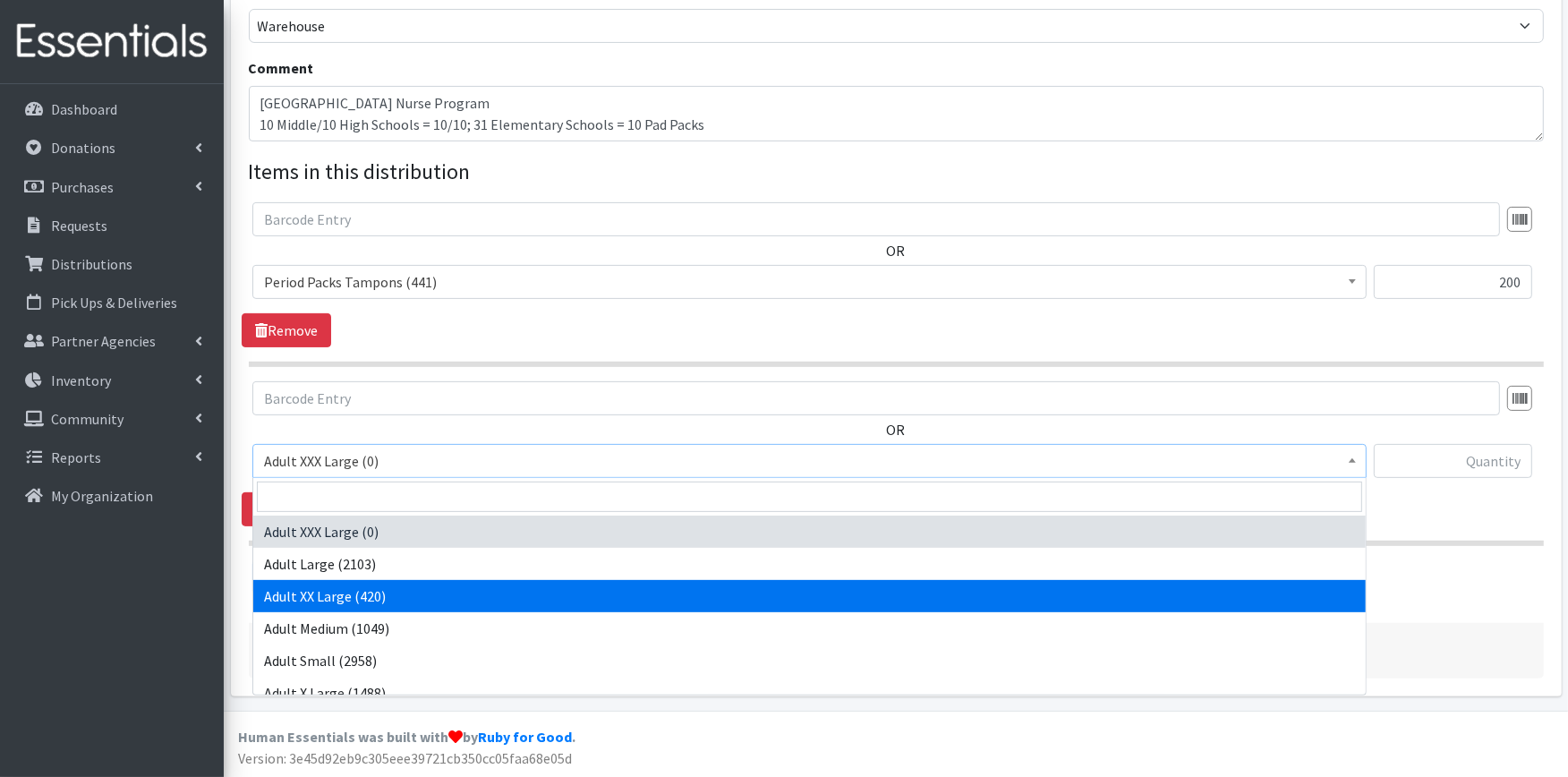
scroll to position [786, 0]
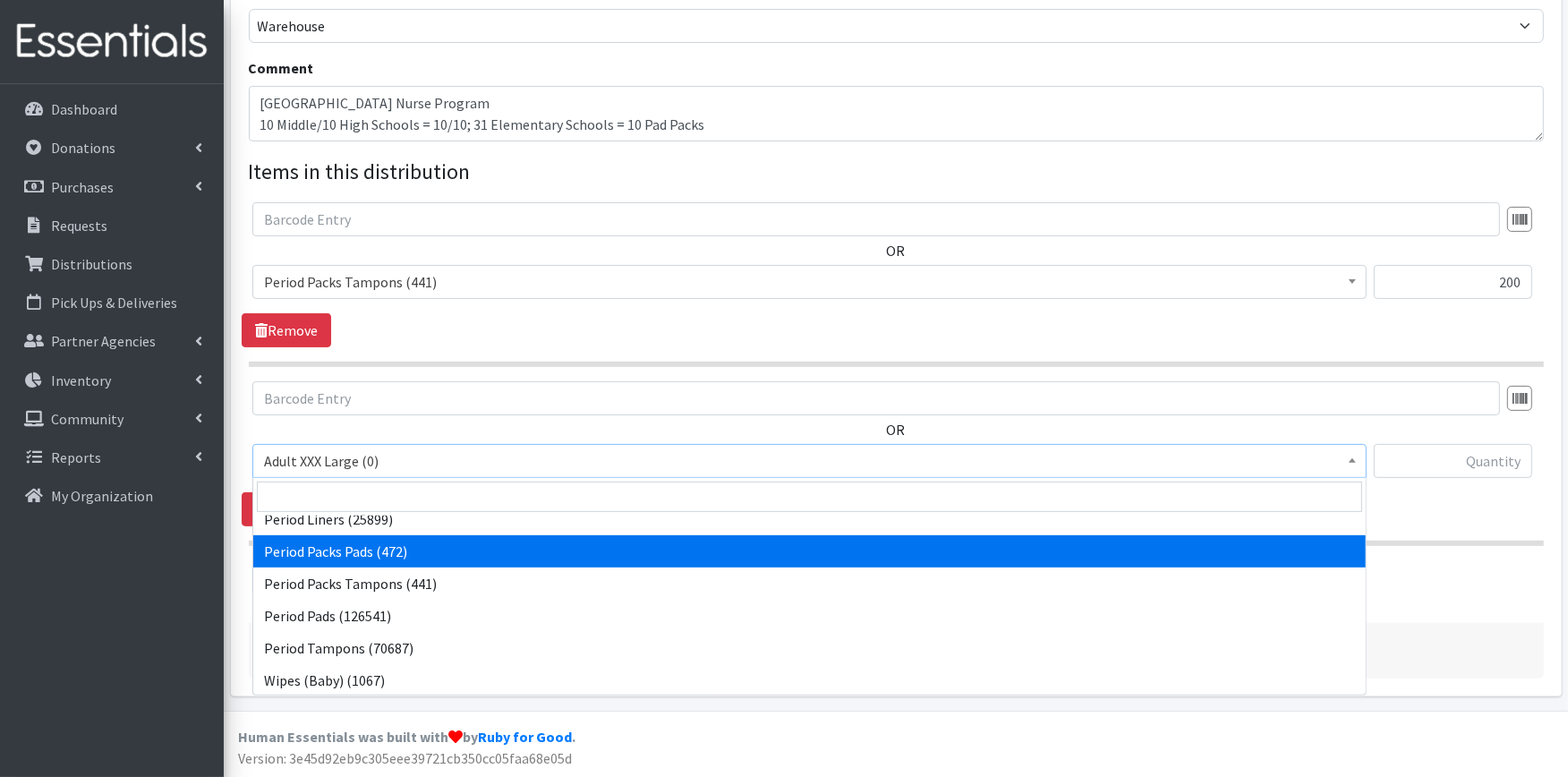
select select "11444"
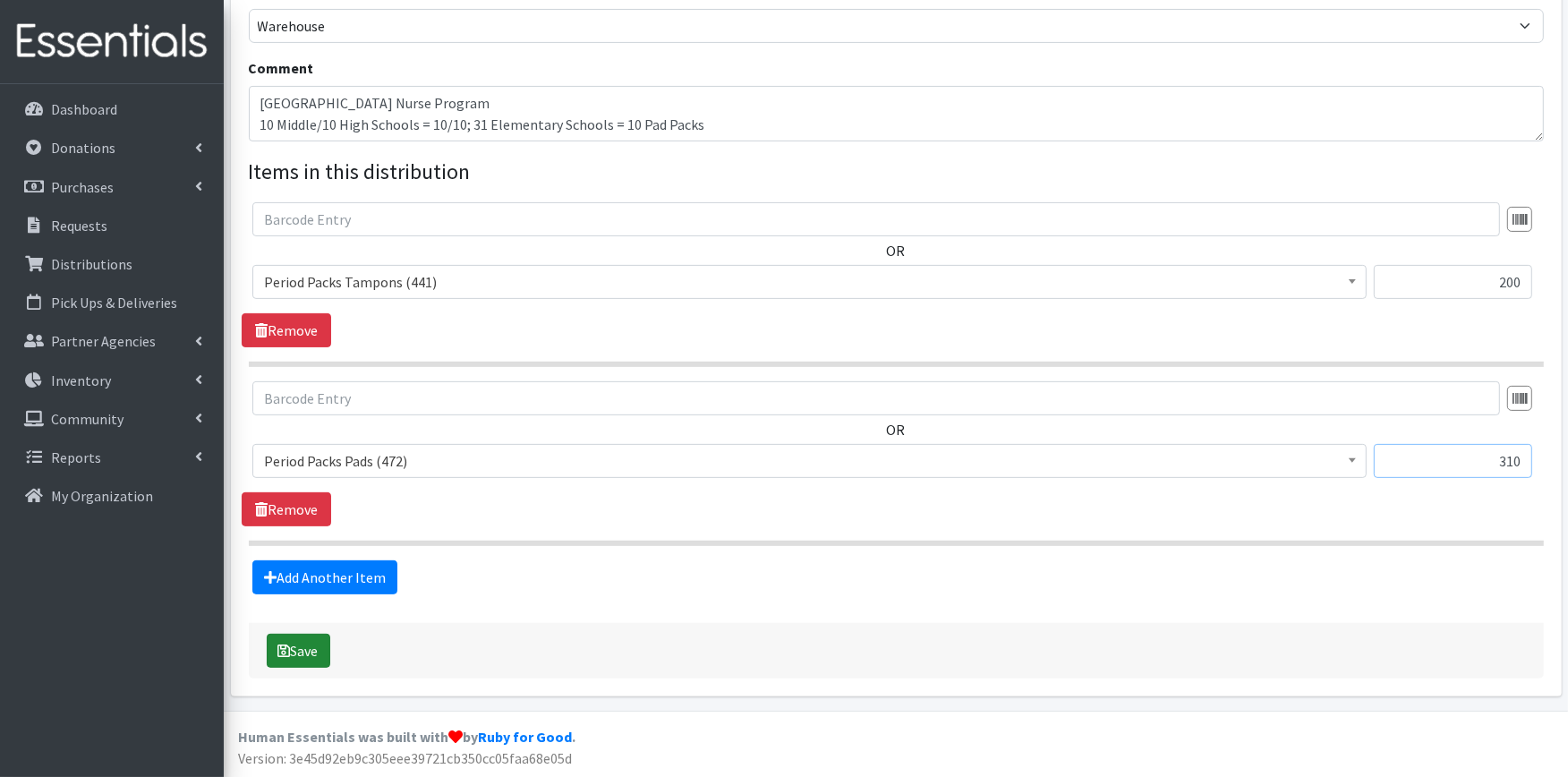
type input "310"
click at [306, 645] on button "Save" at bounding box center [298, 651] width 63 height 34
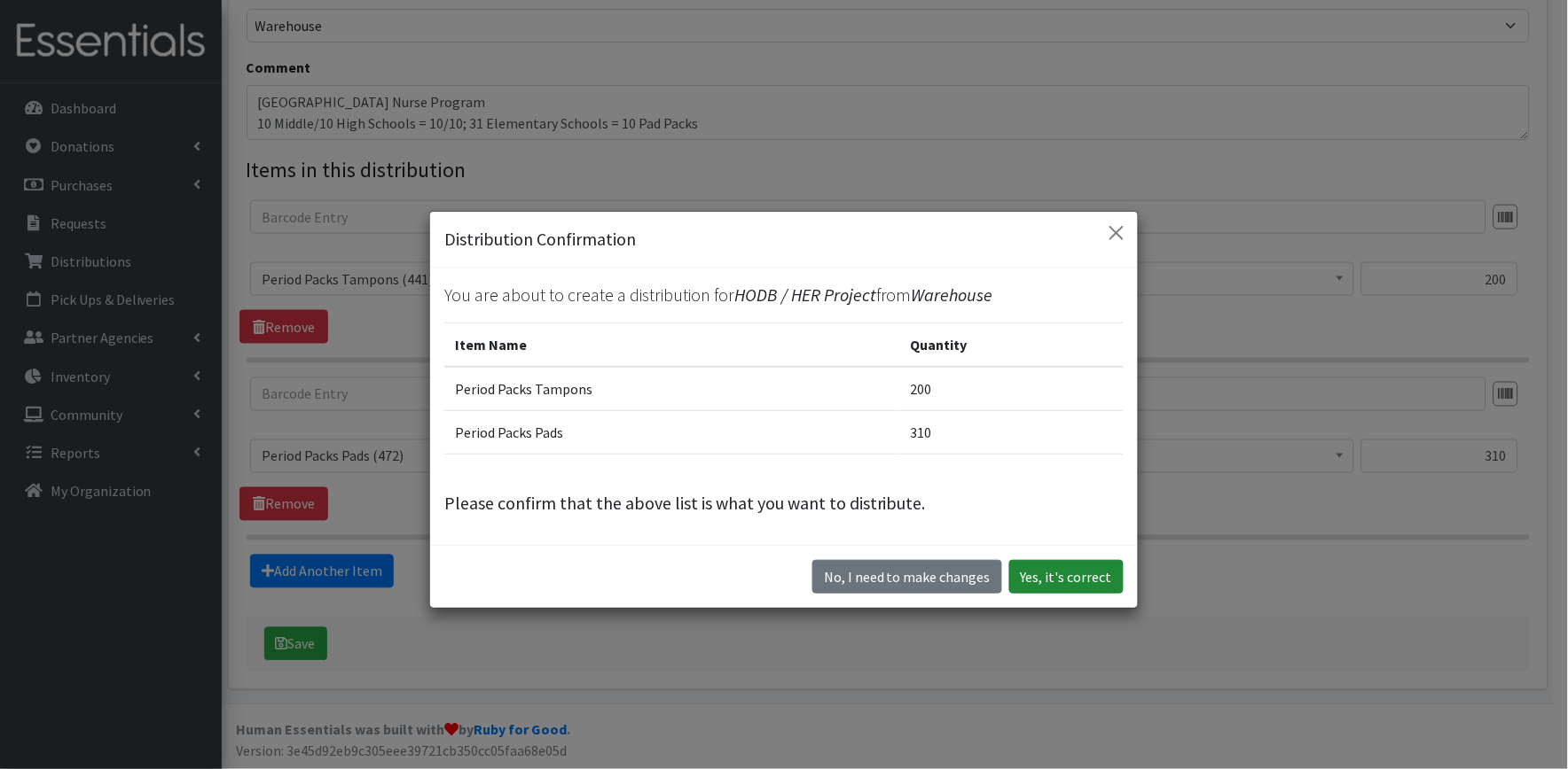
click at [1040, 569] on button "Yes, it's correct" at bounding box center [1066, 577] width 114 height 34
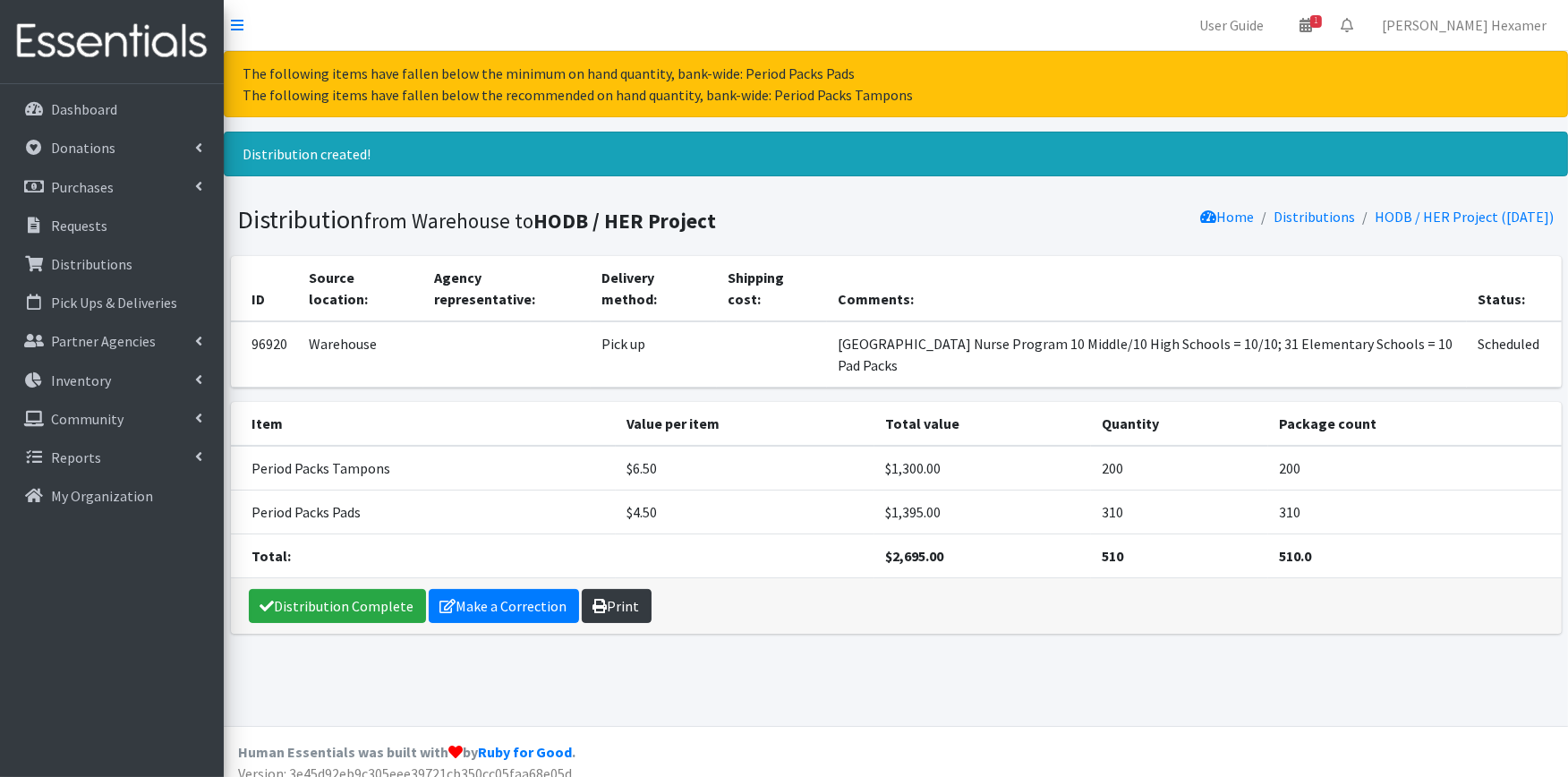
click at [630, 605] on link "Print" at bounding box center [617, 606] width 70 height 34
click at [315, 602] on link "Distribution Complete" at bounding box center [337, 606] width 178 height 34
